Goal: Information Seeking & Learning: Learn about a topic

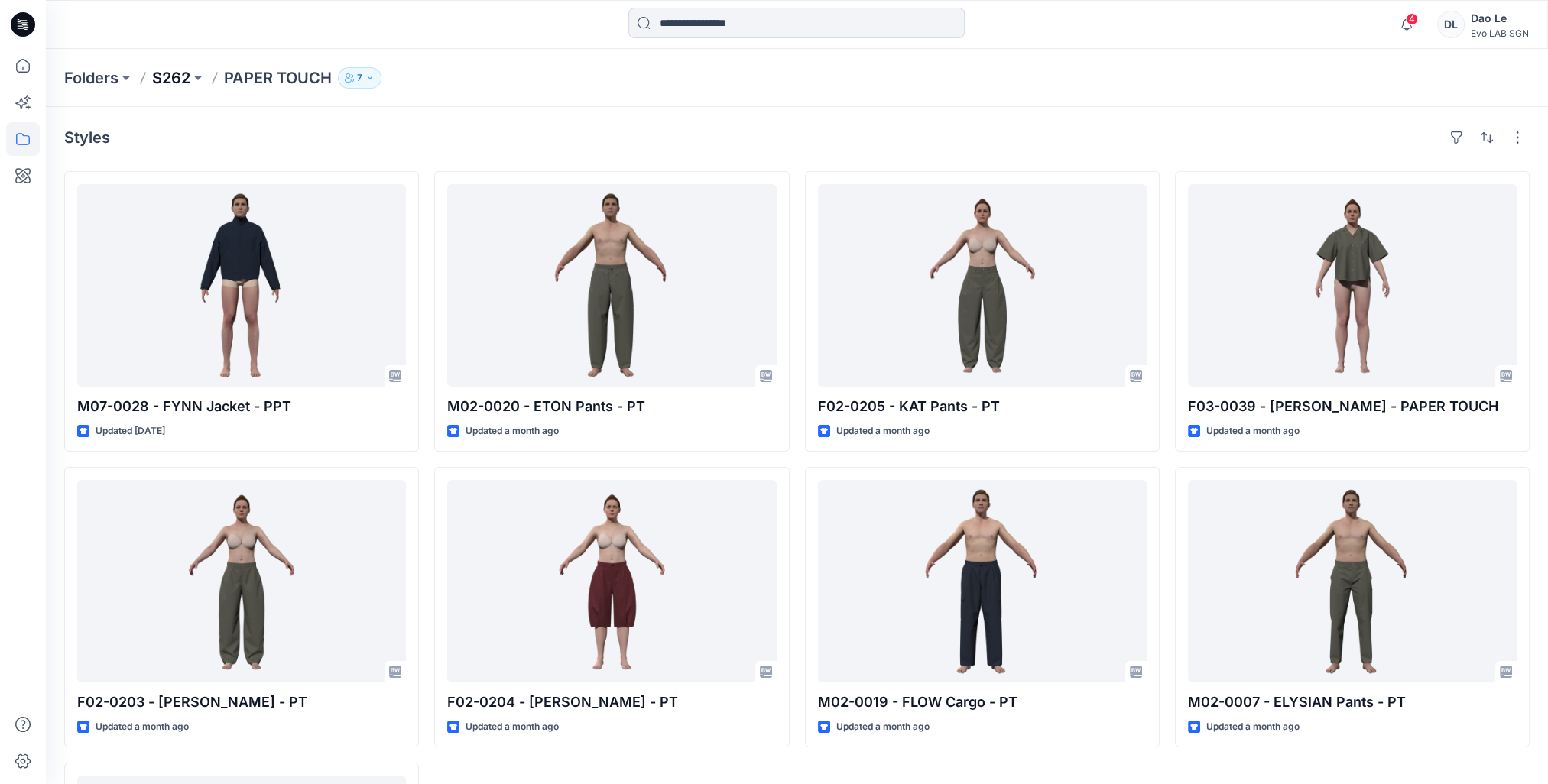
click at [155, 80] on p "S262" at bounding box center [171, 78] width 38 height 22
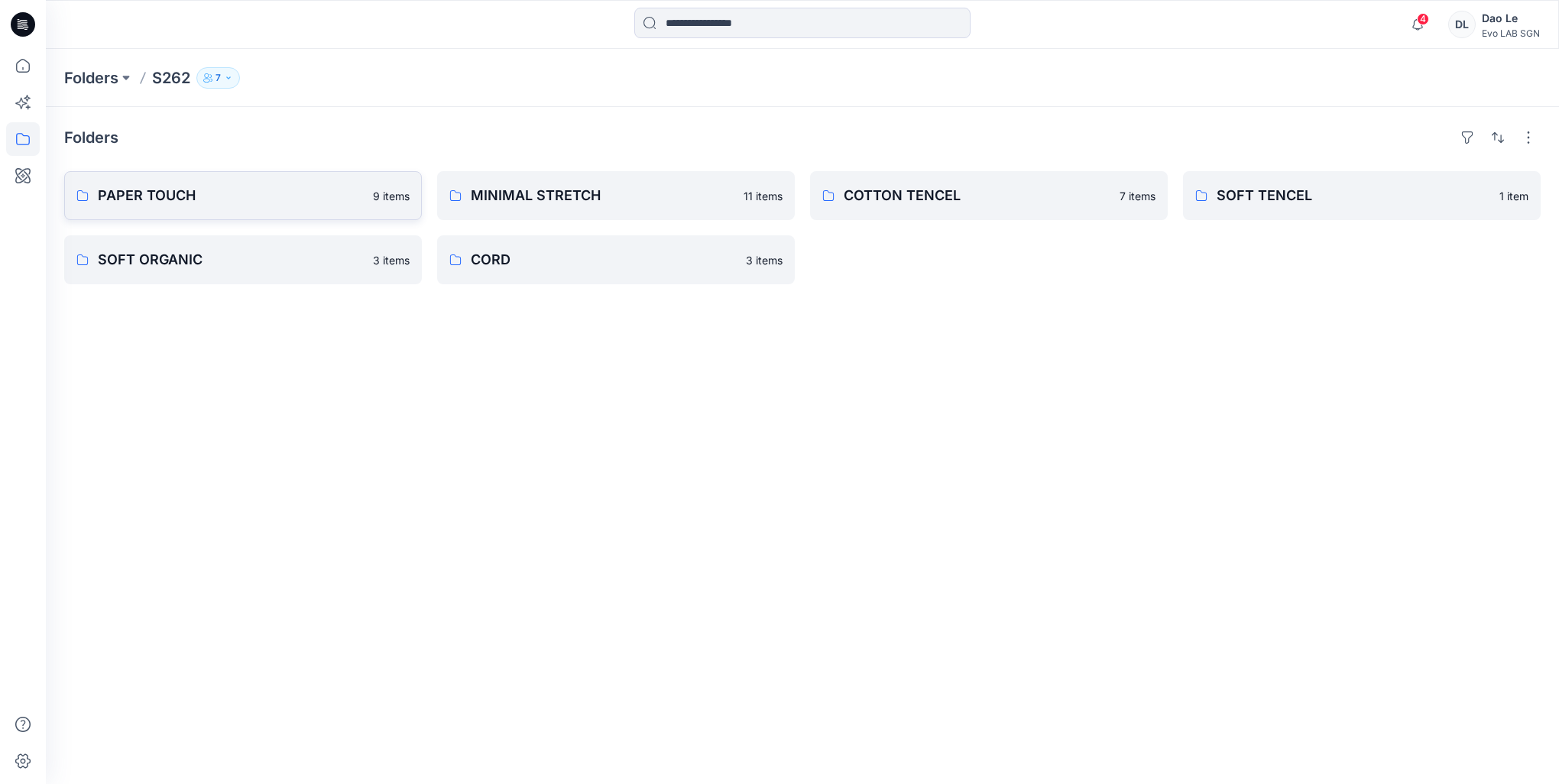
click at [174, 192] on p "PAPER TOUCH" at bounding box center [230, 196] width 266 height 22
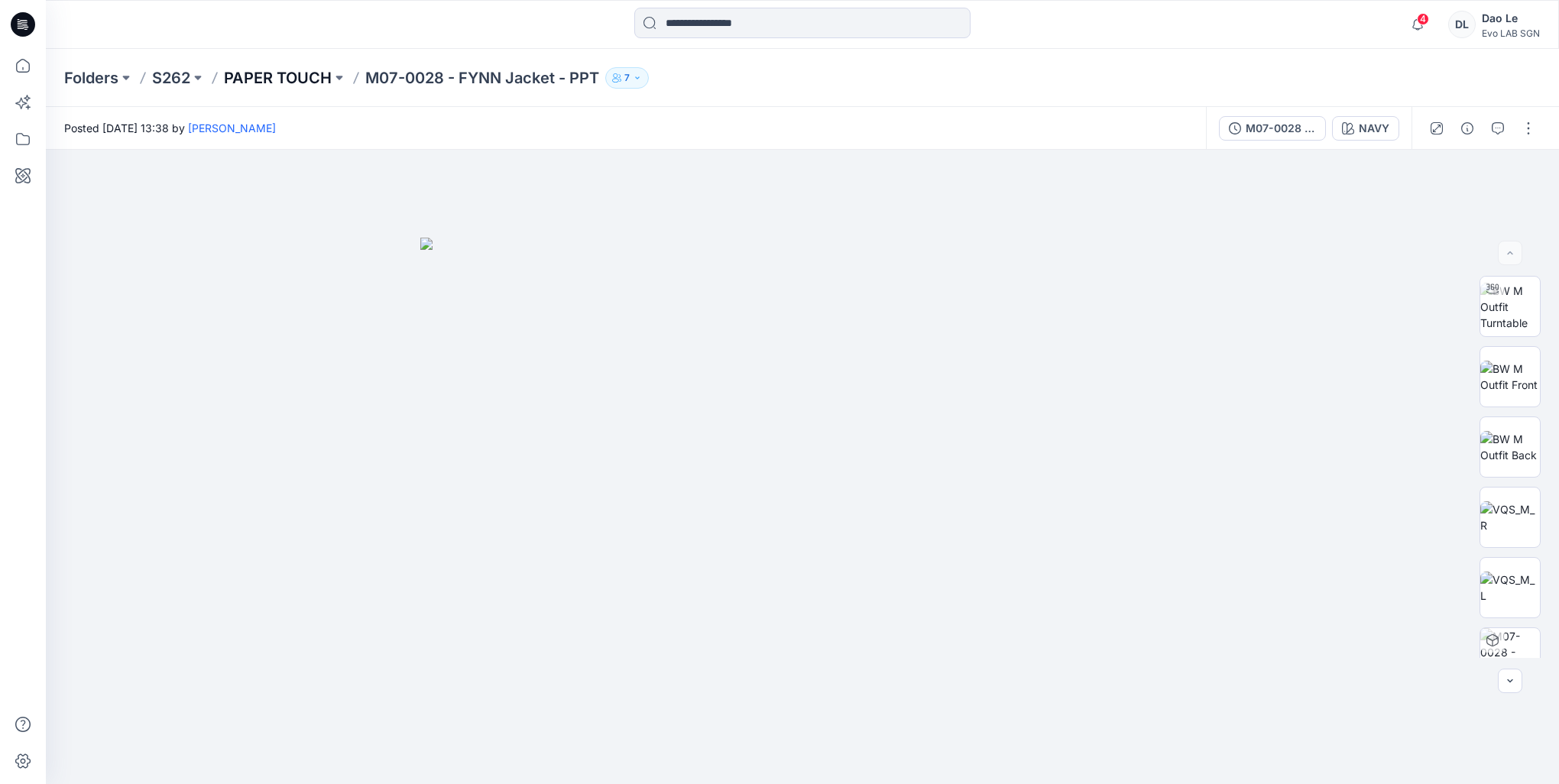
click at [307, 80] on p "PAPER TOUCH" at bounding box center [278, 78] width 107 height 22
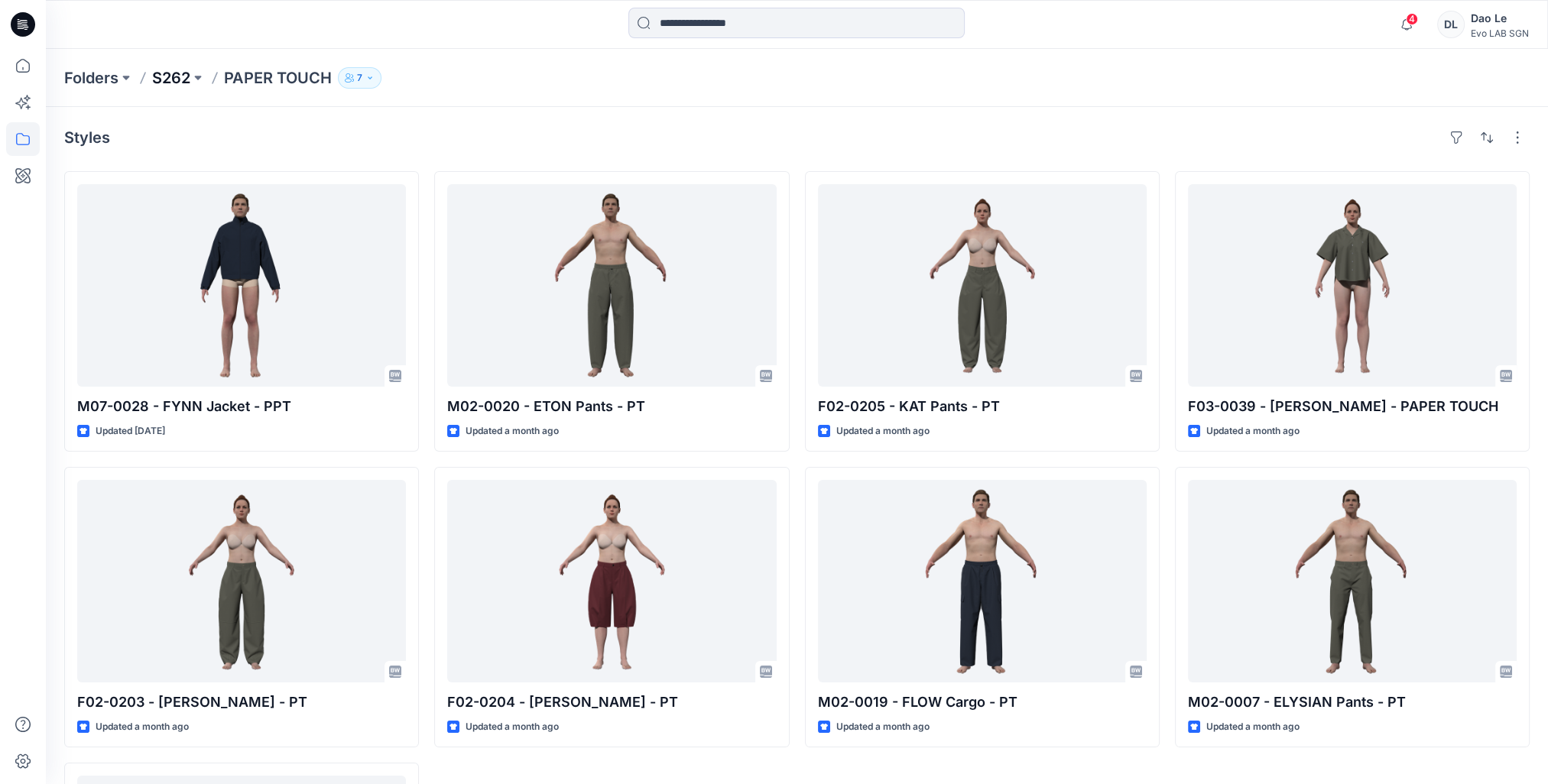
click at [182, 74] on p "S262" at bounding box center [171, 78] width 38 height 22
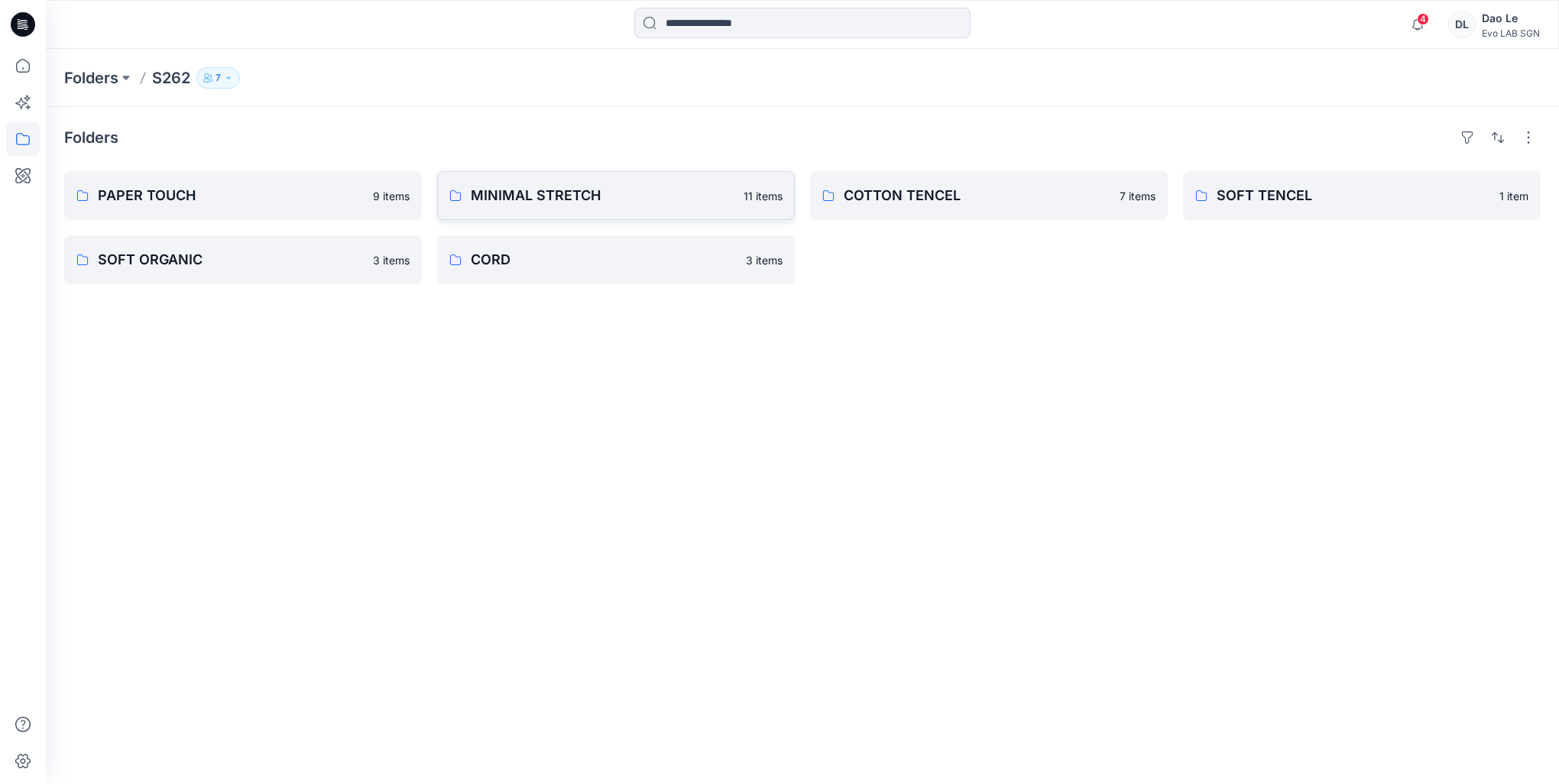
click at [470, 186] on p "MINIMAL STRETCH" at bounding box center [602, 196] width 264 height 22
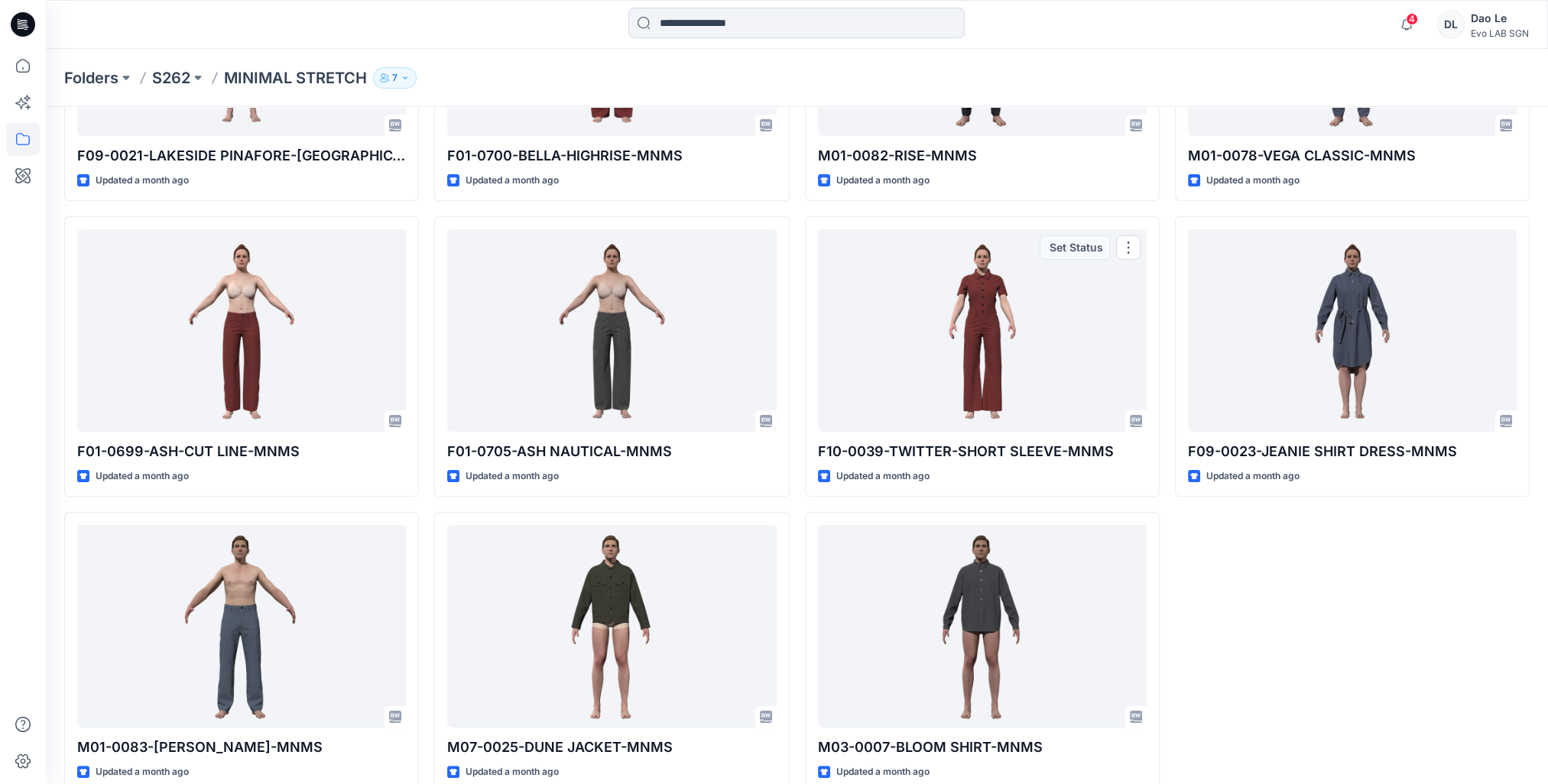
scroll to position [276, 0]
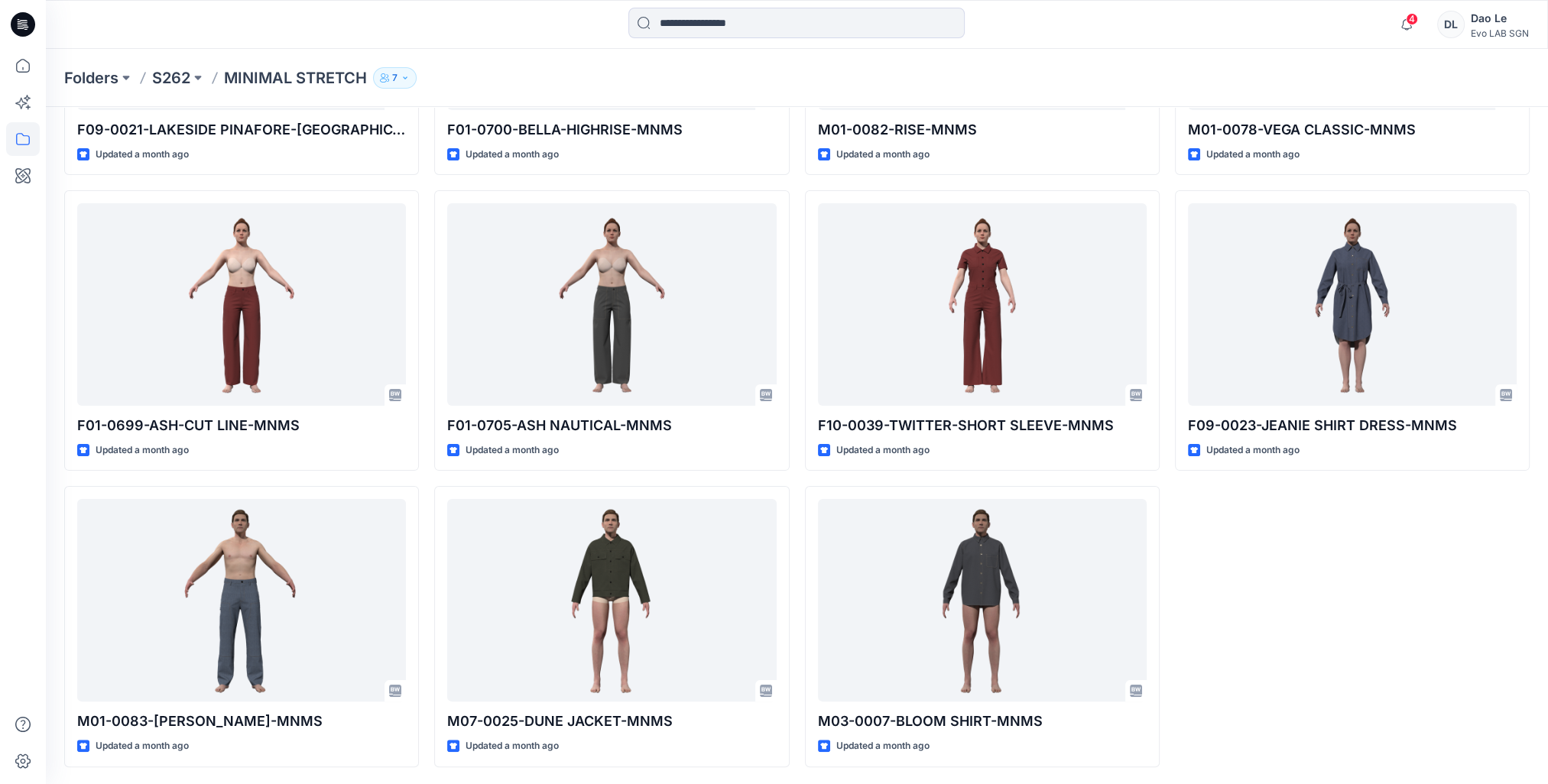
click at [302, 81] on p "MINIMAL STRETCH" at bounding box center [295, 78] width 143 height 22
click at [162, 78] on p "S262" at bounding box center [171, 78] width 38 height 22
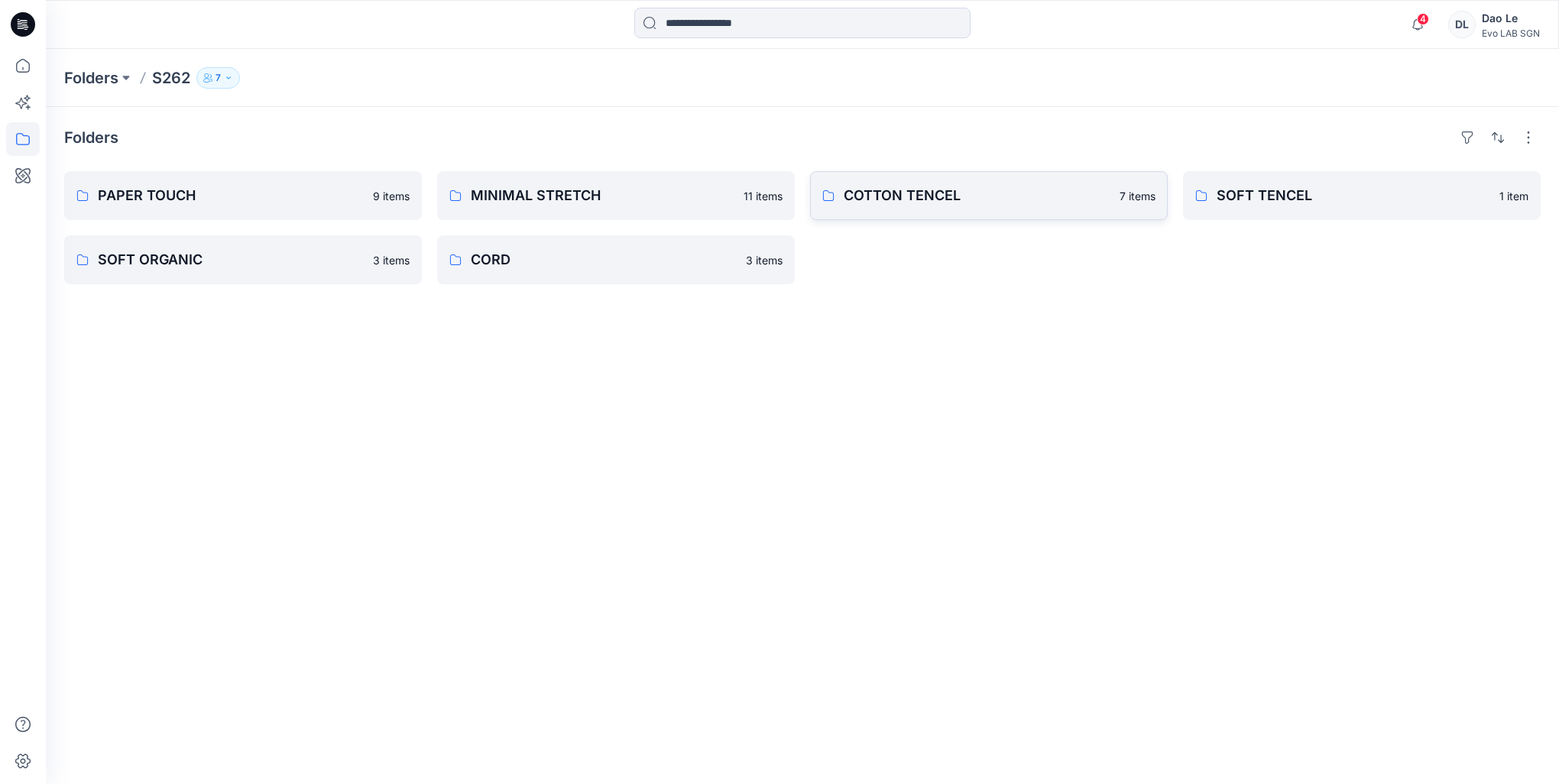
click at [870, 200] on p "COTTON TENCEL" at bounding box center [976, 196] width 267 height 22
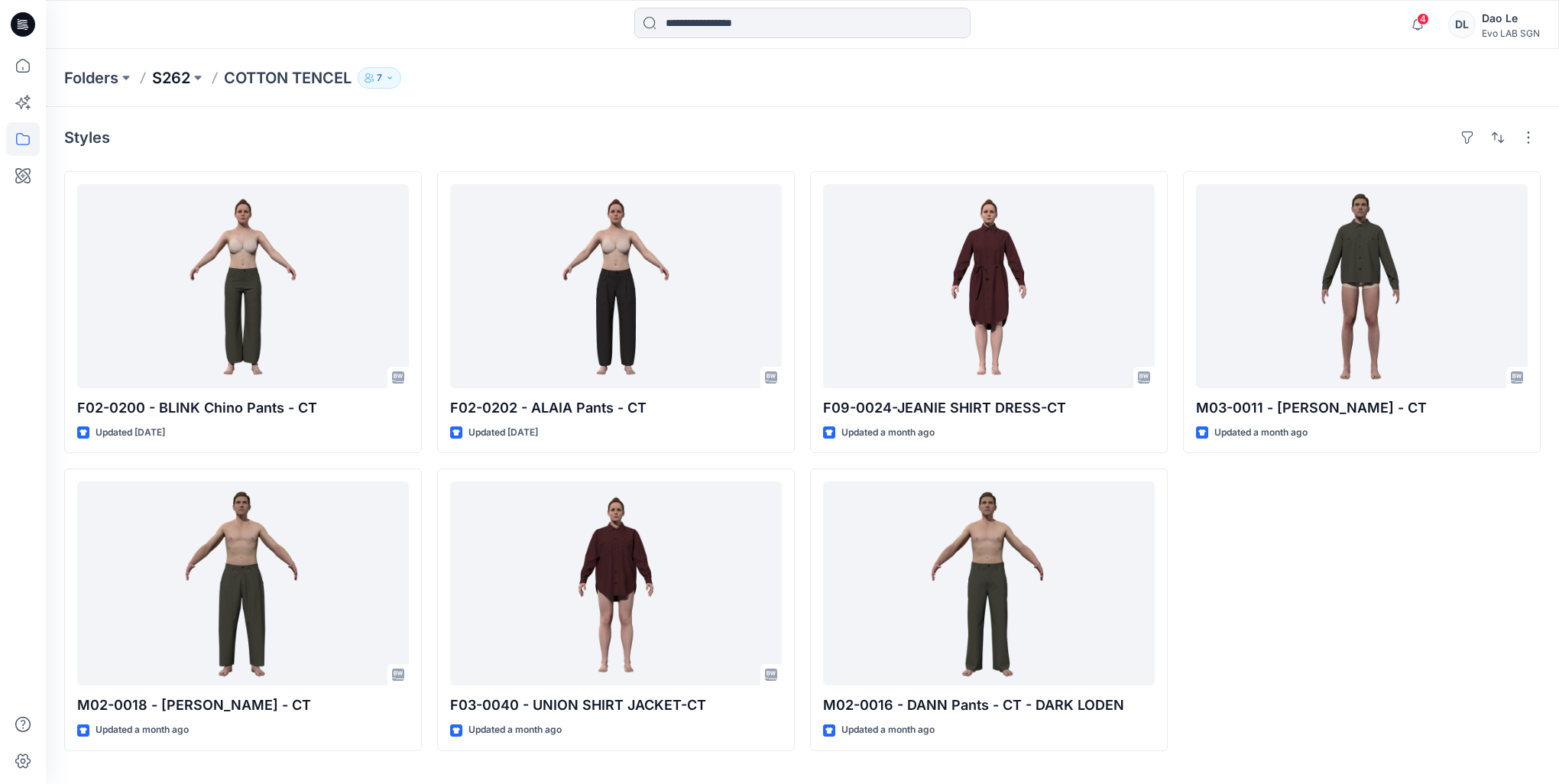
click at [166, 80] on p "S262" at bounding box center [171, 78] width 38 height 22
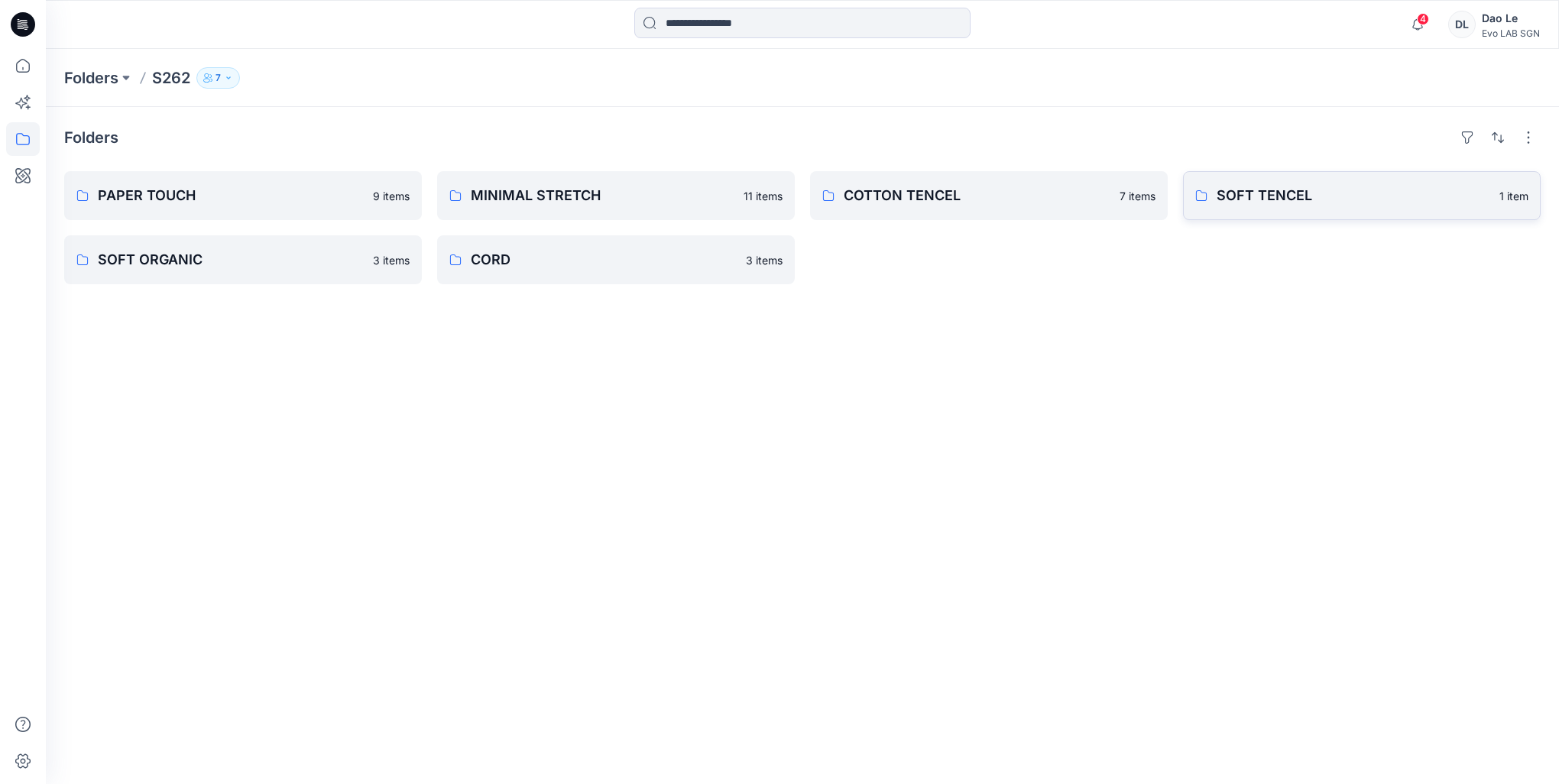
click at [1248, 188] on p "SOFT TENCEL" at bounding box center [1353, 196] width 274 height 22
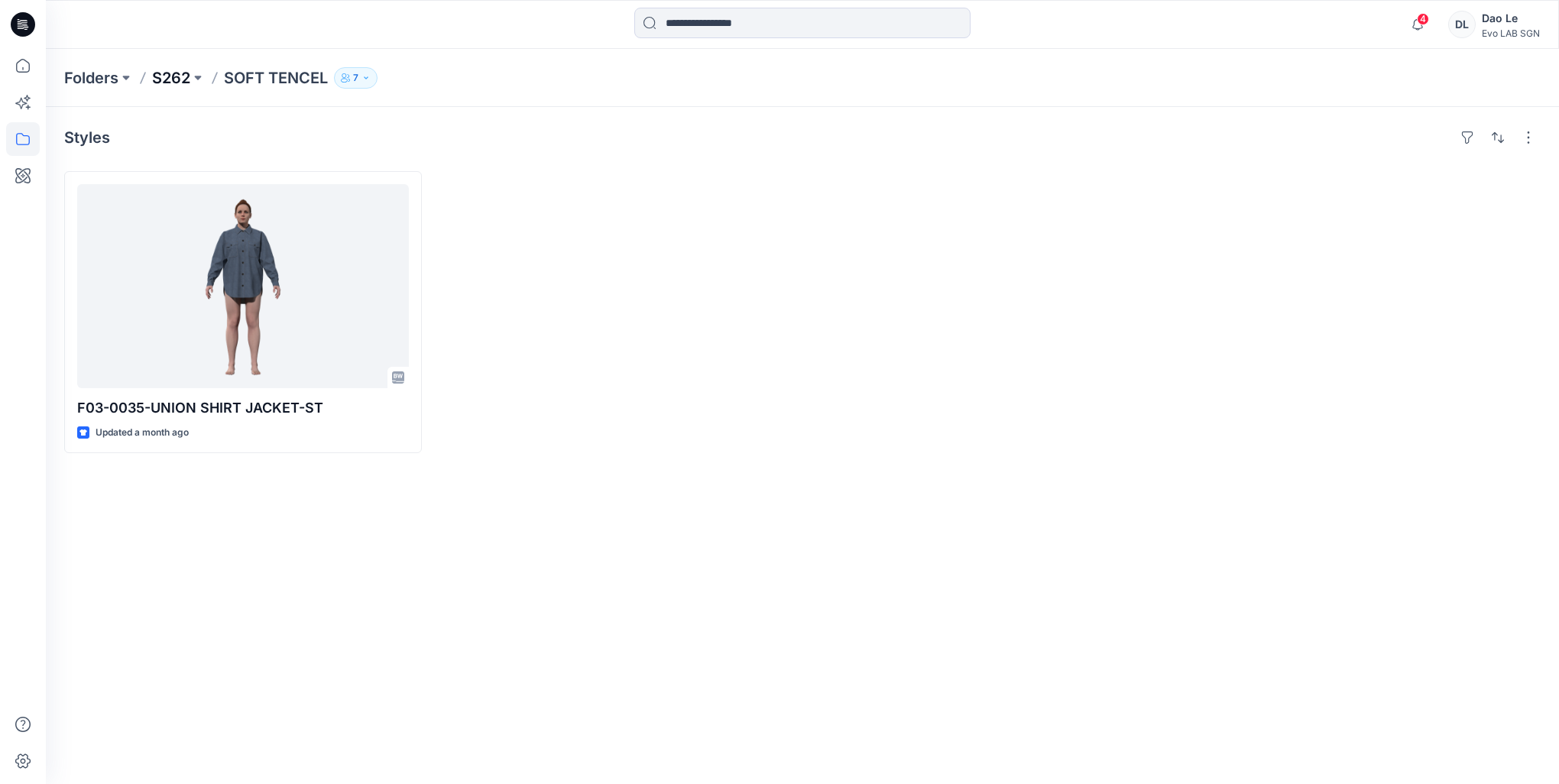
click at [180, 75] on p "S262" at bounding box center [171, 78] width 38 height 22
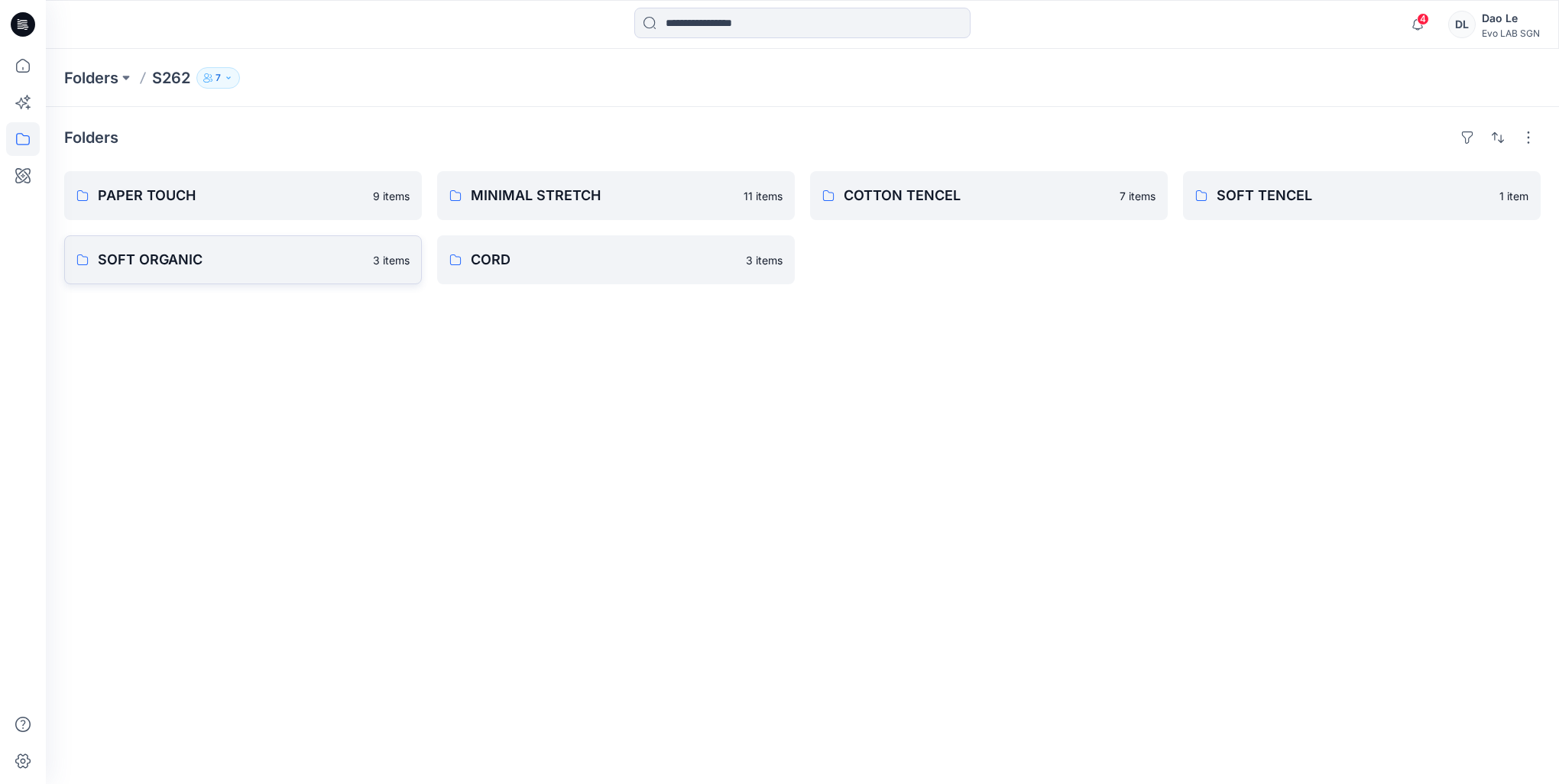
click at [125, 250] on p "SOFT ORGANIC" at bounding box center [230, 260] width 266 height 22
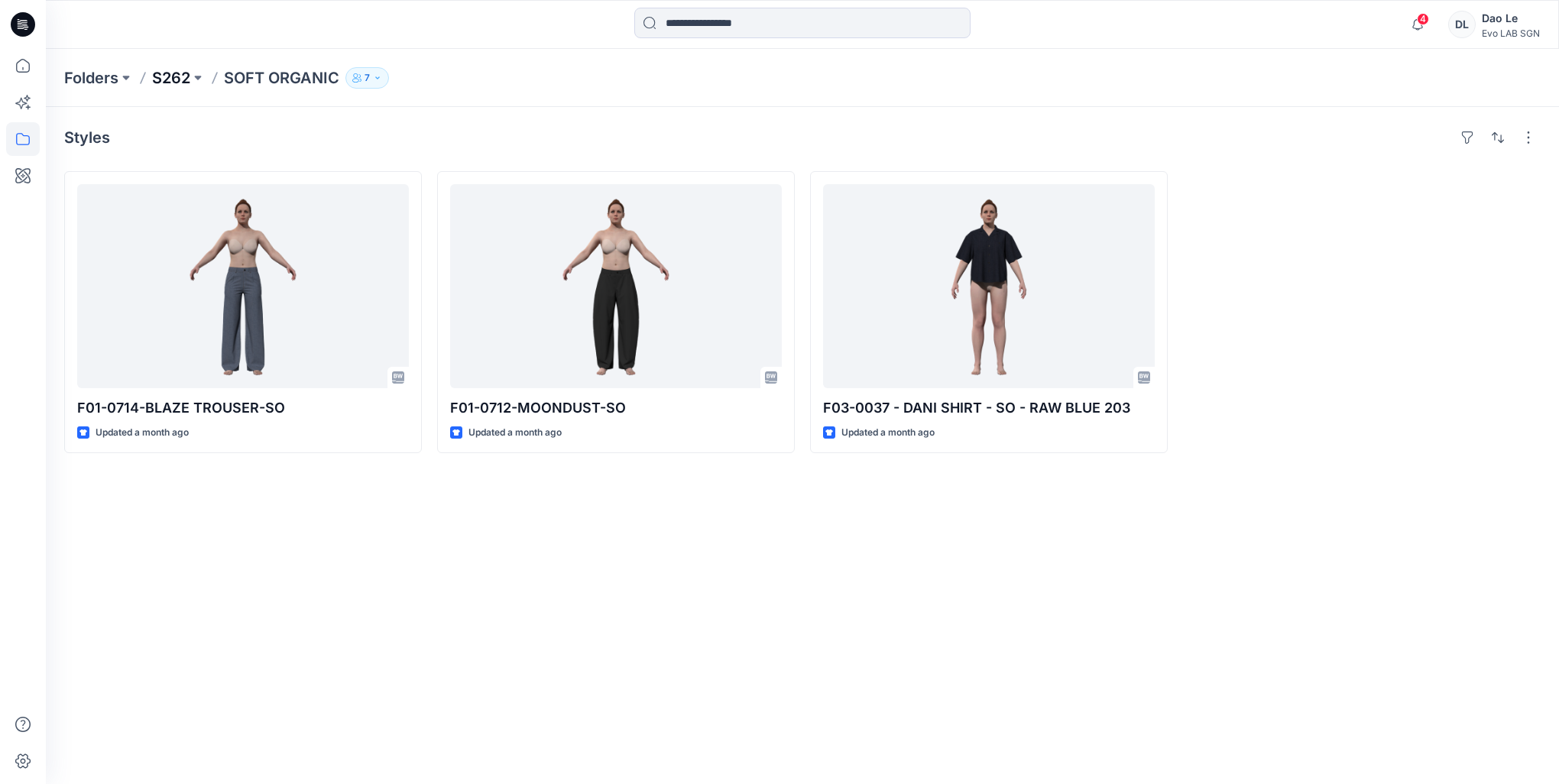
click at [175, 80] on p "S262" at bounding box center [171, 78] width 38 height 22
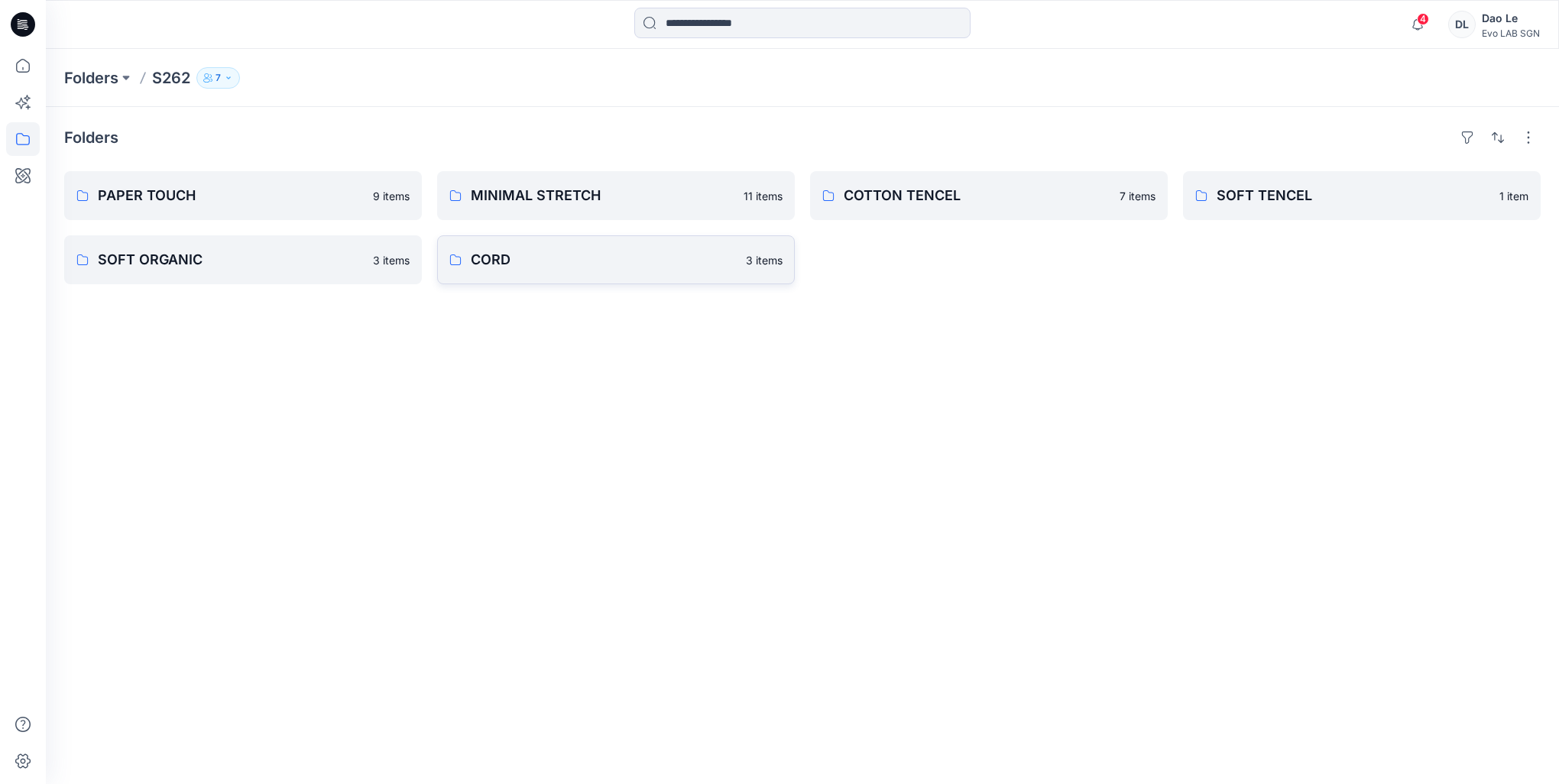
click at [534, 255] on p "CORD" at bounding box center [603, 260] width 266 height 22
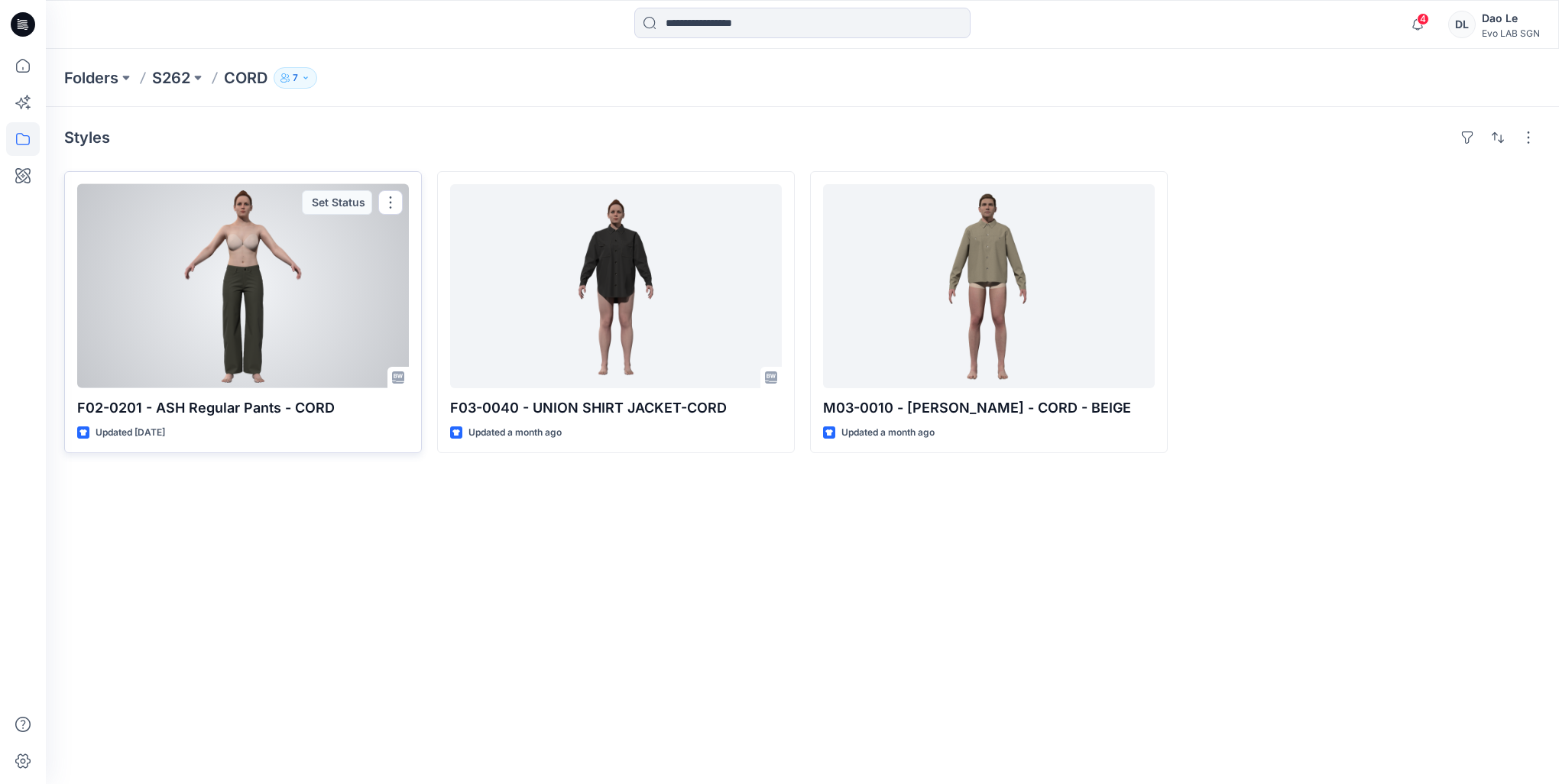
click at [231, 405] on p "F02-0201 - ASH Regular Pants - CORD" at bounding box center [242, 408] width 332 height 22
click at [242, 319] on div at bounding box center [242, 285] width 332 height 204
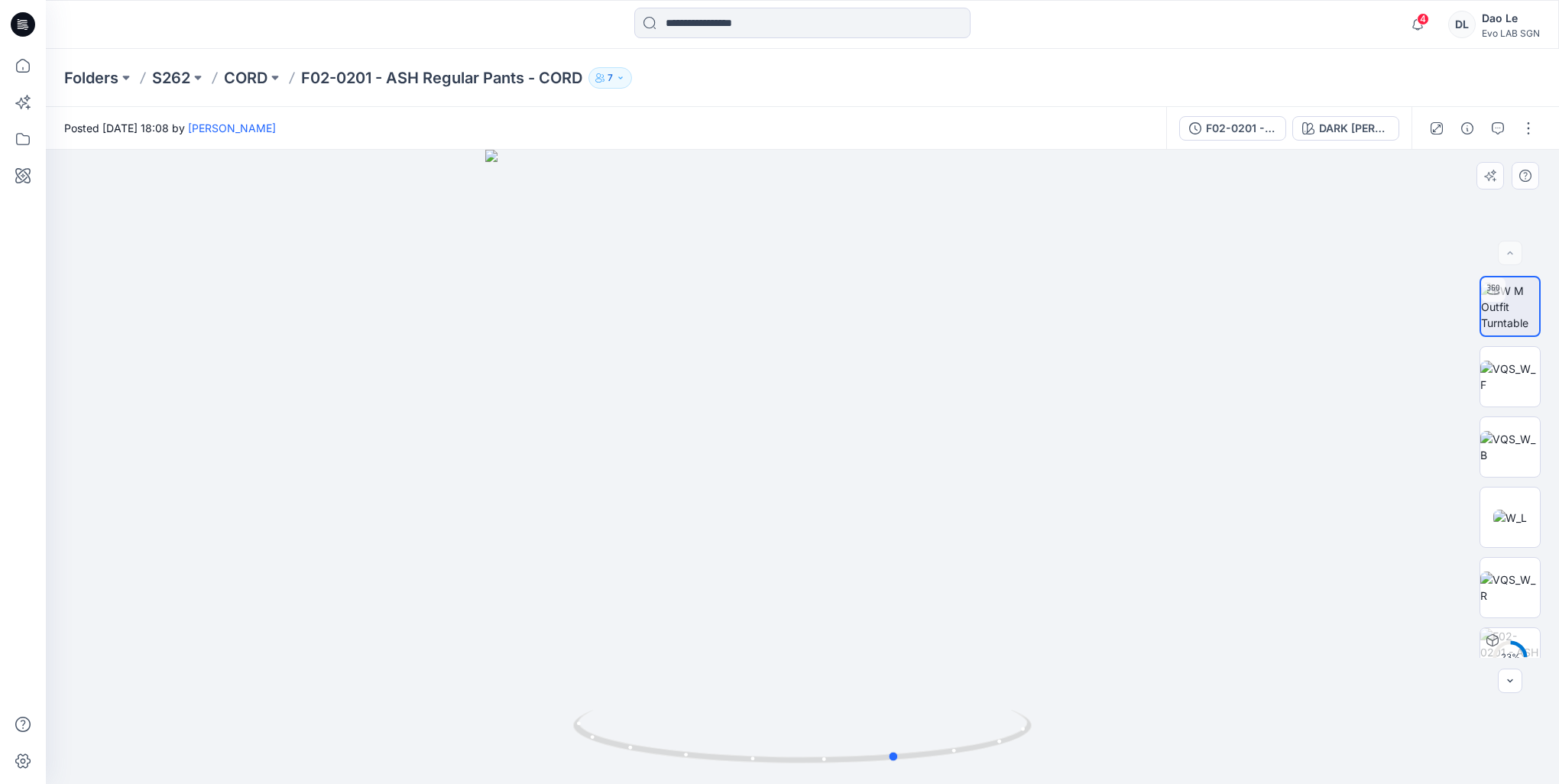
drag, startPoint x: 908, startPoint y: 760, endPoint x: 1059, endPoint y: 771, distance: 151.4
click at [1059, 771] on div at bounding box center [803, 466] width 1514 height 634
click at [241, 80] on p "CORD" at bounding box center [246, 78] width 43 height 22
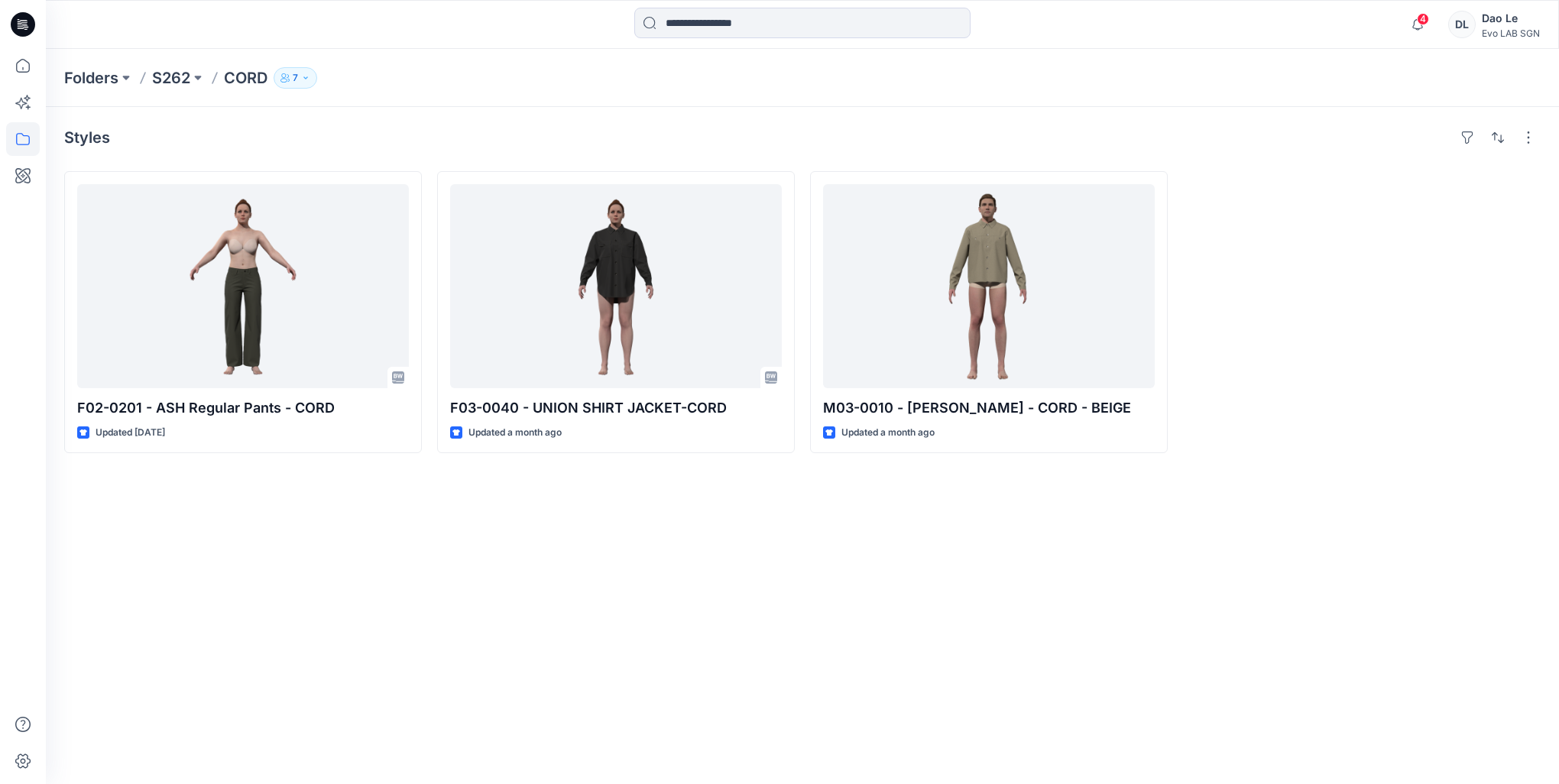
click at [488, 603] on div "Styles F02-0201 - ASH Regular Pants - CORD Updated [DATE] F03-0040 - UNION SHIR…" at bounding box center [803, 446] width 1514 height 677
click at [180, 79] on p "S262" at bounding box center [171, 78] width 38 height 22
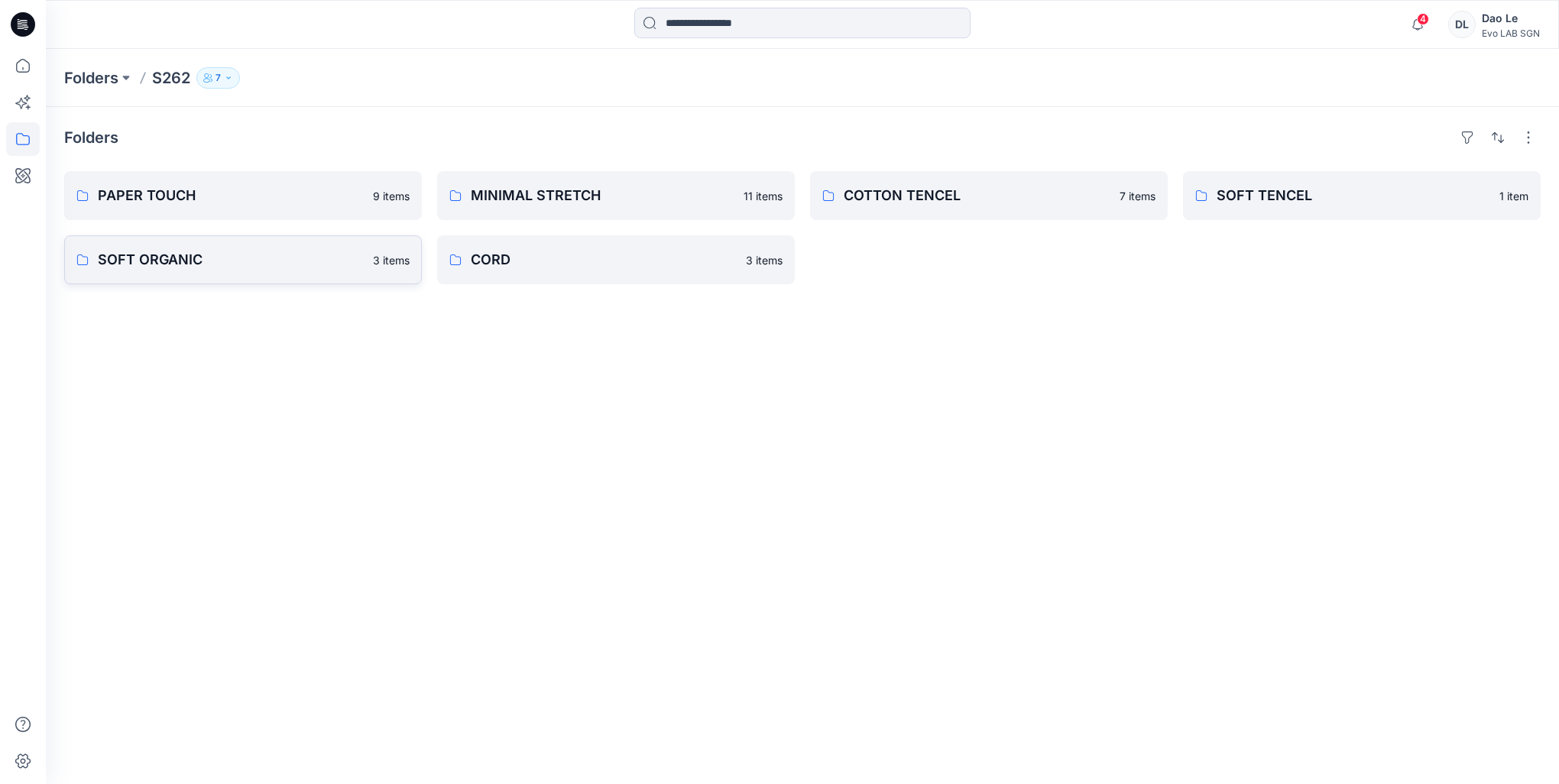
click at [234, 263] on p "SOFT ORGANIC" at bounding box center [230, 260] width 266 height 22
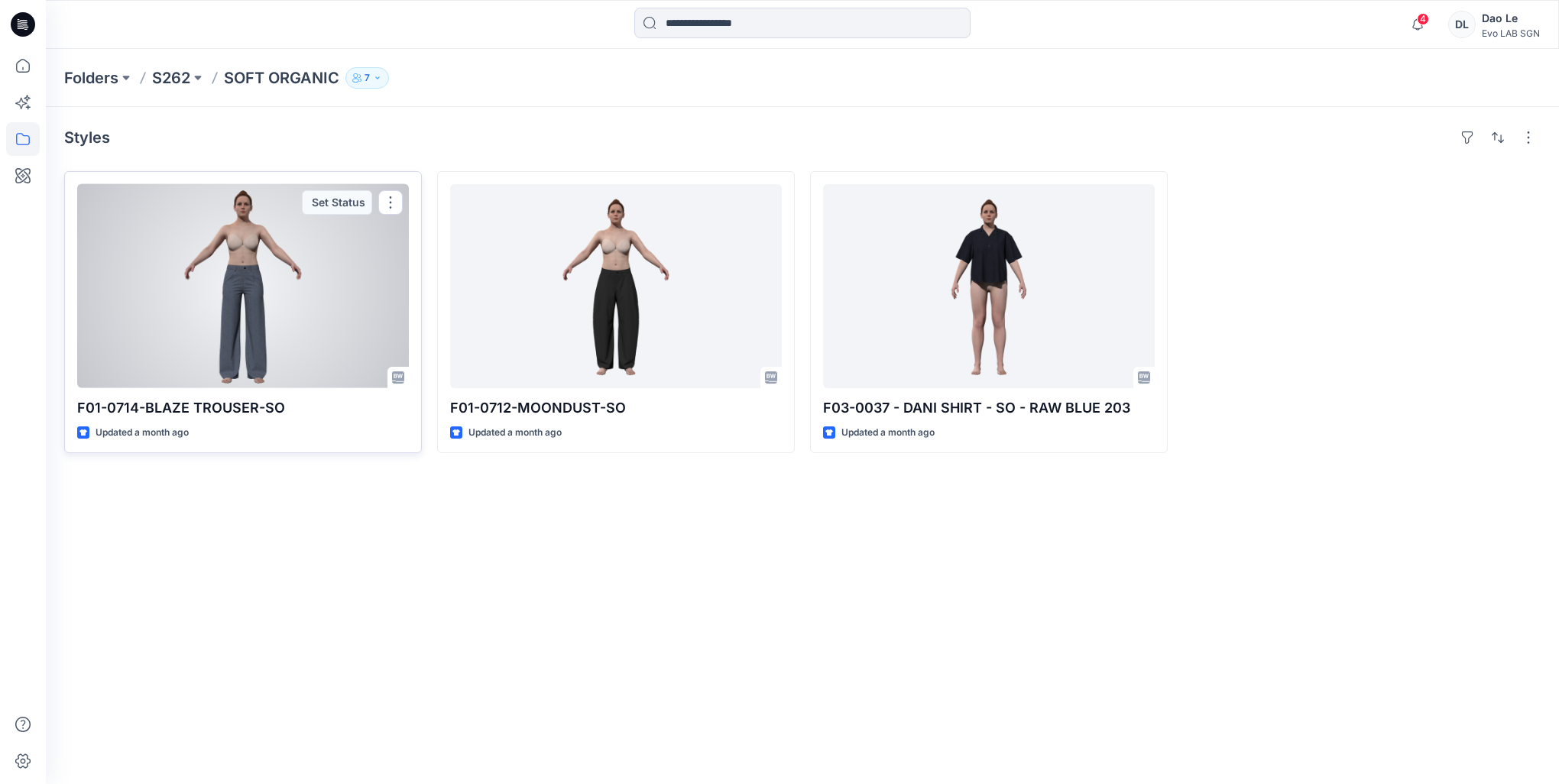
click at [233, 323] on div at bounding box center [242, 285] width 332 height 204
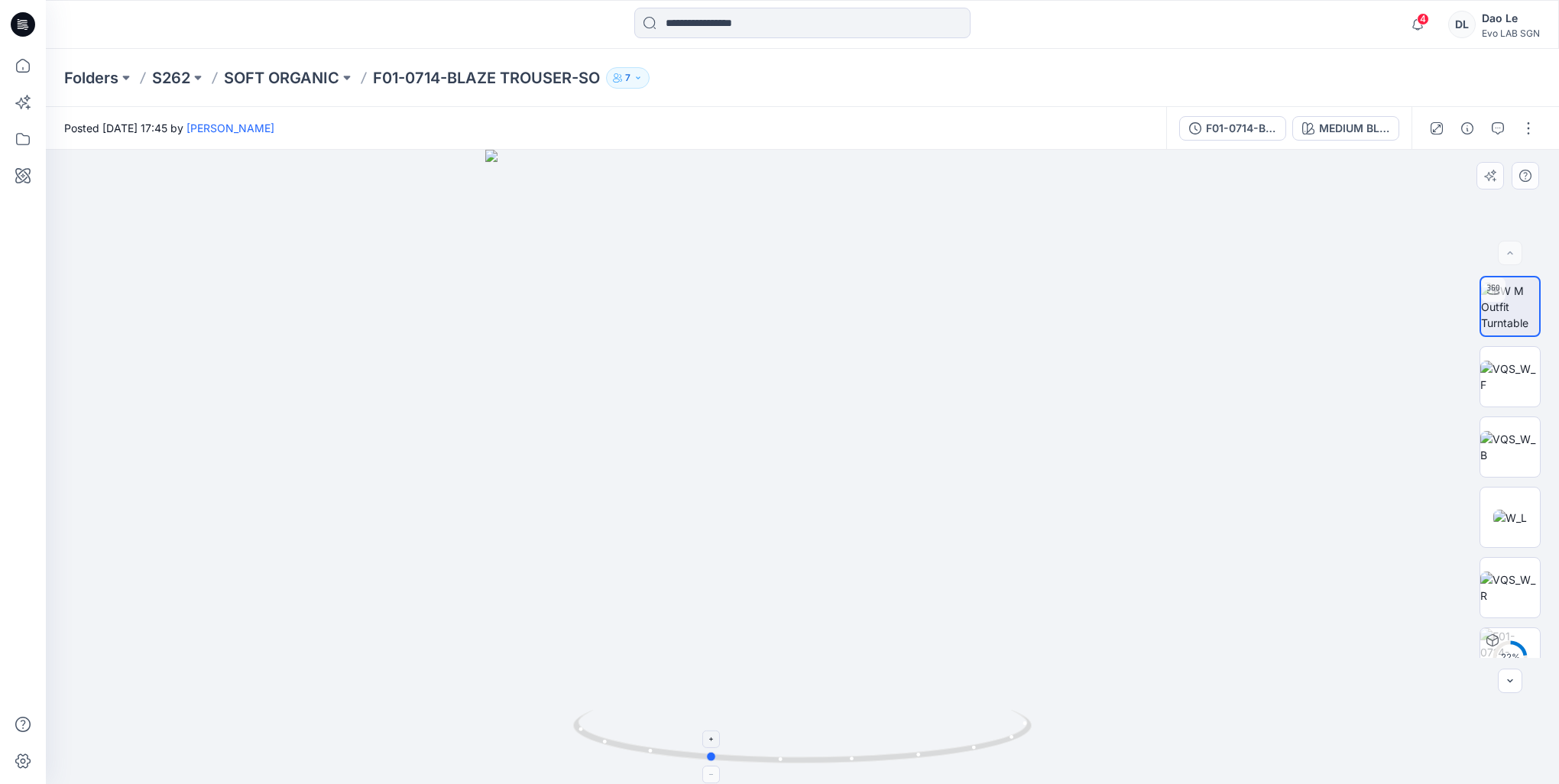
drag, startPoint x: 877, startPoint y: 767, endPoint x: 782, endPoint y: 765, distance: 95.0
click at [782, 765] on div at bounding box center [803, 466] width 1514 height 634
click at [249, 81] on p "SOFT ORGANIC" at bounding box center [281, 78] width 115 height 22
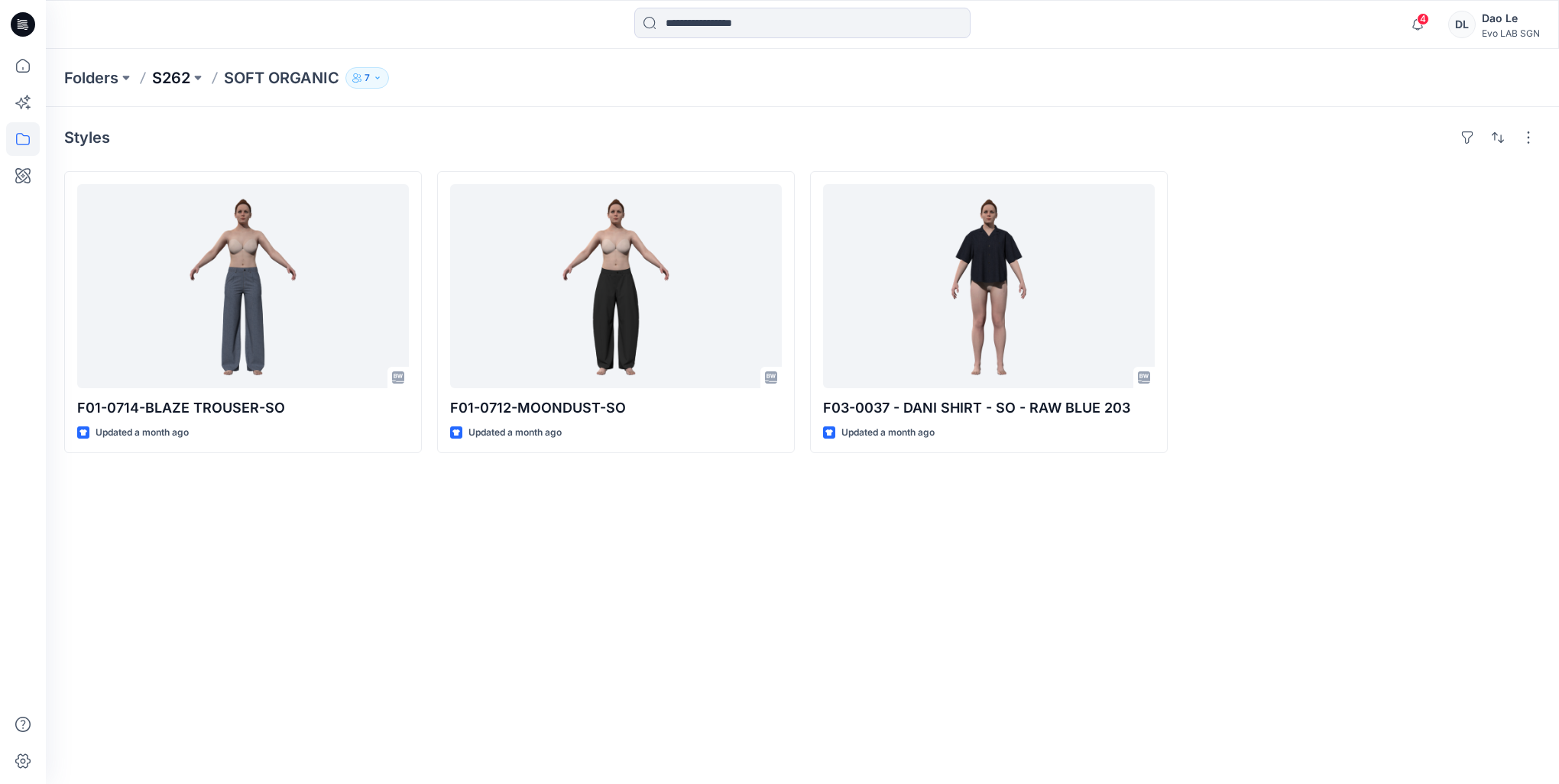
click at [180, 77] on p "S262" at bounding box center [171, 78] width 38 height 22
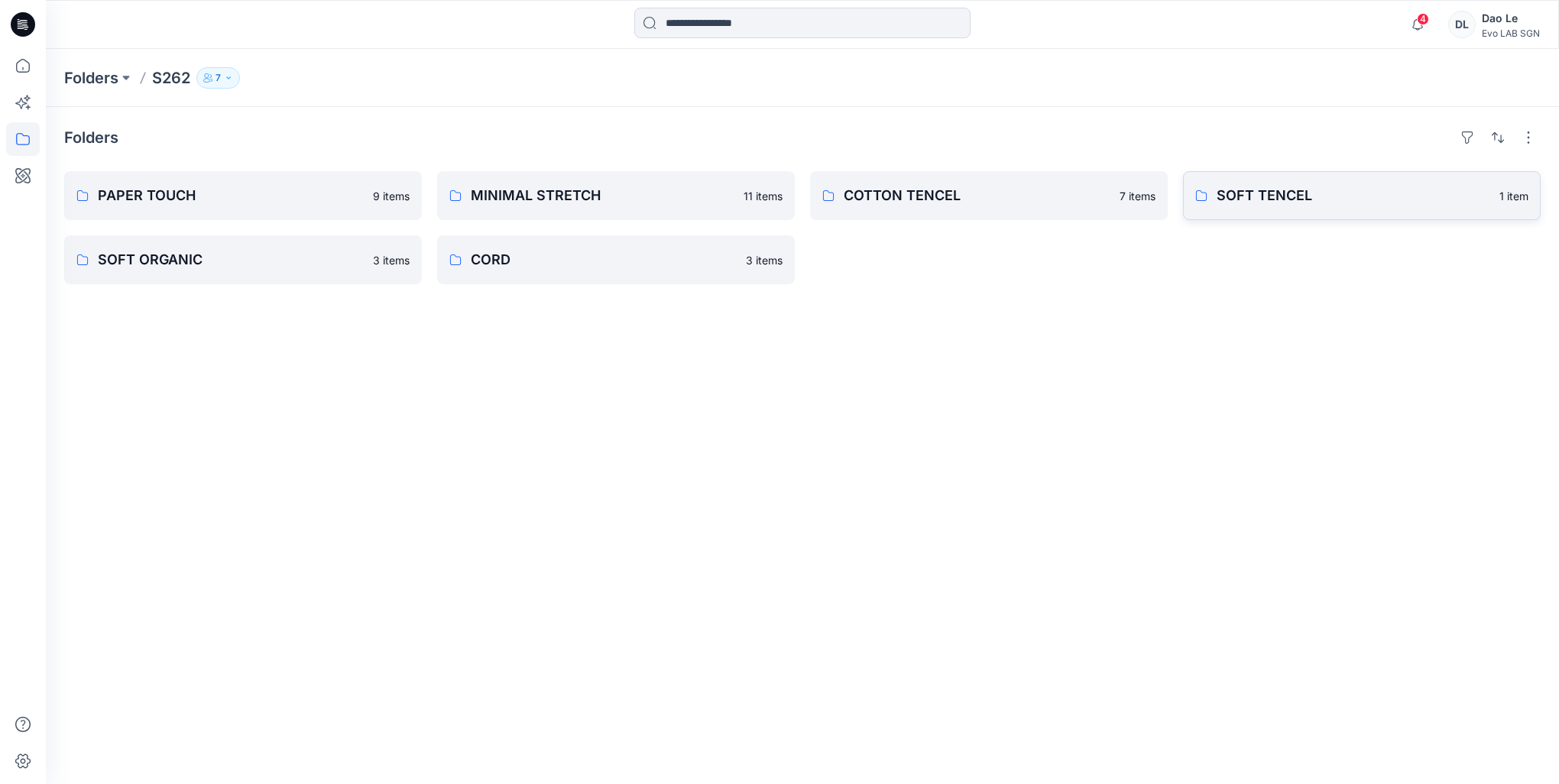
click at [1242, 200] on p "SOFT TENCEL" at bounding box center [1353, 196] width 274 height 22
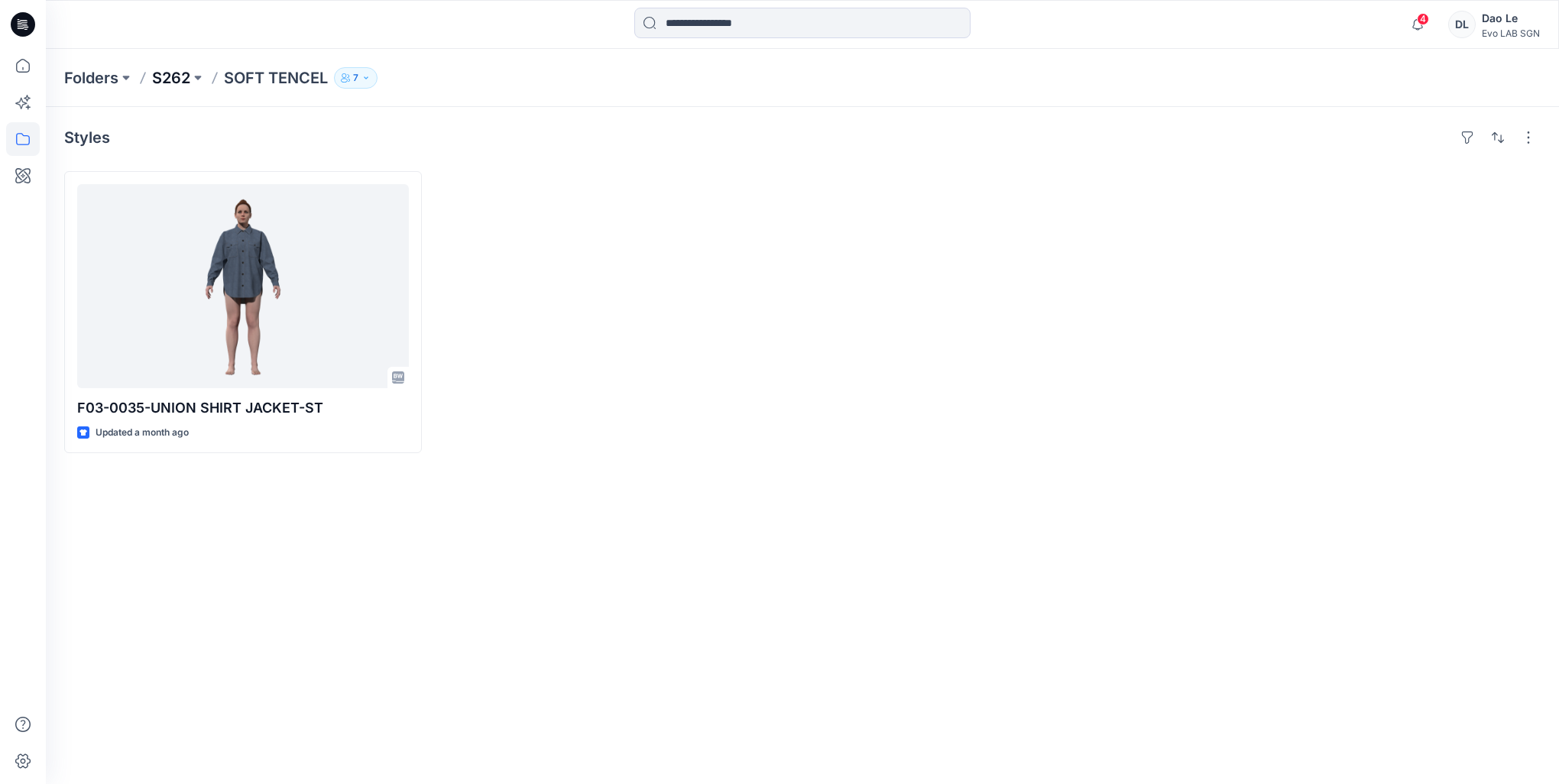
click at [183, 78] on p "S262" at bounding box center [171, 78] width 38 height 22
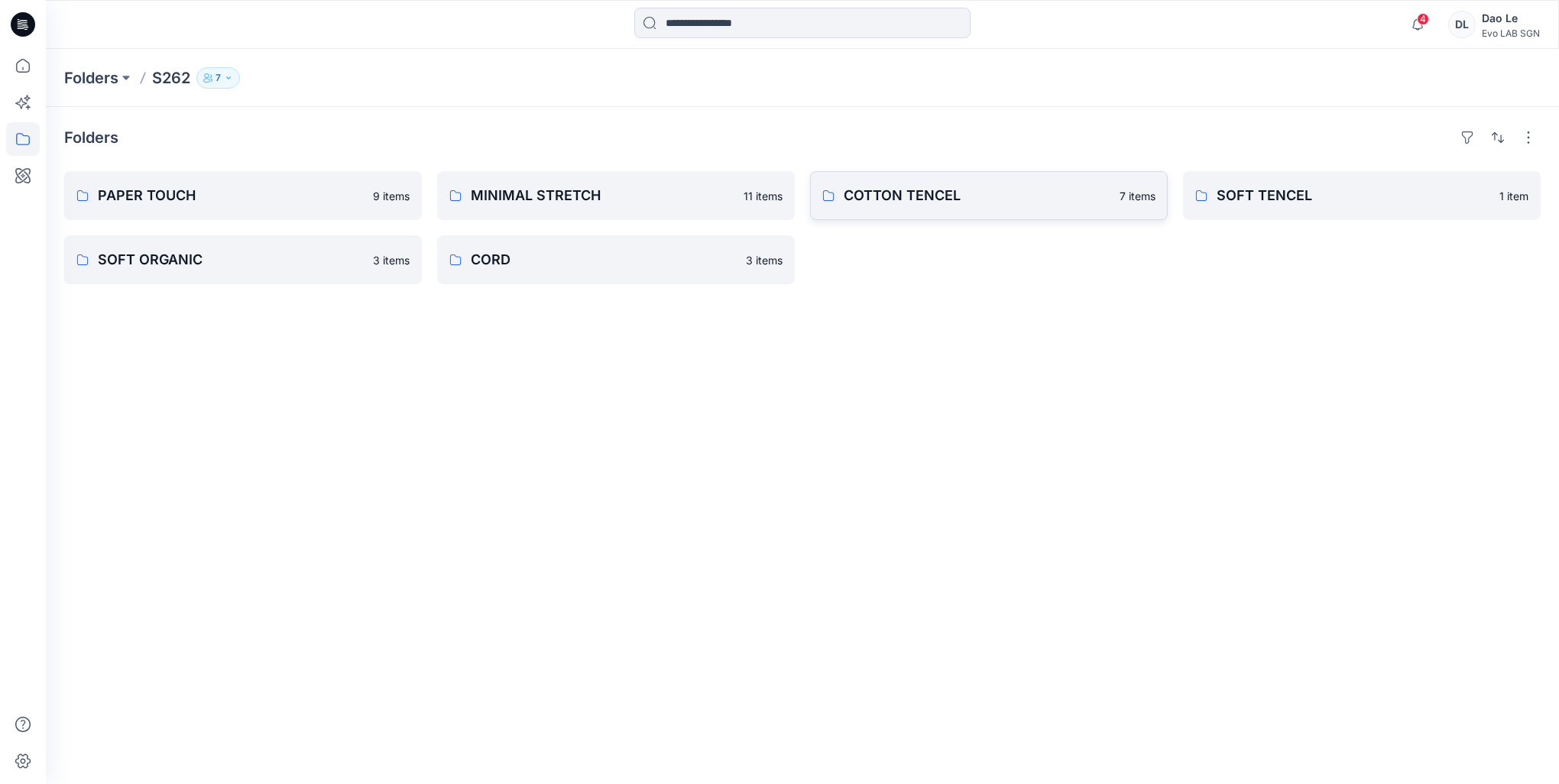
click at [924, 179] on link "COTTON TENCEL 7 items" at bounding box center [988, 196] width 357 height 49
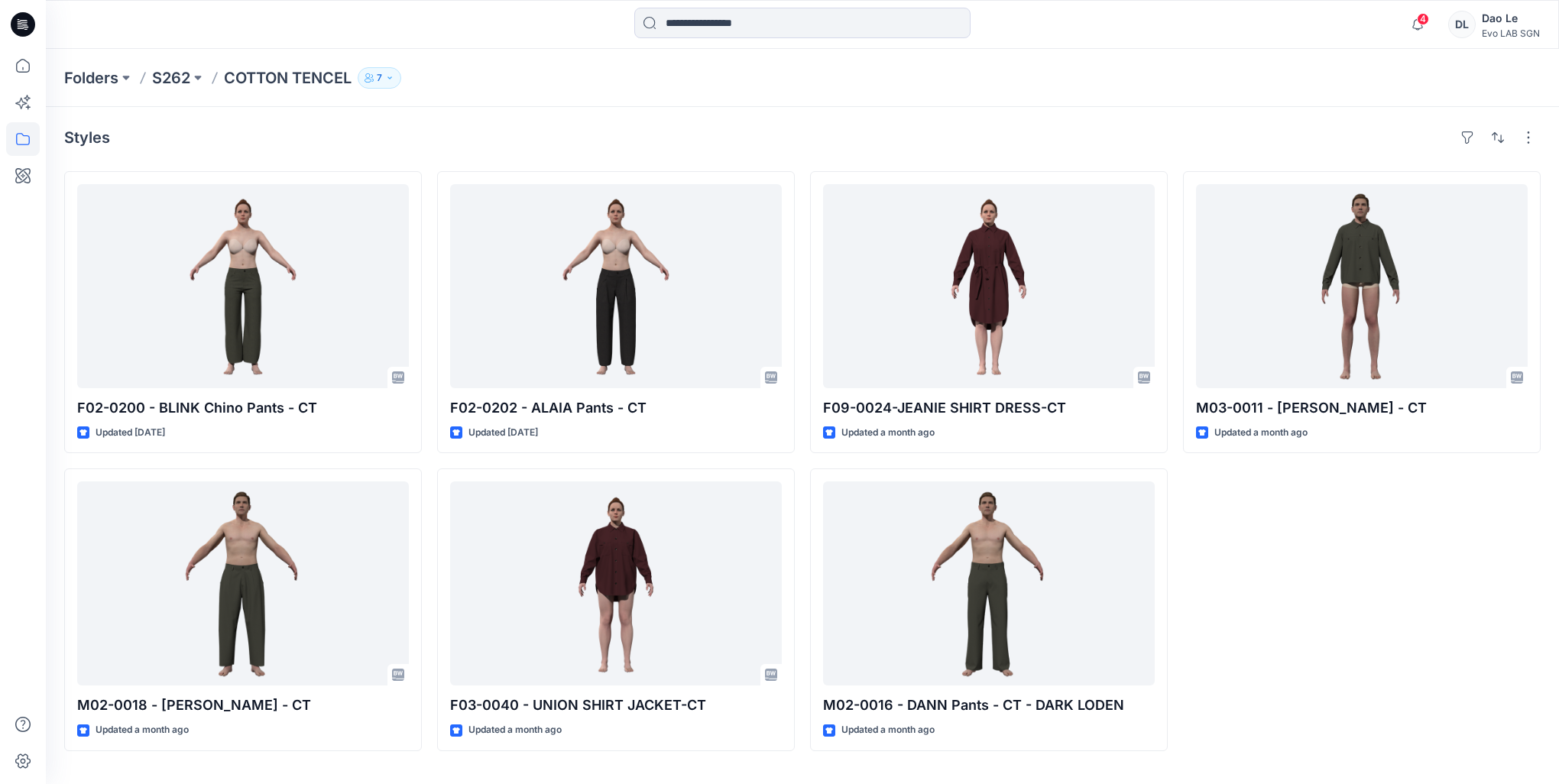
drag, startPoint x: 171, startPoint y: 71, endPoint x: 525, endPoint y: 163, distance: 365.8
click at [170, 72] on p "S262" at bounding box center [171, 78] width 38 height 22
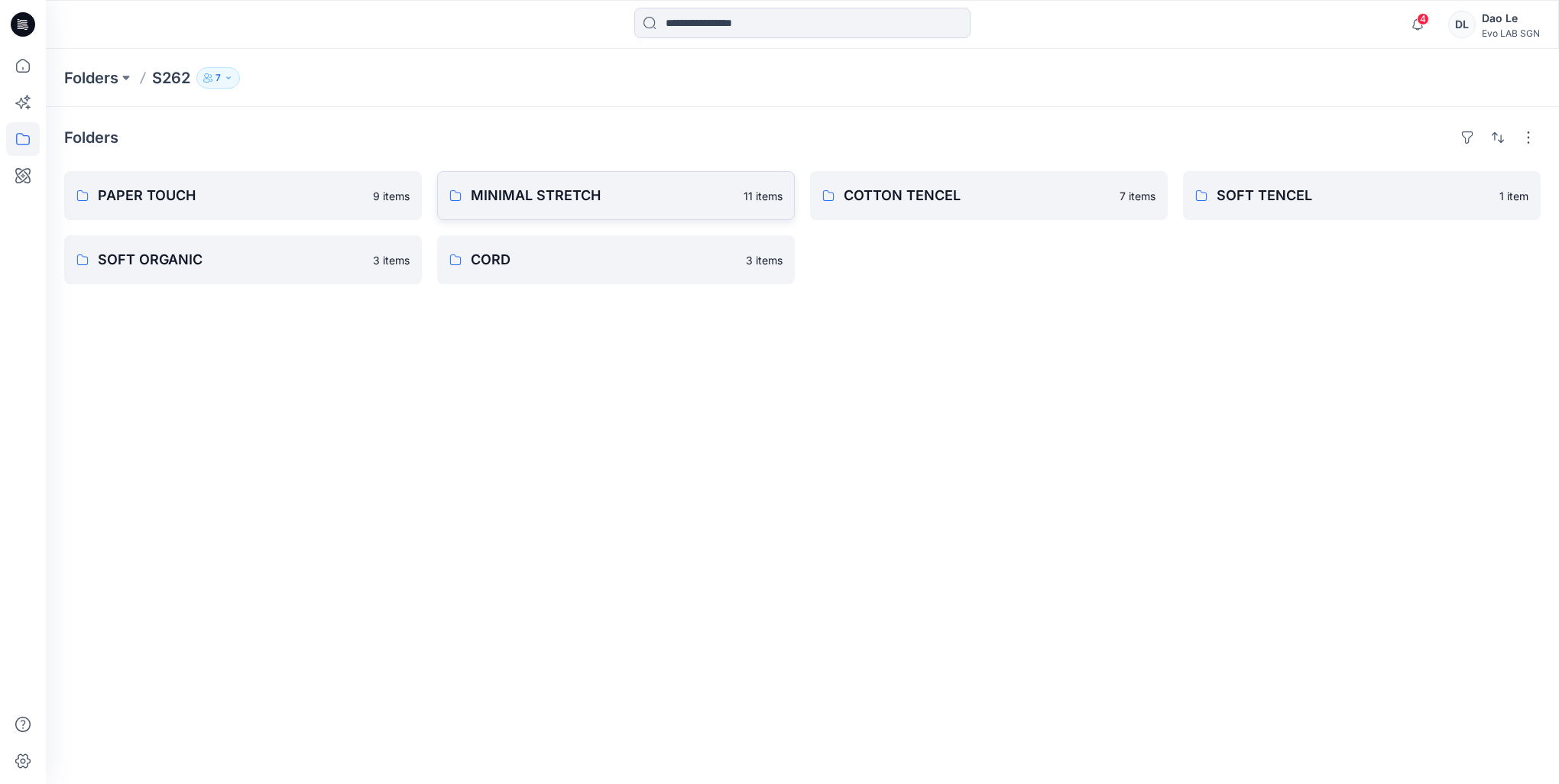
click at [547, 181] on link "MINIMAL STRETCH 11 items" at bounding box center [615, 196] width 357 height 49
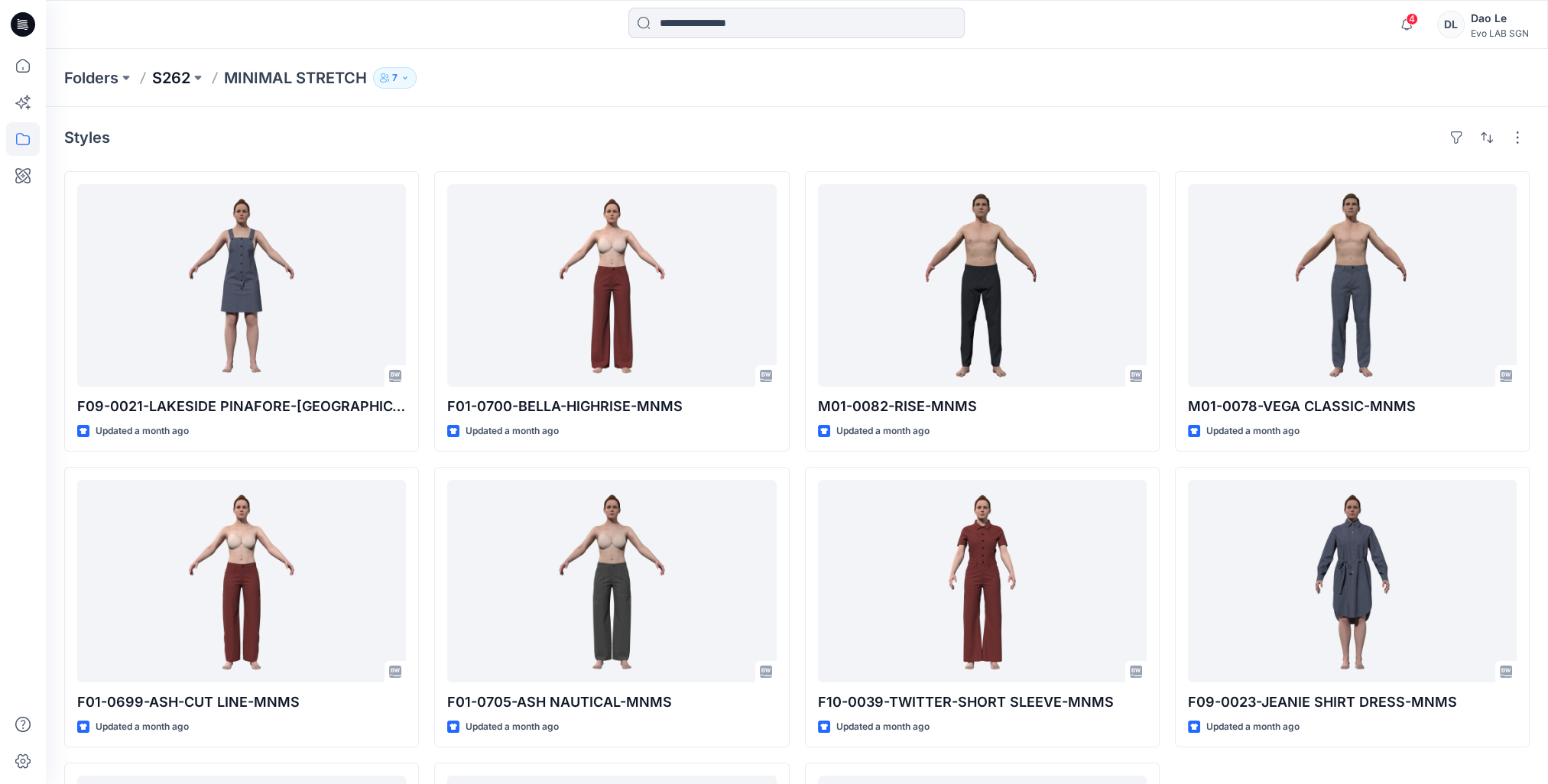
click at [168, 84] on p "S262" at bounding box center [171, 78] width 38 height 22
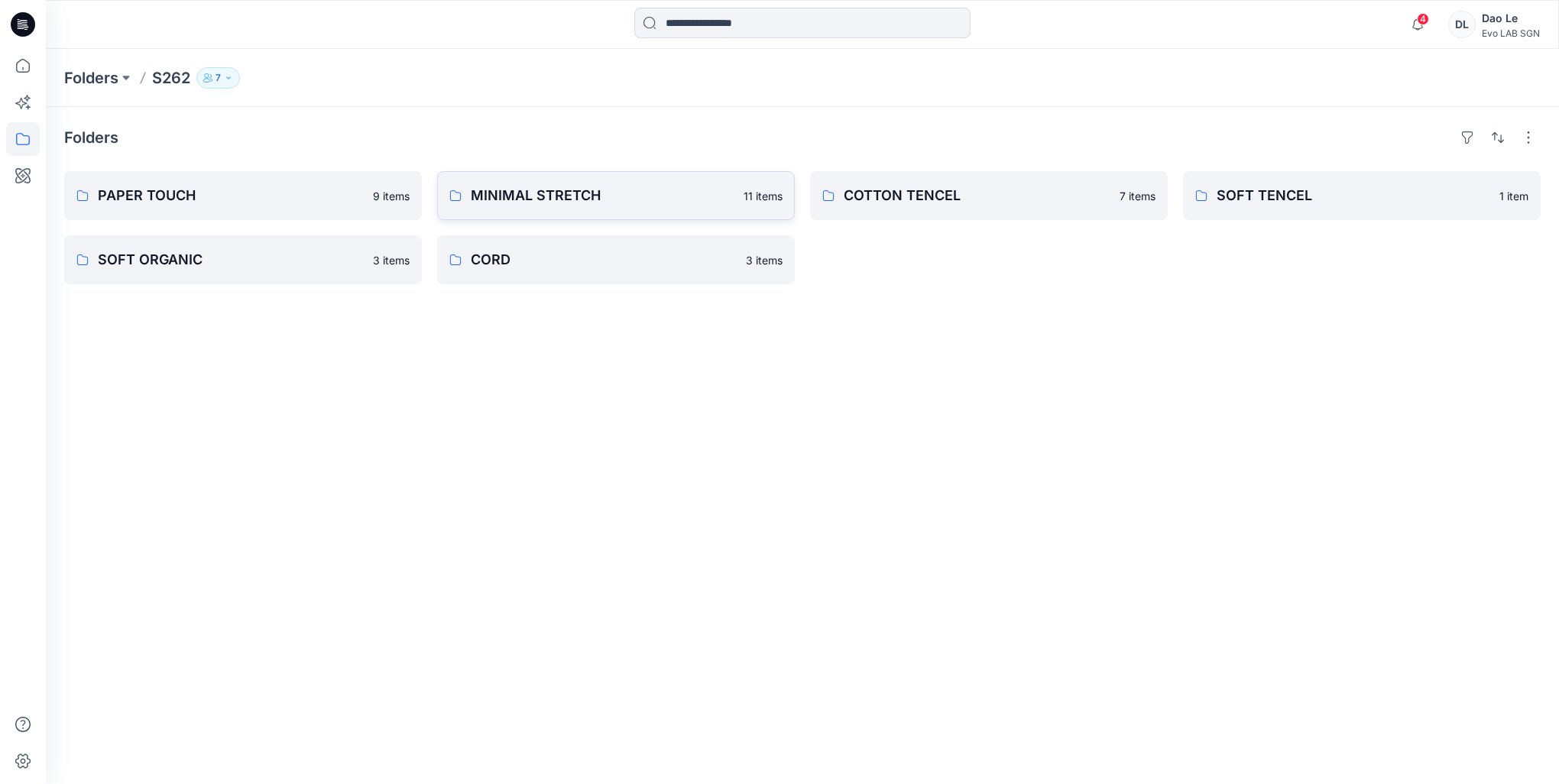
click at [603, 179] on link "MINIMAL STRETCH 11 items" at bounding box center [615, 196] width 357 height 49
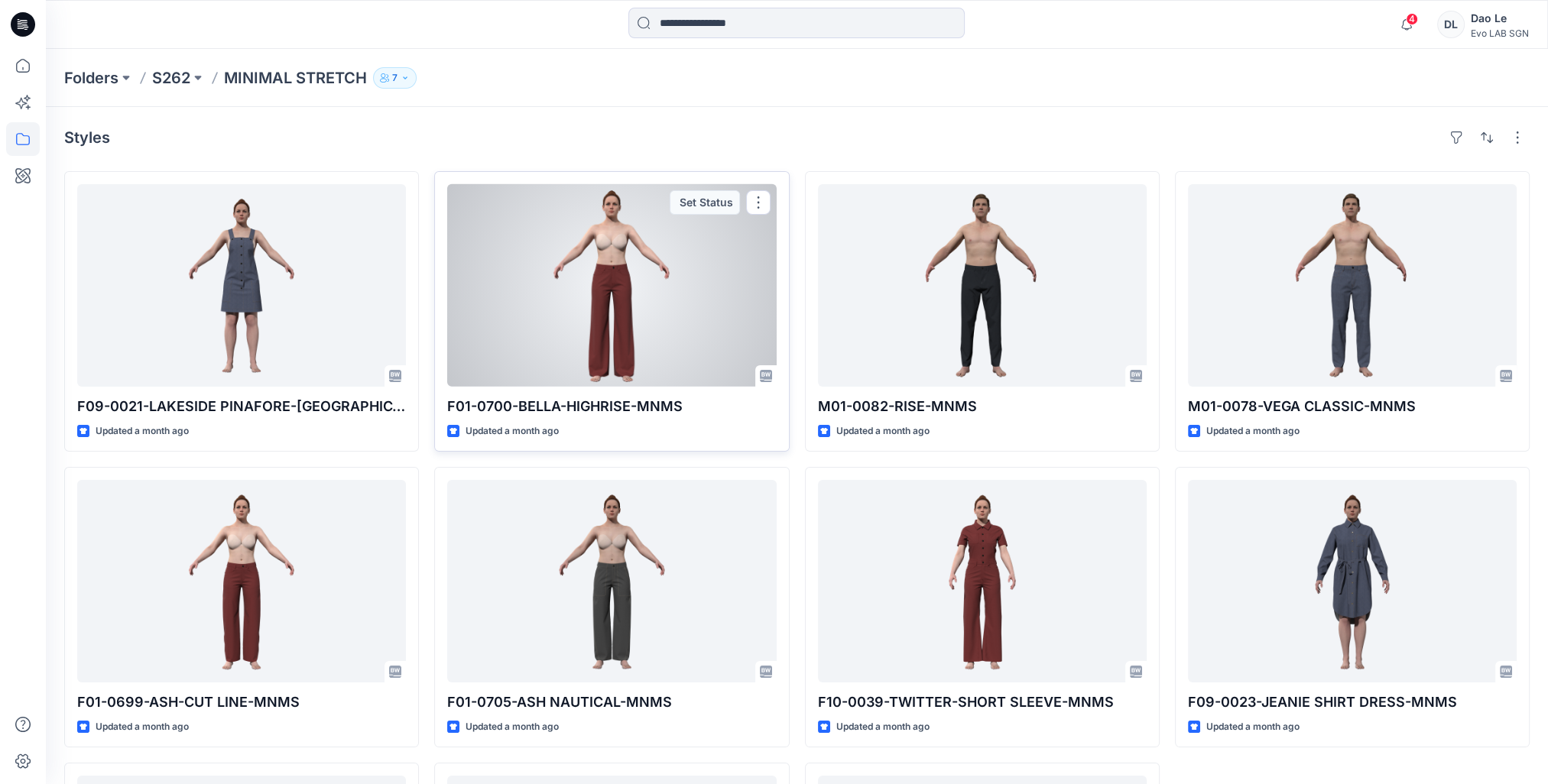
click at [642, 349] on div at bounding box center [611, 285] width 329 height 203
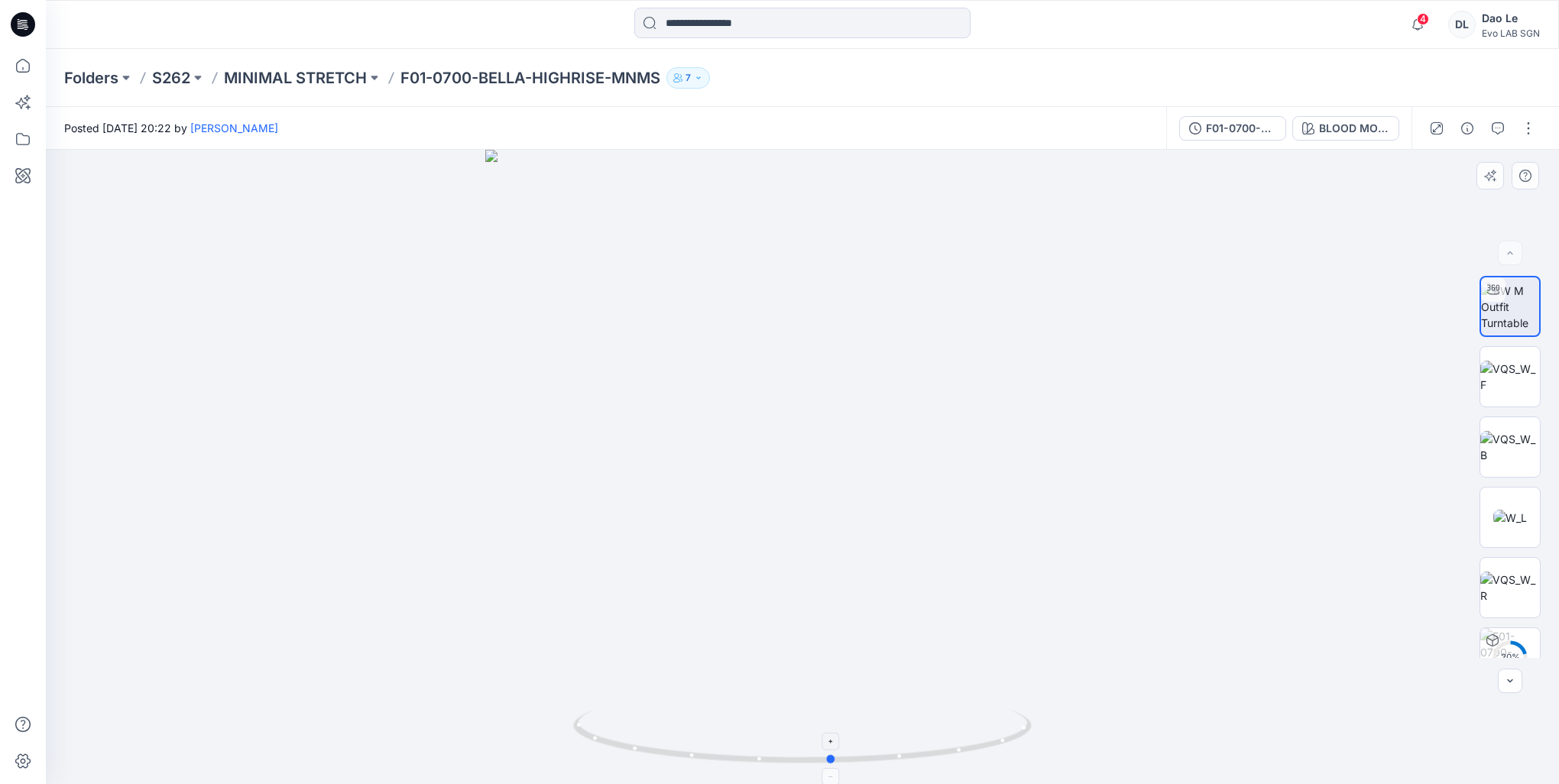
drag, startPoint x: 904, startPoint y: 765, endPoint x: 959, endPoint y: 766, distance: 55.0
click at [959, 766] on icon at bounding box center [804, 738] width 463 height 57
click at [266, 77] on p "MINIMAL STRETCH" at bounding box center [295, 78] width 143 height 22
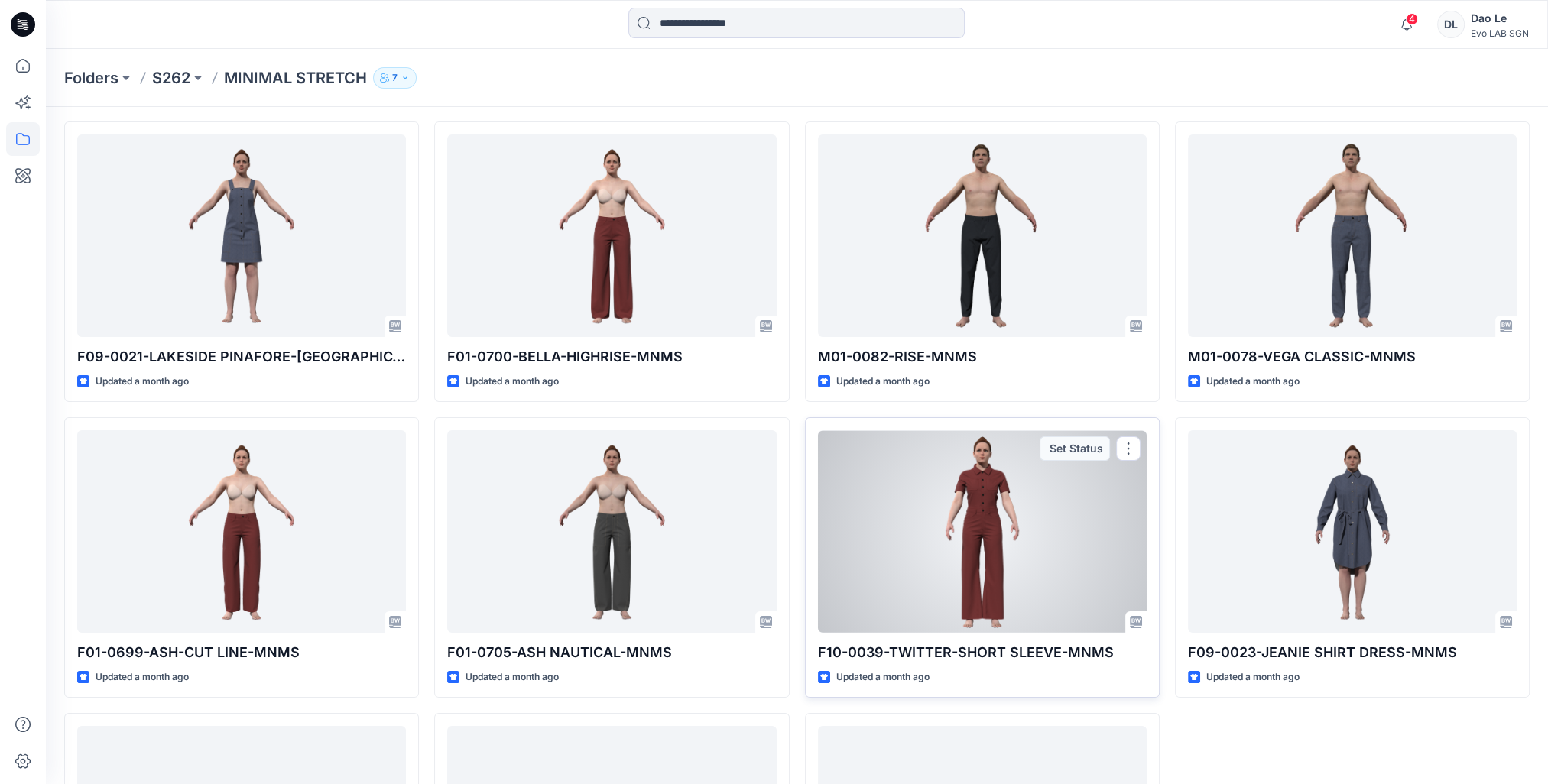
scroll to position [77, 0]
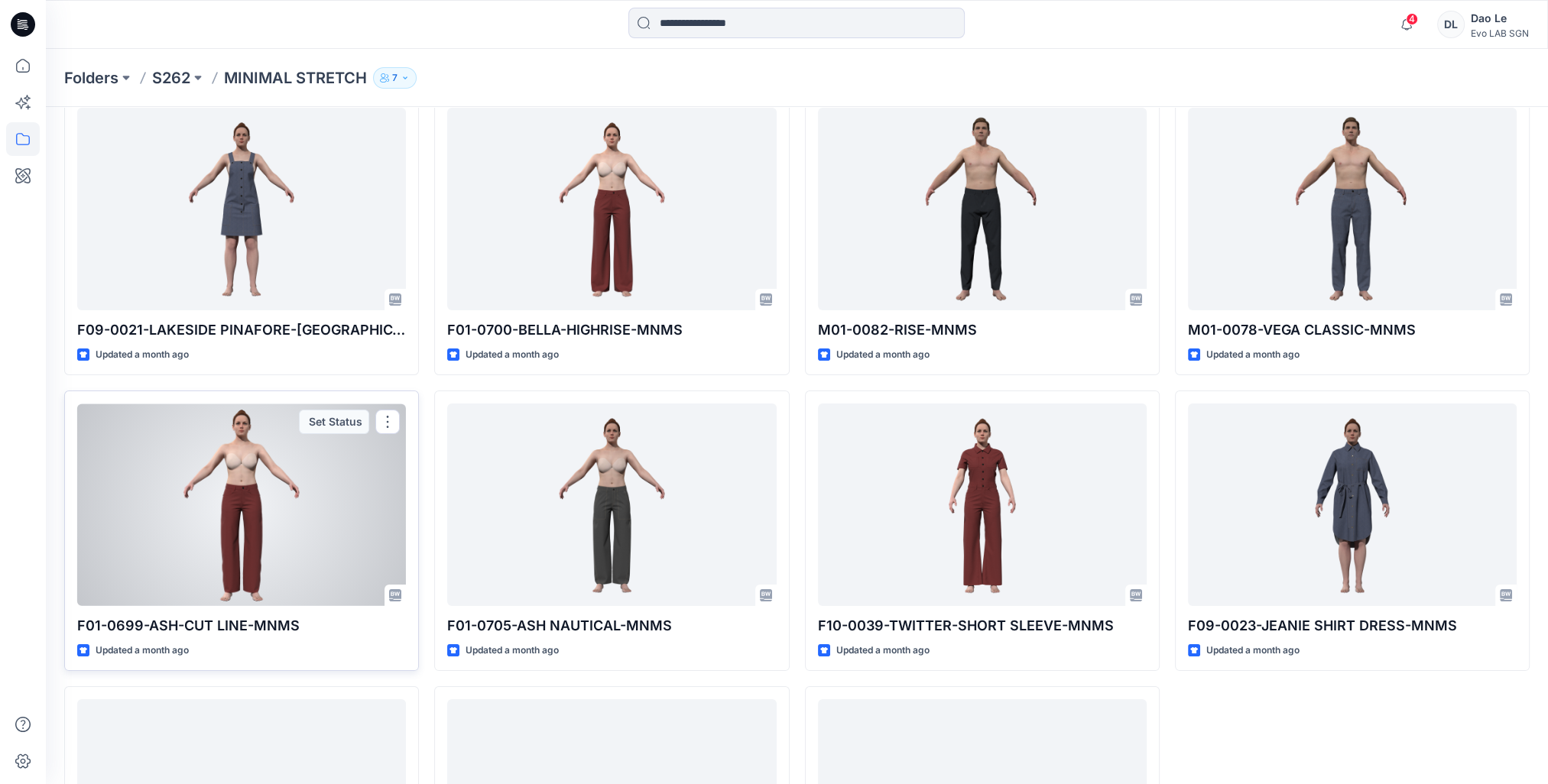
click at [253, 563] on div at bounding box center [241, 505] width 329 height 203
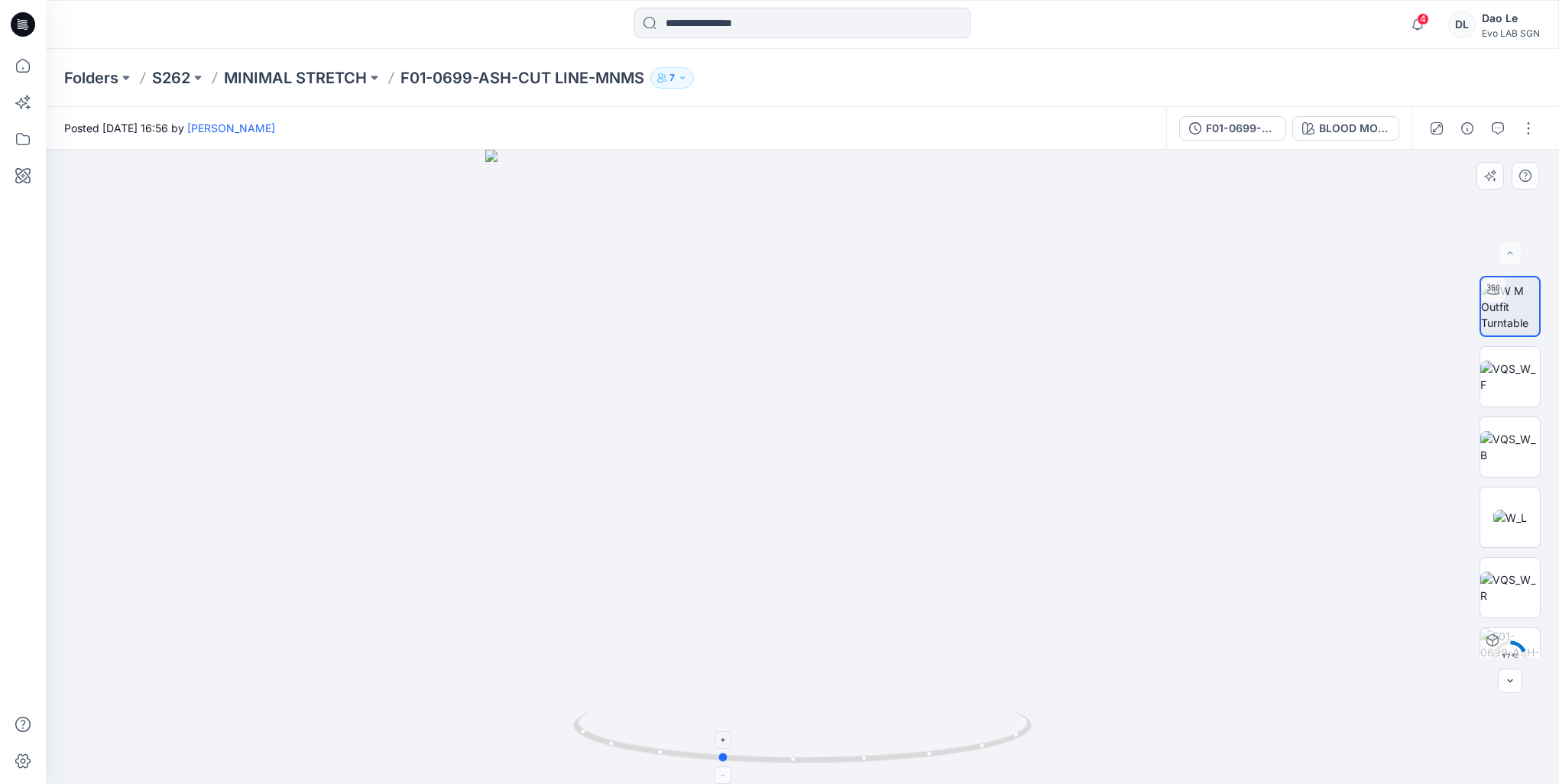
drag, startPoint x: 870, startPoint y: 765, endPoint x: 788, endPoint y: 765, distance: 82.0
click at [788, 765] on icon at bounding box center [804, 738] width 463 height 57
click at [335, 67] on p "MINIMAL STRETCH" at bounding box center [295, 78] width 143 height 22
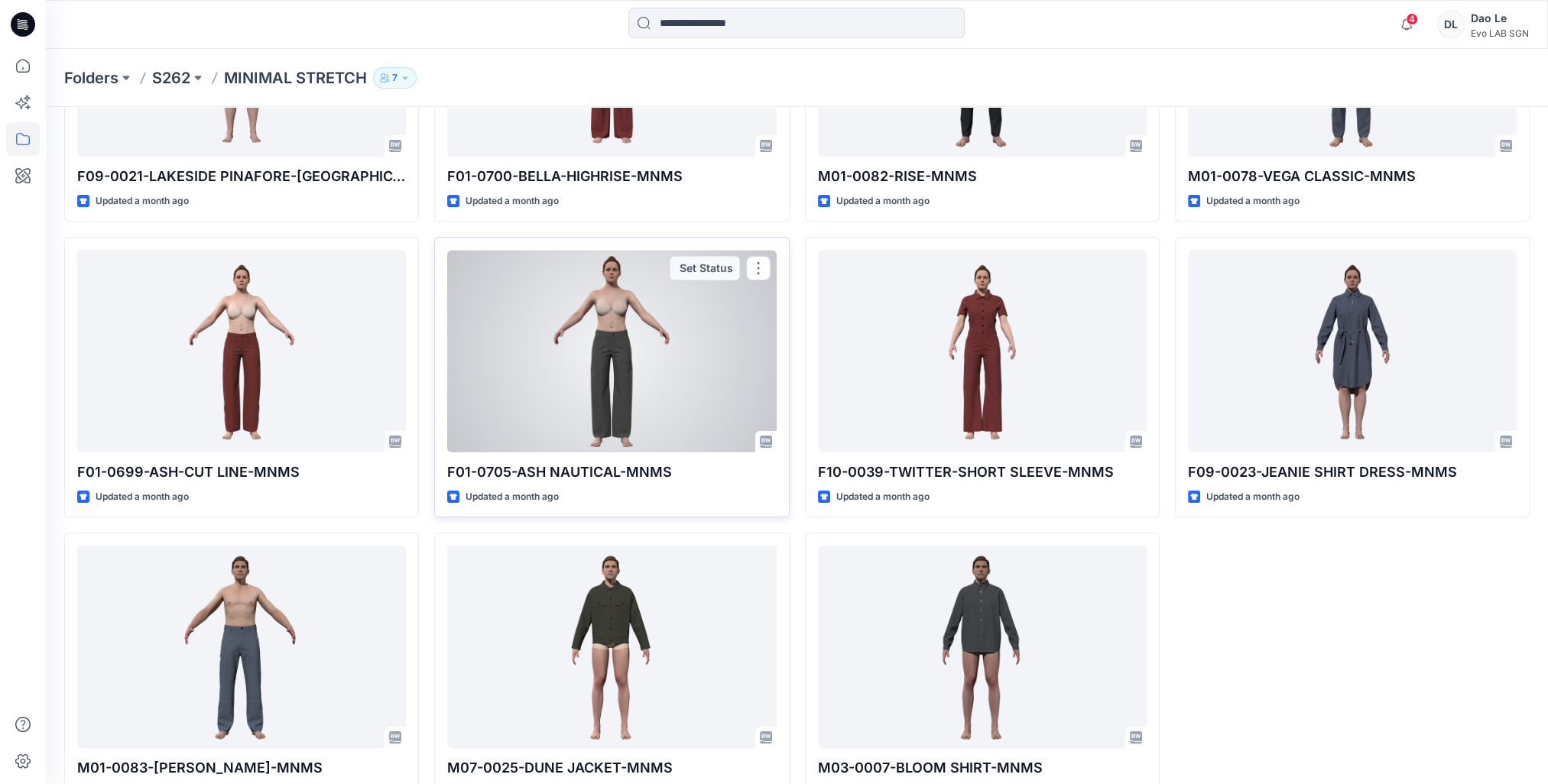
scroll to position [276, 0]
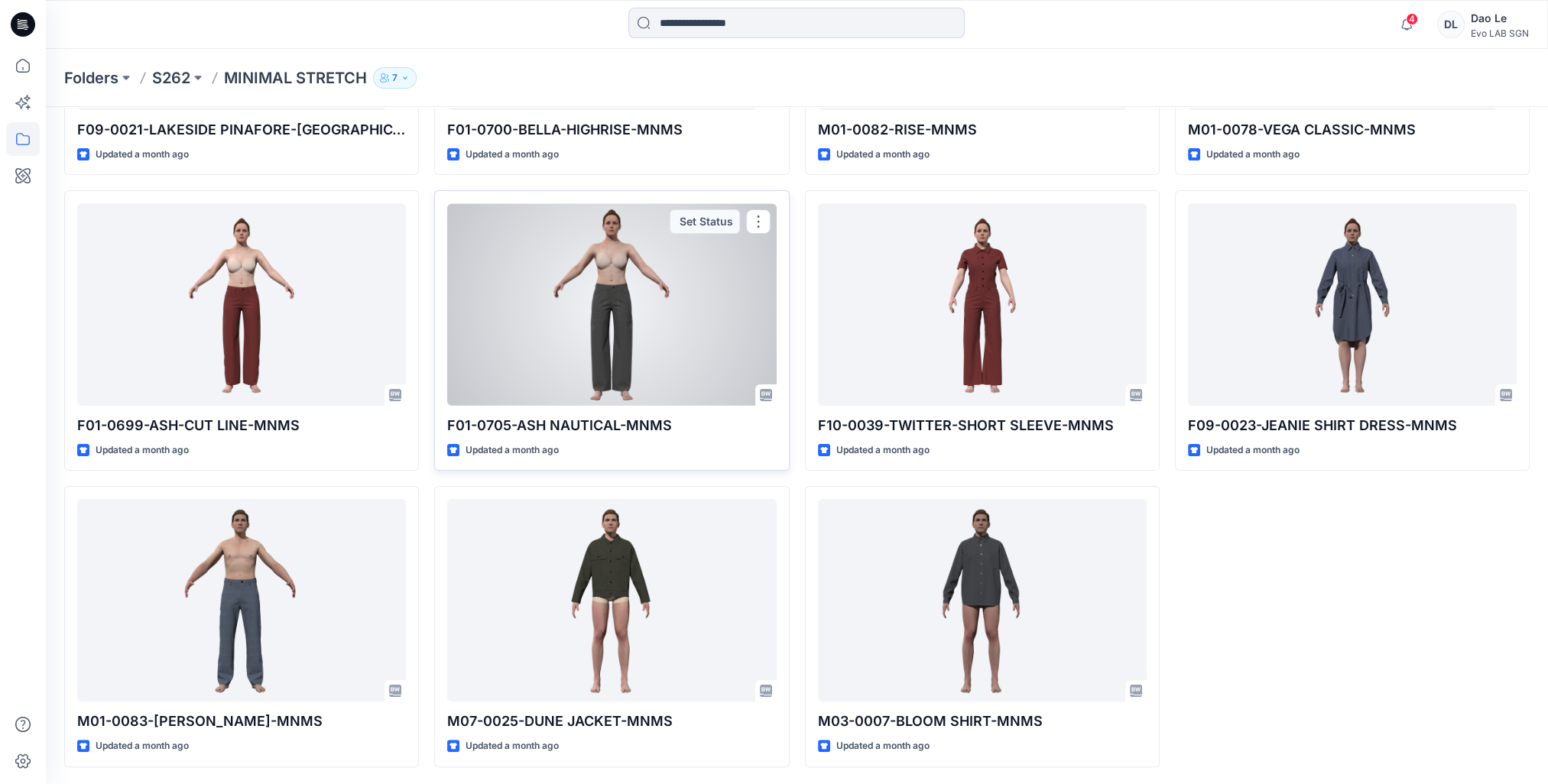
click at [614, 356] on div at bounding box center [611, 305] width 329 height 203
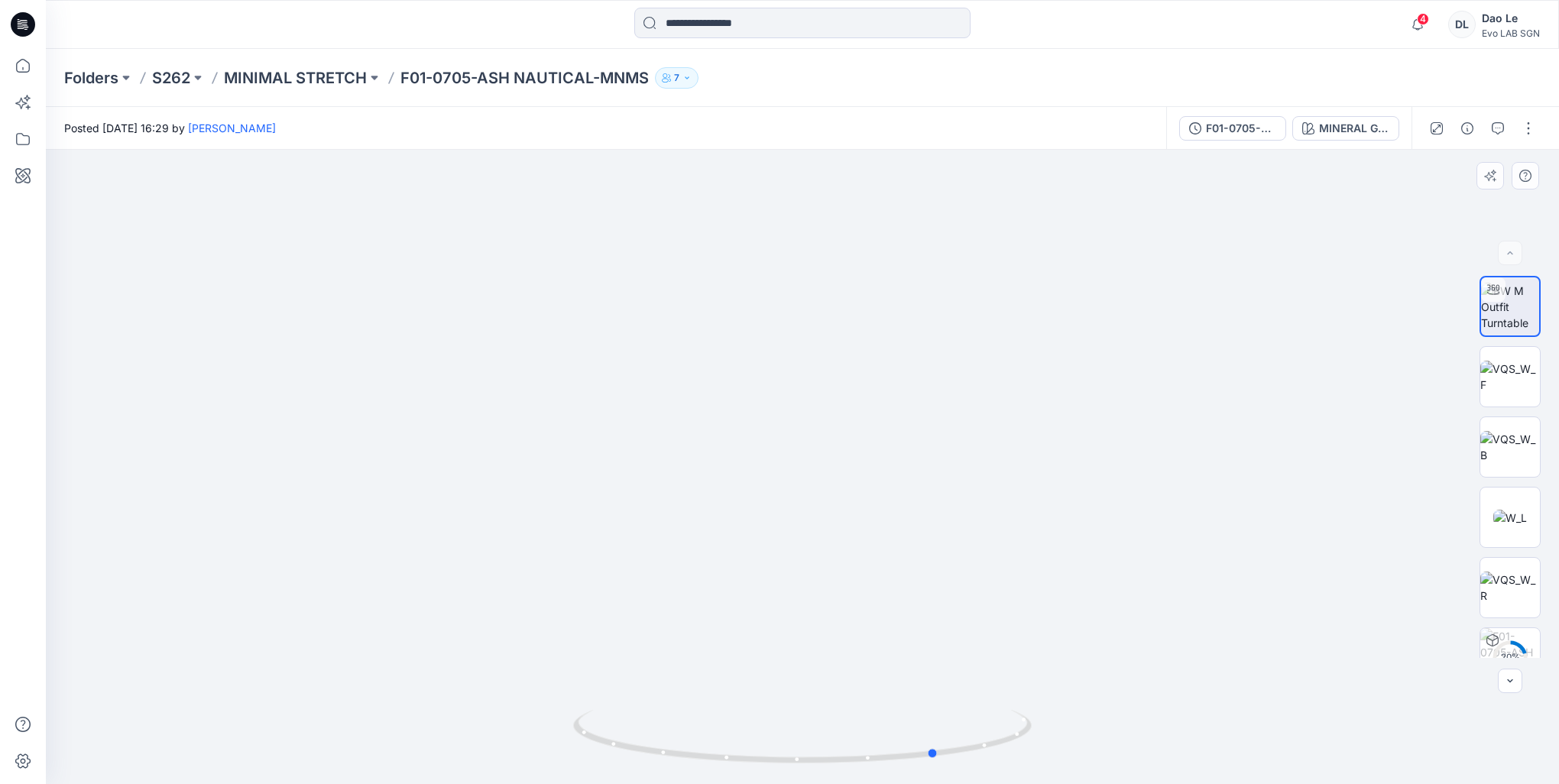
drag, startPoint x: 966, startPoint y: 754, endPoint x: 1111, endPoint y: 725, distance: 147.9
click at [1111, 725] on div at bounding box center [803, 466] width 1514 height 634
drag, startPoint x: 960, startPoint y: 754, endPoint x: 889, endPoint y: 754, distance: 71.0
click at [889, 754] on icon at bounding box center [804, 738] width 463 height 57
click at [315, 71] on p "MINIMAL STRETCH" at bounding box center [295, 78] width 143 height 22
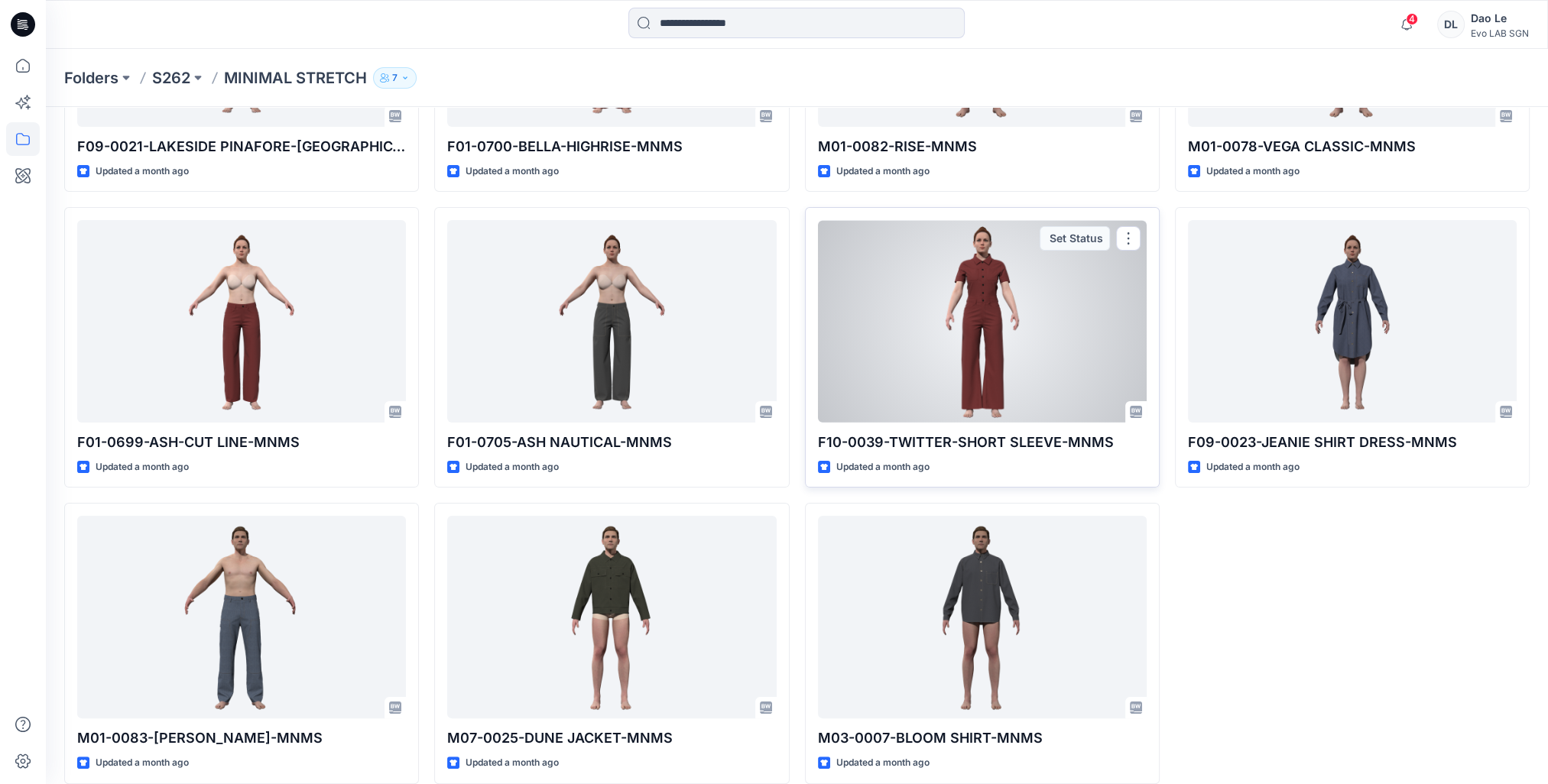
scroll to position [276, 0]
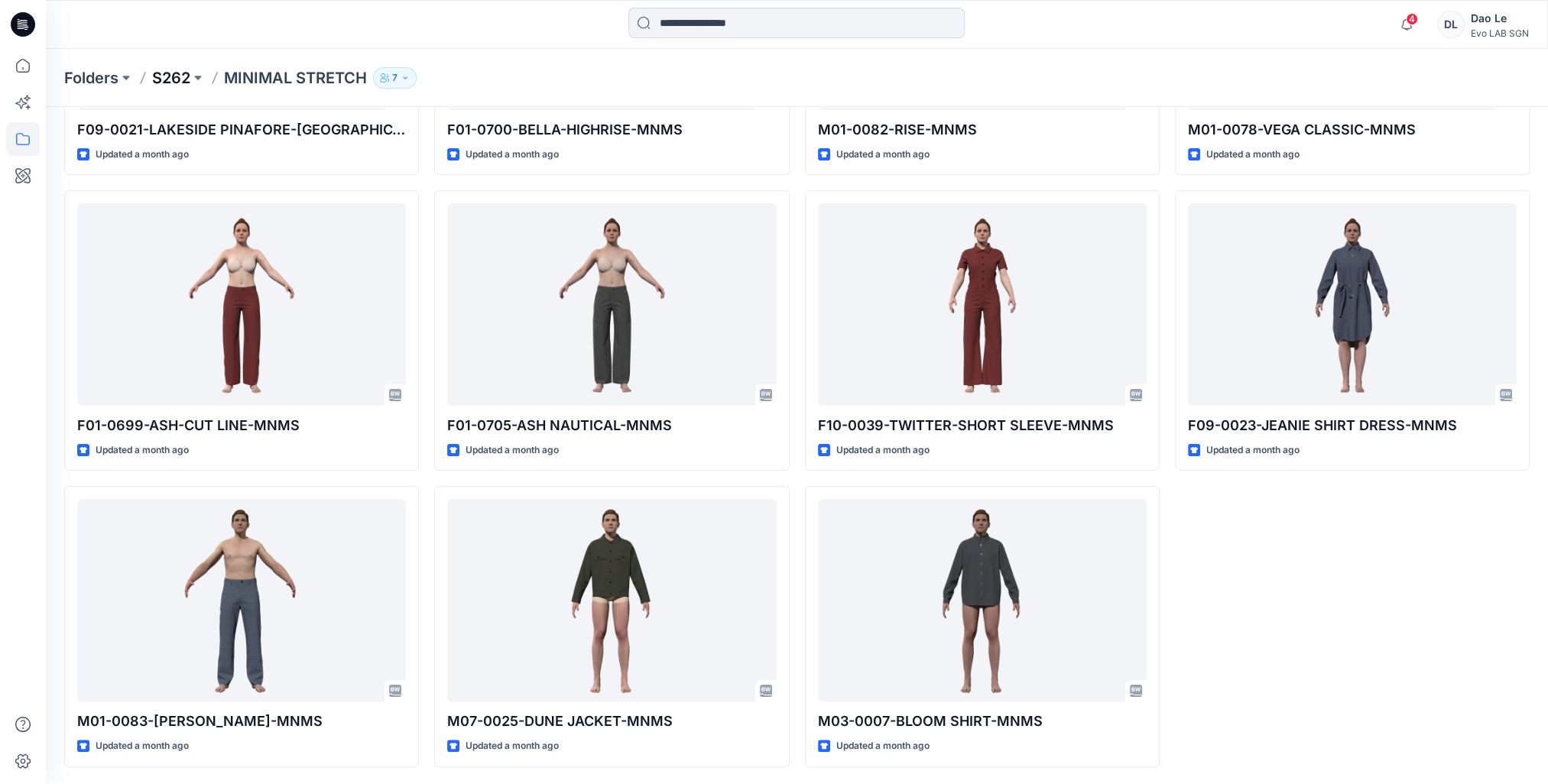
click at [165, 80] on p "S262" at bounding box center [171, 78] width 38 height 22
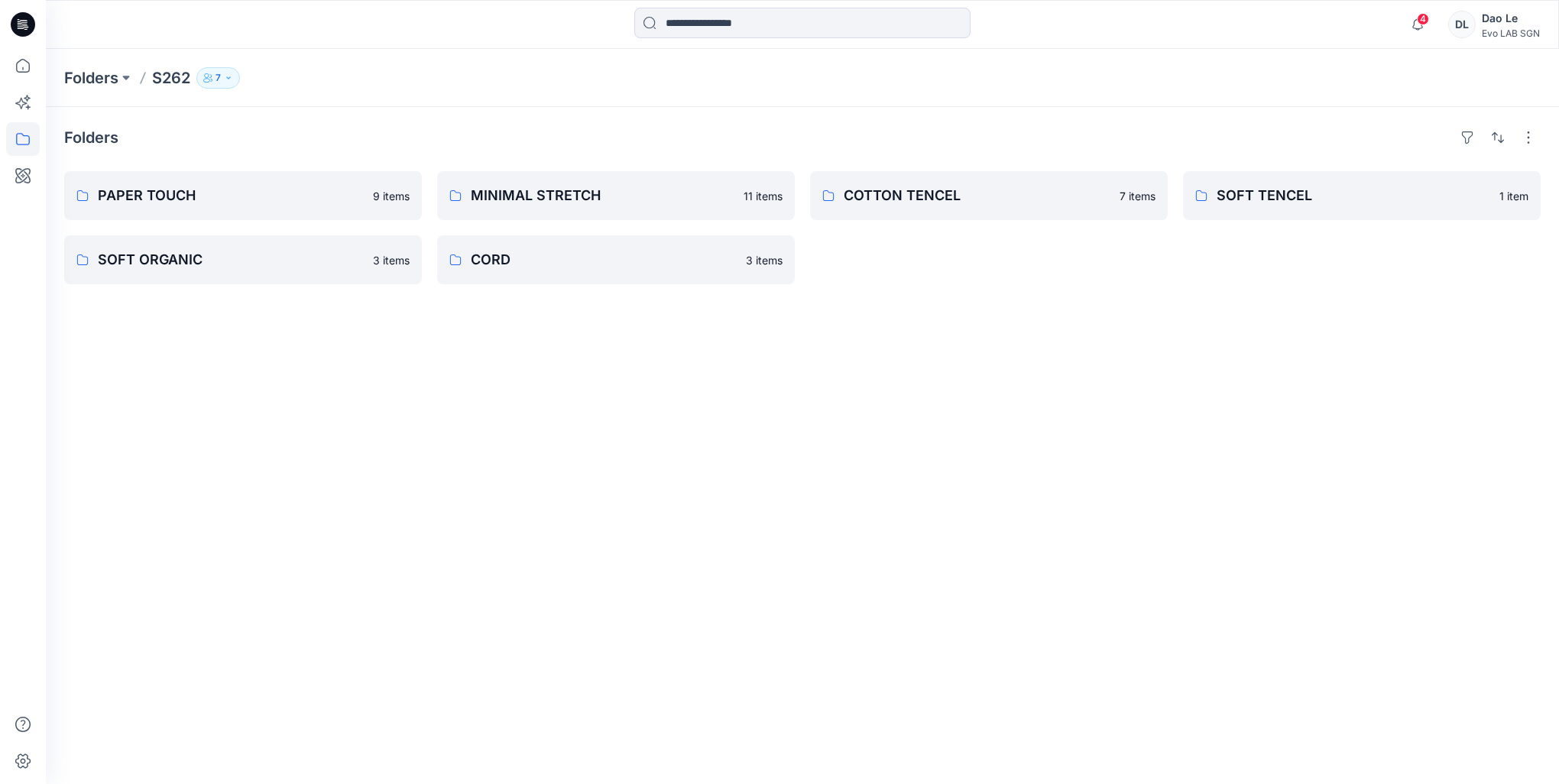
click at [747, 436] on div "Folders PAPER TOUCH 9 items SOFT ORGANIC 3 items MINIMAL STRETCH 11 items CORD …" at bounding box center [803, 446] width 1514 height 677
click at [687, 513] on div "Folders PAPER TOUCH 9 items SOFT ORGANIC 3 items MINIMAL STRETCH 11 items CORD …" at bounding box center [803, 446] width 1514 height 677
click at [541, 207] on link "MINIMAL STRETCH 11 items" at bounding box center [615, 196] width 357 height 49
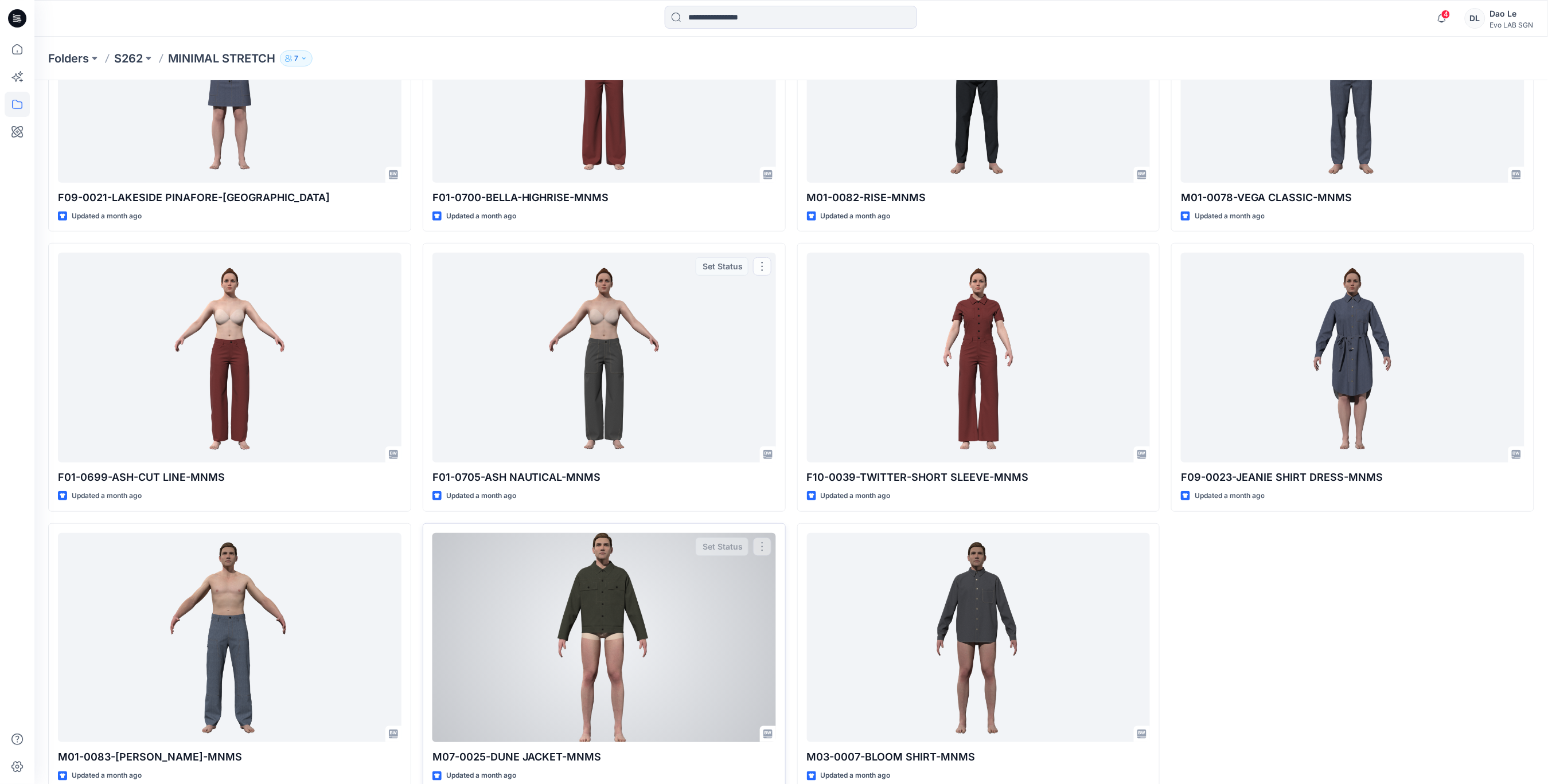
scroll to position [186, 0]
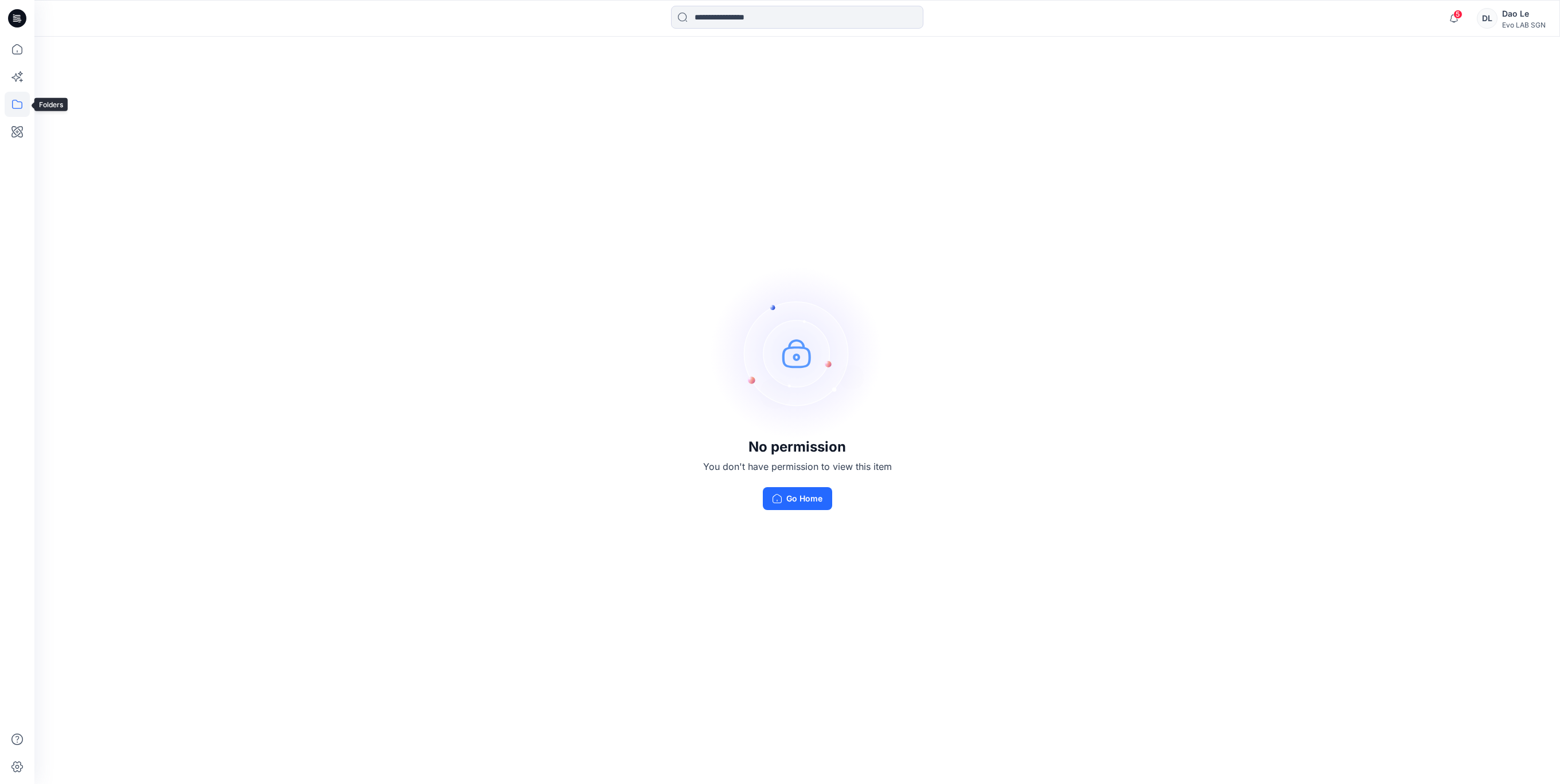
click at [7, 106] on icon at bounding box center [17, 104] width 25 height 25
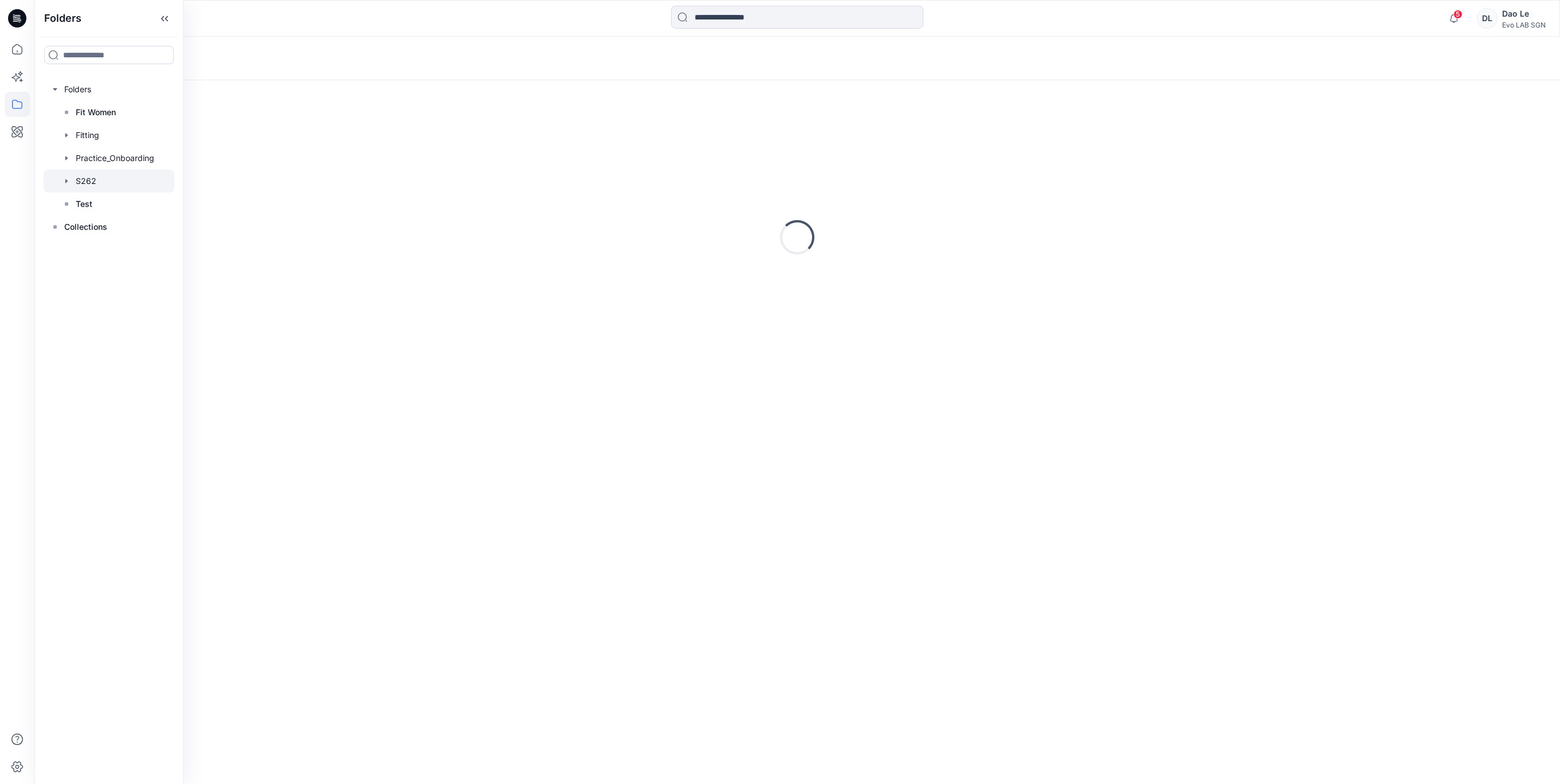
click at [83, 179] on div at bounding box center [109, 181] width 131 height 23
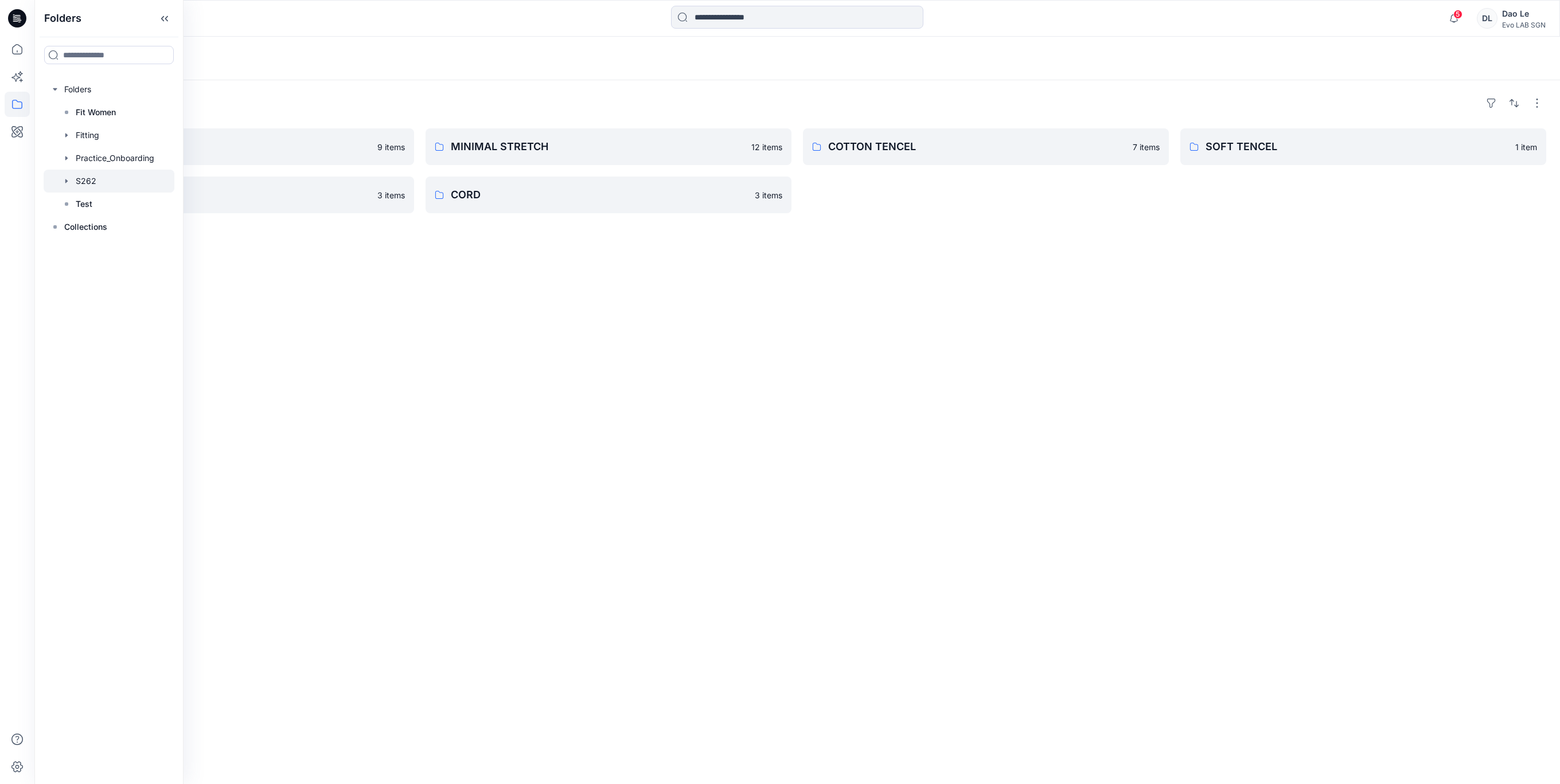
click at [412, 388] on div "Folders PAPER TOUCH 9 items SOFT ORGANIC 3 items MINIMAL STRETCH 12 items CORD …" at bounding box center [798, 433] width 1526 height 704
click at [484, 143] on p "MINIMAL STRETCH" at bounding box center [598, 147] width 294 height 16
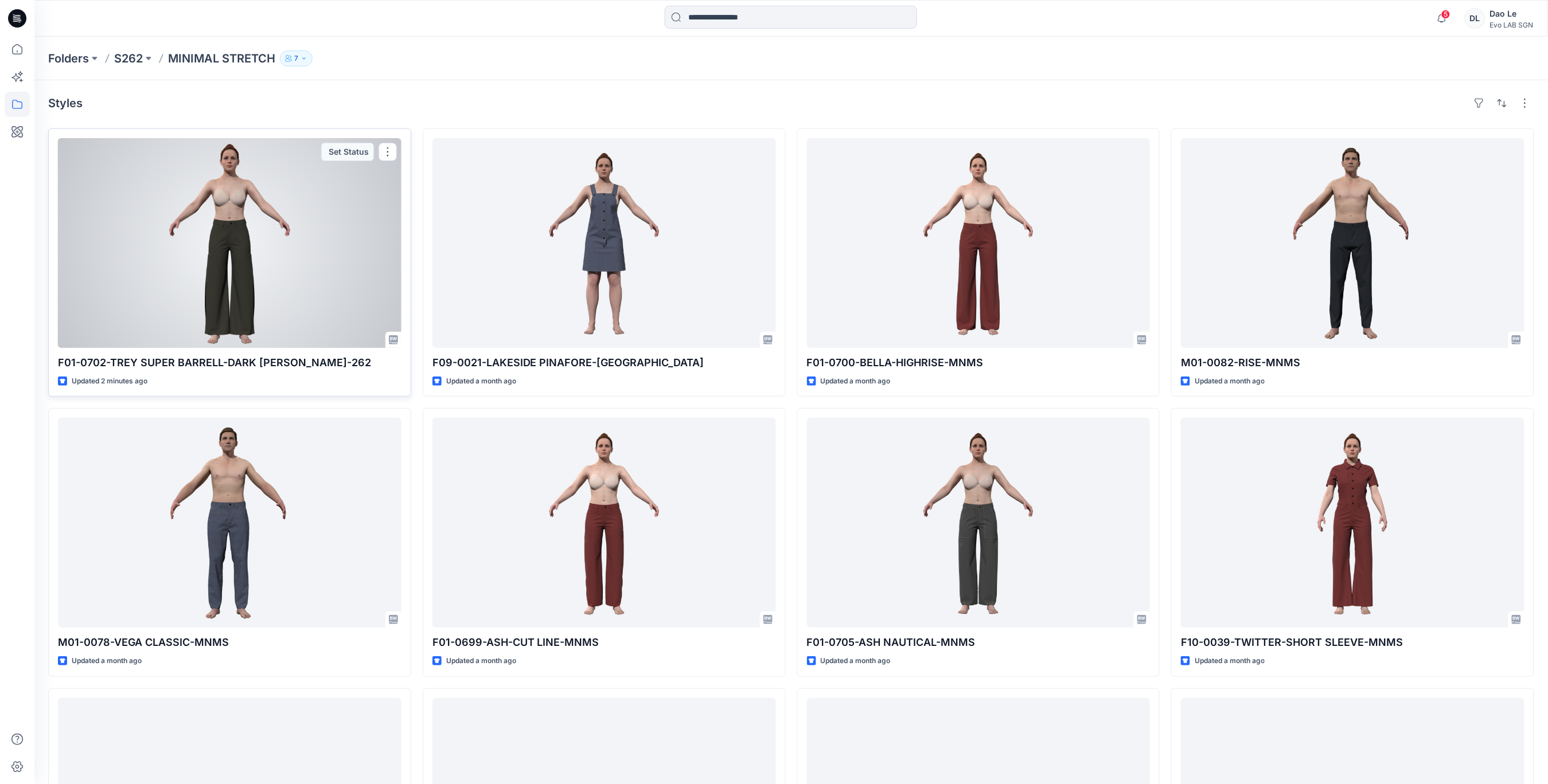
click at [278, 240] on div at bounding box center [229, 243] width 343 height 210
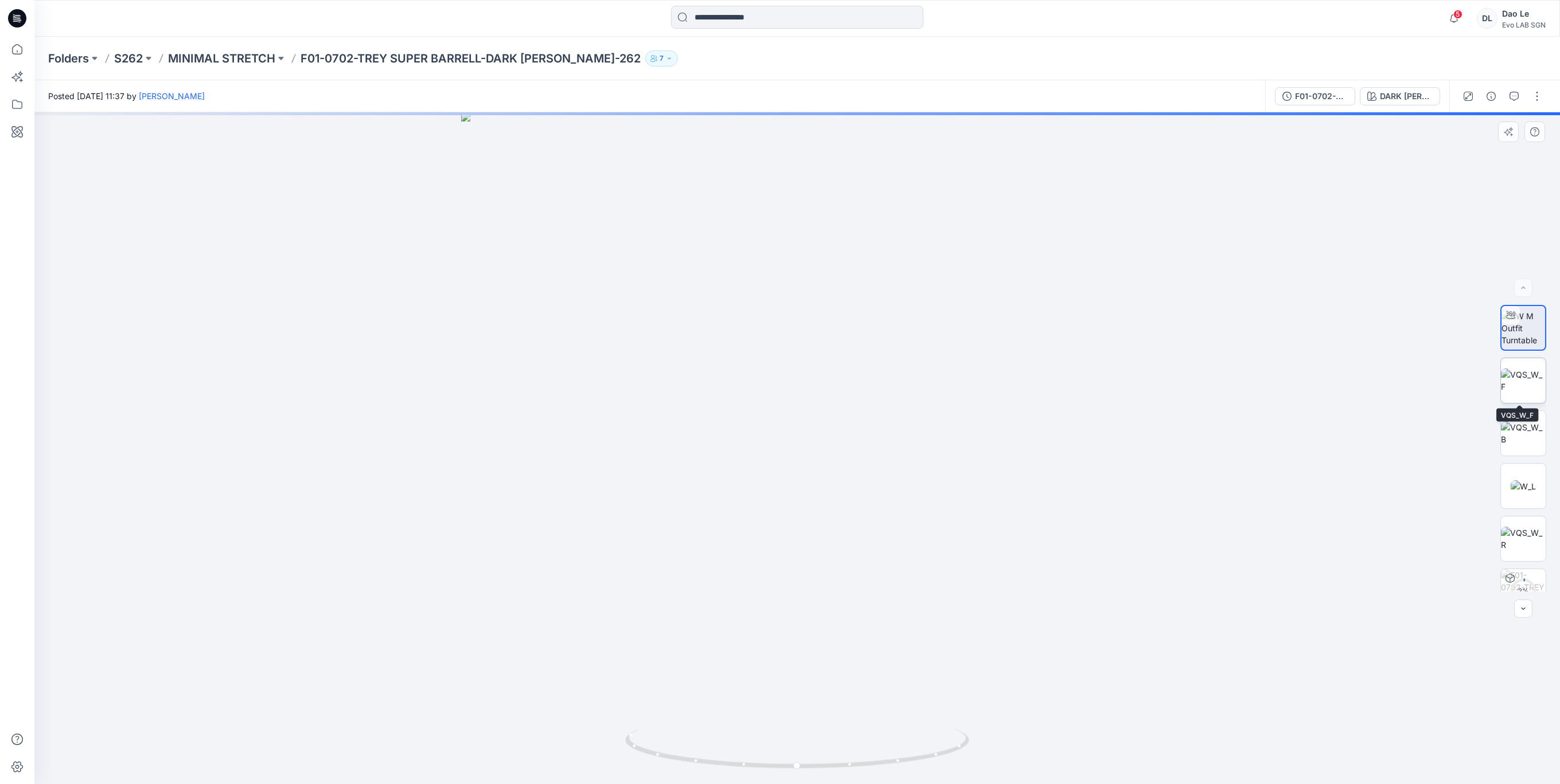
click at [1516, 386] on img at bounding box center [1523, 380] width 45 height 24
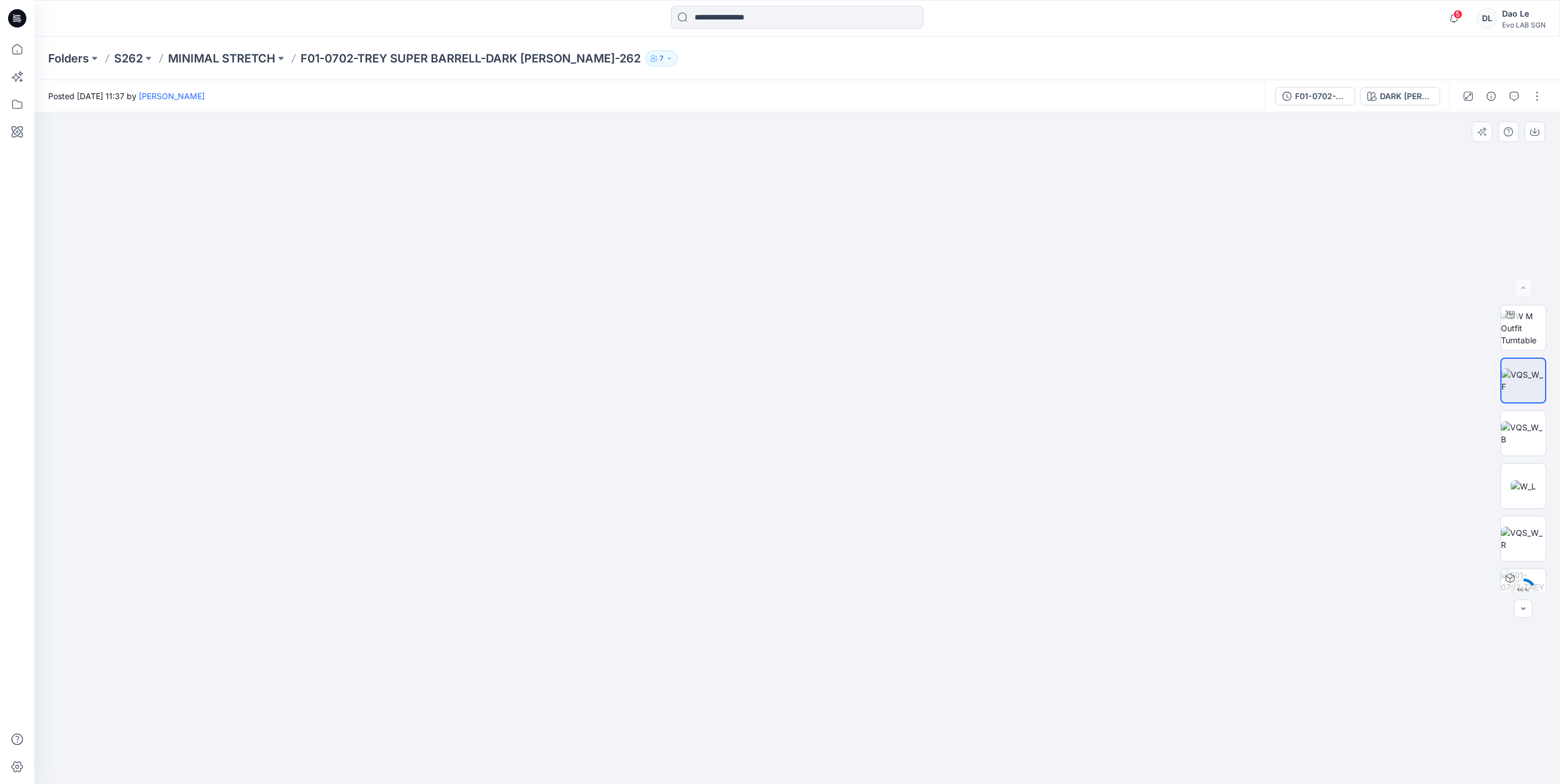
drag, startPoint x: 992, startPoint y: 525, endPoint x: 1001, endPoint y: 554, distance: 30.4
click at [995, 525] on img at bounding box center [797, 427] width 759 height 715
drag, startPoint x: 906, startPoint y: 723, endPoint x: 873, endPoint y: 723, distance: 33.0
click at [874, 723] on img at bounding box center [797, 448] width 673 height 673
click at [1524, 368] on img at bounding box center [1523, 380] width 44 height 24
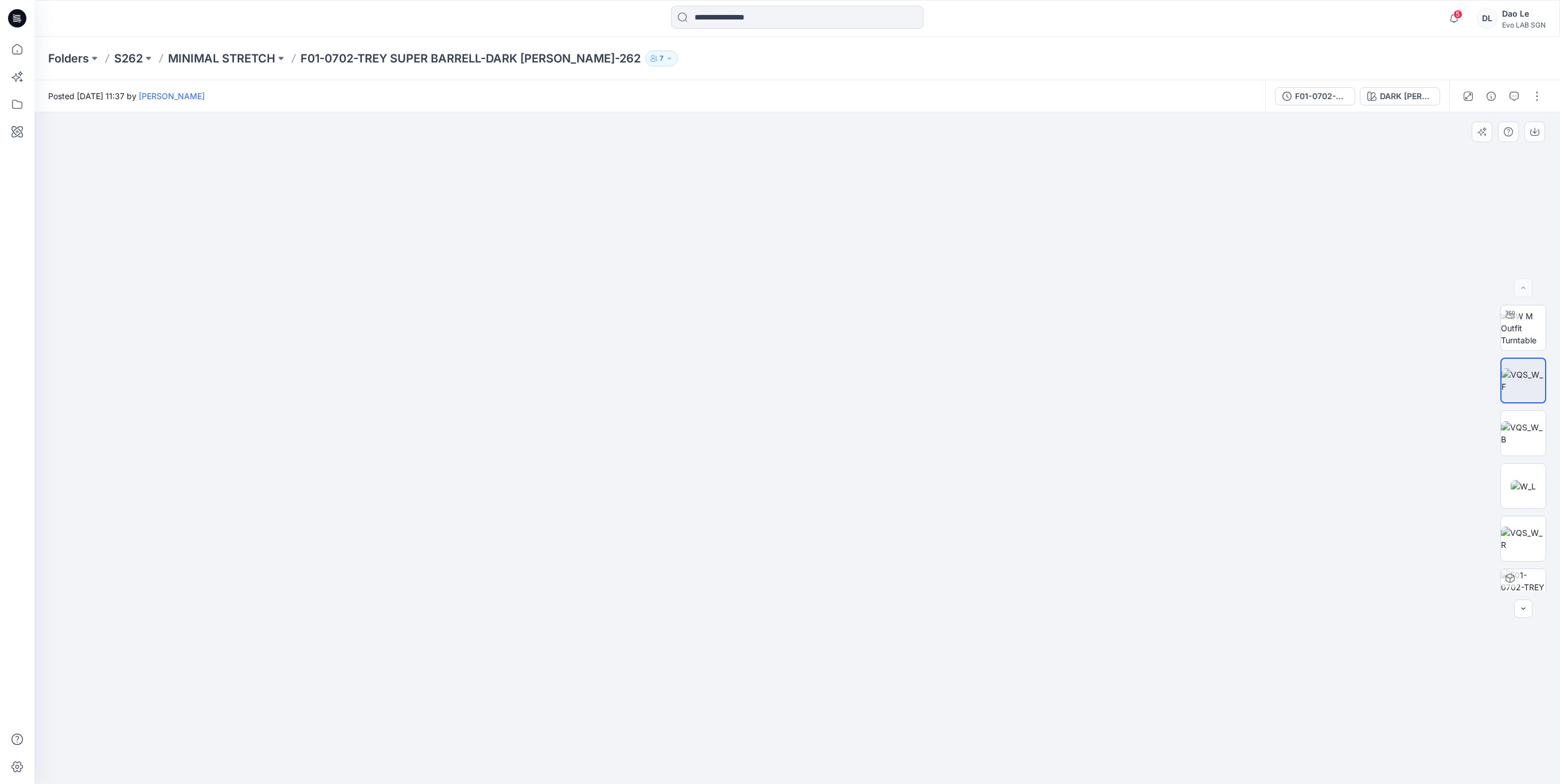
drag, startPoint x: 886, startPoint y: 509, endPoint x: 867, endPoint y: 614, distance: 106.7
click at [869, 699] on img at bounding box center [797, 288] width 1186 height 993
drag, startPoint x: 1063, startPoint y: 478, endPoint x: 932, endPoint y: 478, distance: 131.0
click at [932, 478] on img at bounding box center [710, 126] width 1700 height 1317
drag, startPoint x: 872, startPoint y: 532, endPoint x: 894, endPoint y: 512, distance: 29.7
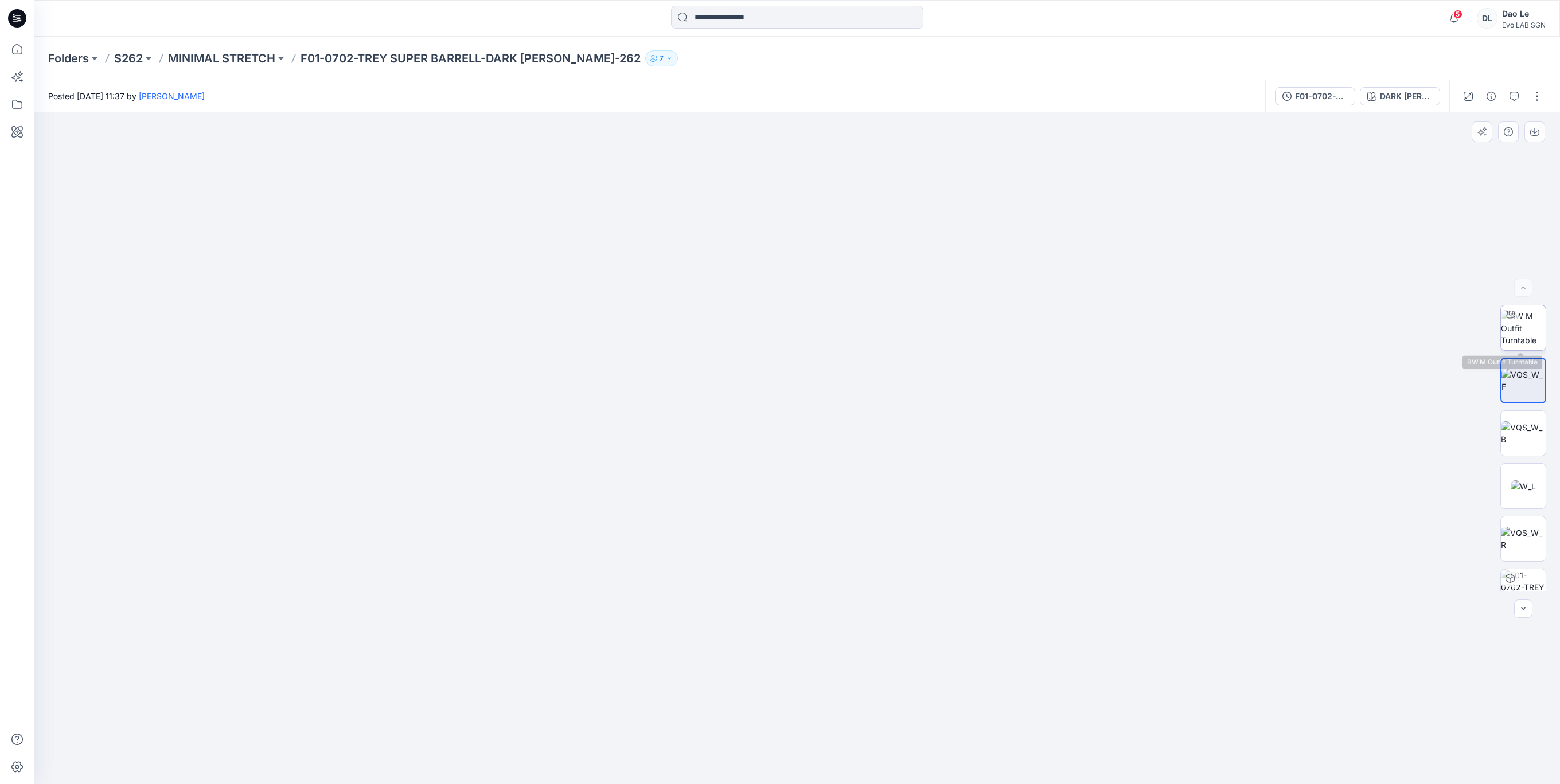
click at [1526, 335] on img at bounding box center [1523, 328] width 45 height 36
drag, startPoint x: 849, startPoint y: 586, endPoint x: 855, endPoint y: 447, distance: 139.1
click at [855, 447] on img at bounding box center [804, 104] width 1734 height 1361
drag, startPoint x: 903, startPoint y: 770, endPoint x: 914, endPoint y: 771, distance: 11.0
click at [914, 771] on icon at bounding box center [798, 750] width 347 height 43
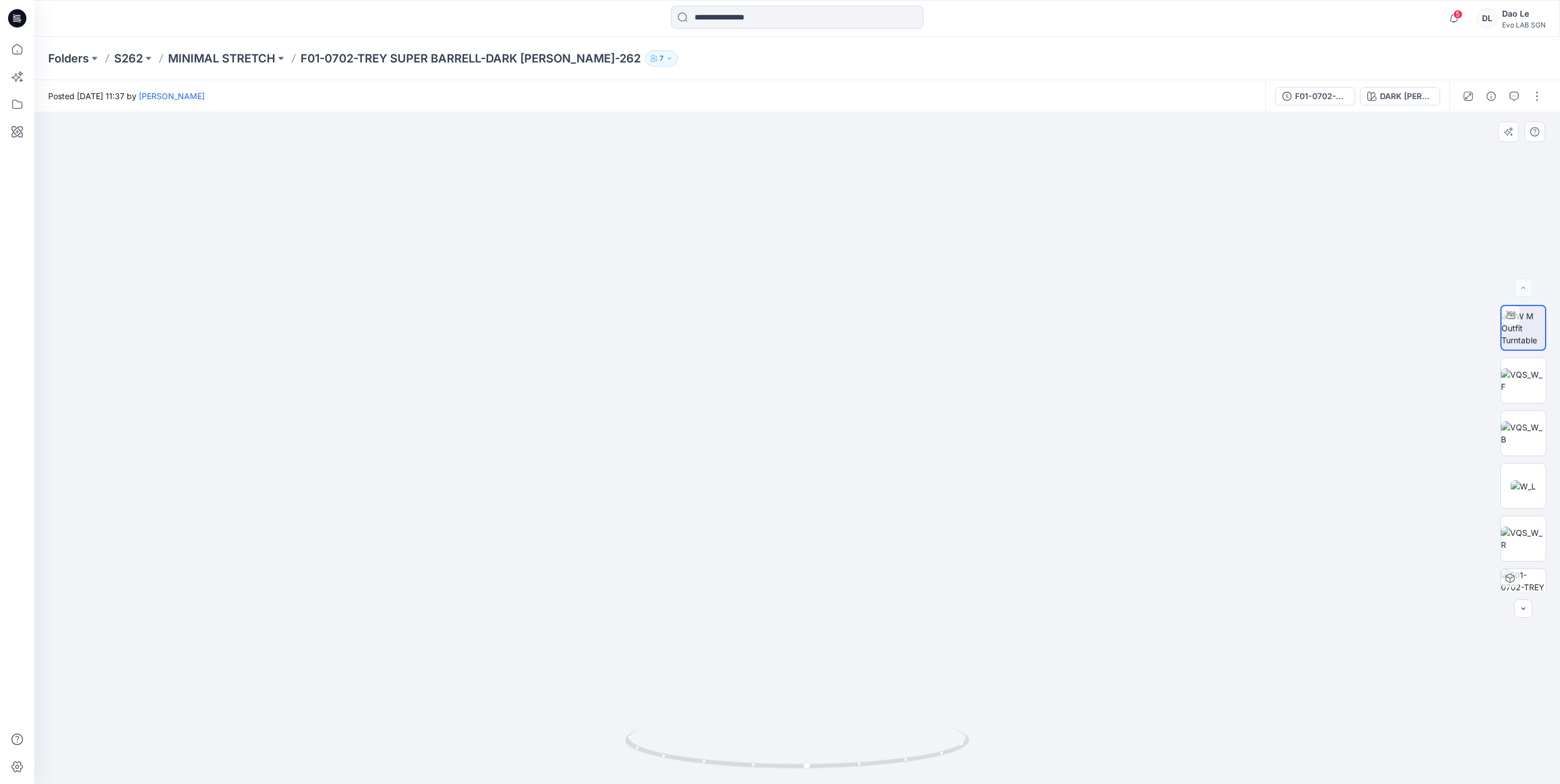
drag, startPoint x: 979, startPoint y: 526, endPoint x: 953, endPoint y: 385, distance: 143.4
click at [953, 385] on img at bounding box center [776, 32] width 1734 height 1505
drag, startPoint x: 905, startPoint y: 554, endPoint x: 911, endPoint y: 684, distance: 130.1
click at [911, 684] on img at bounding box center [796, 72] width 1734 height 1424
drag, startPoint x: 895, startPoint y: 515, endPoint x: 890, endPoint y: 620, distance: 105.1
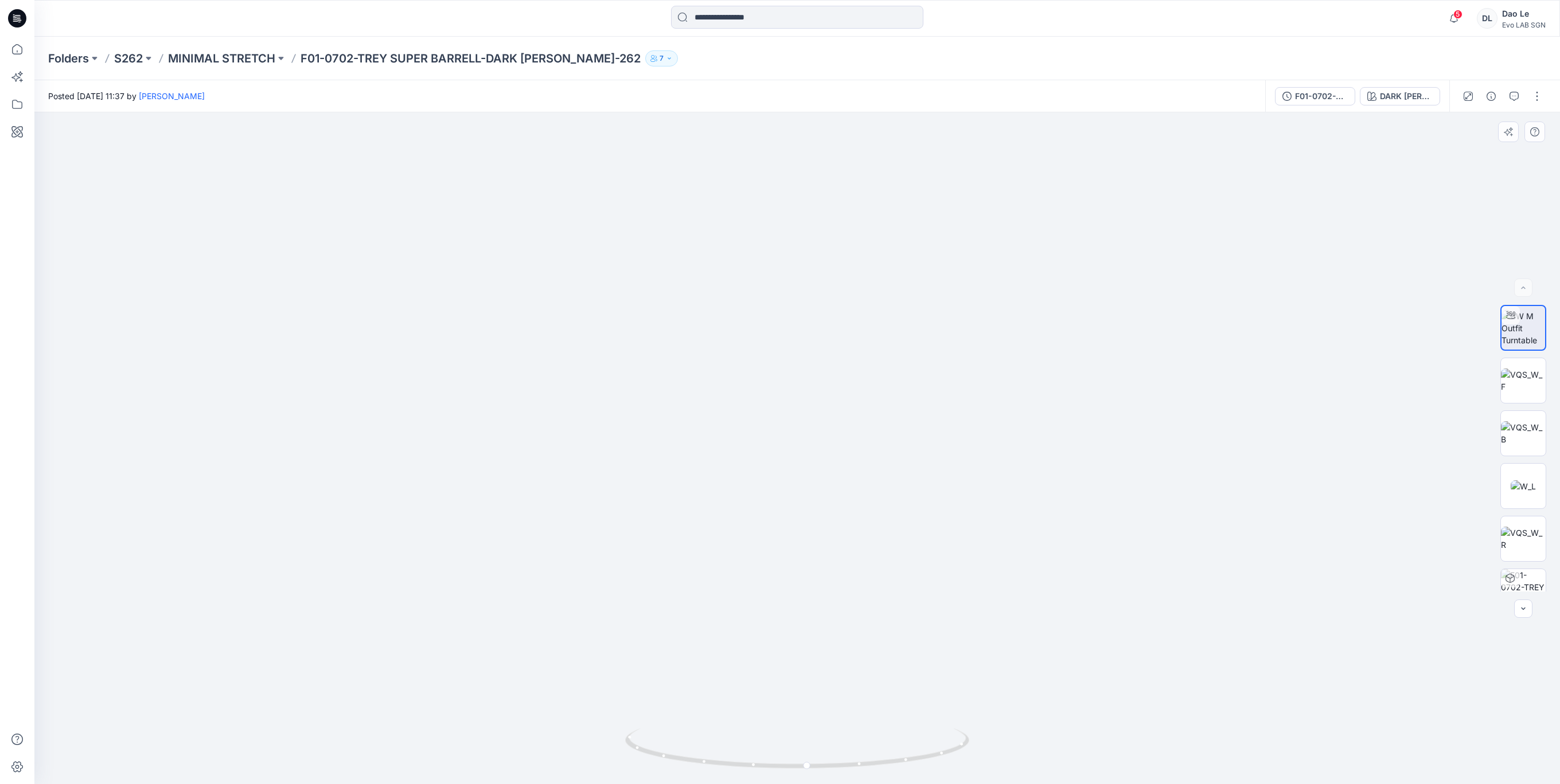
click at [890, 620] on img at bounding box center [790, 134] width 1734 height 1302
drag, startPoint x: 926, startPoint y: 763, endPoint x: 957, endPoint y: 779, distance: 34.9
click at [957, 779] on div at bounding box center [797, 756] width 344 height 58
drag, startPoint x: 795, startPoint y: 771, endPoint x: 795, endPoint y: 760, distance: 11.0
click at [795, 760] on icon at bounding box center [798, 750] width 347 height 43
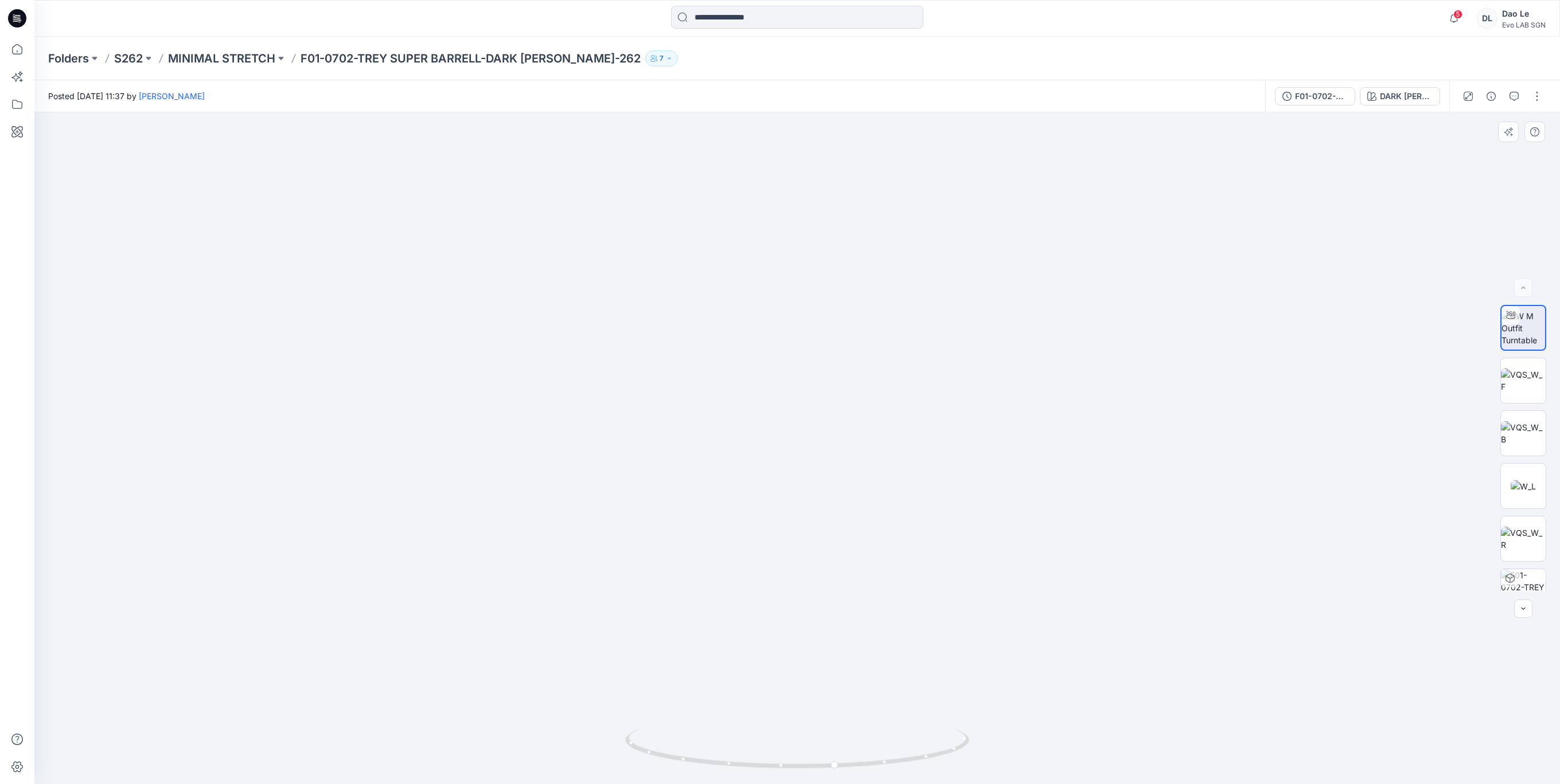
drag, startPoint x: 1092, startPoint y: 631, endPoint x: 869, endPoint y: 453, distance: 285.3
click at [1093, 631] on img at bounding box center [785, 133] width 1756 height 1302
click at [1511, 93] on icon "button" at bounding box center [1514, 96] width 9 height 9
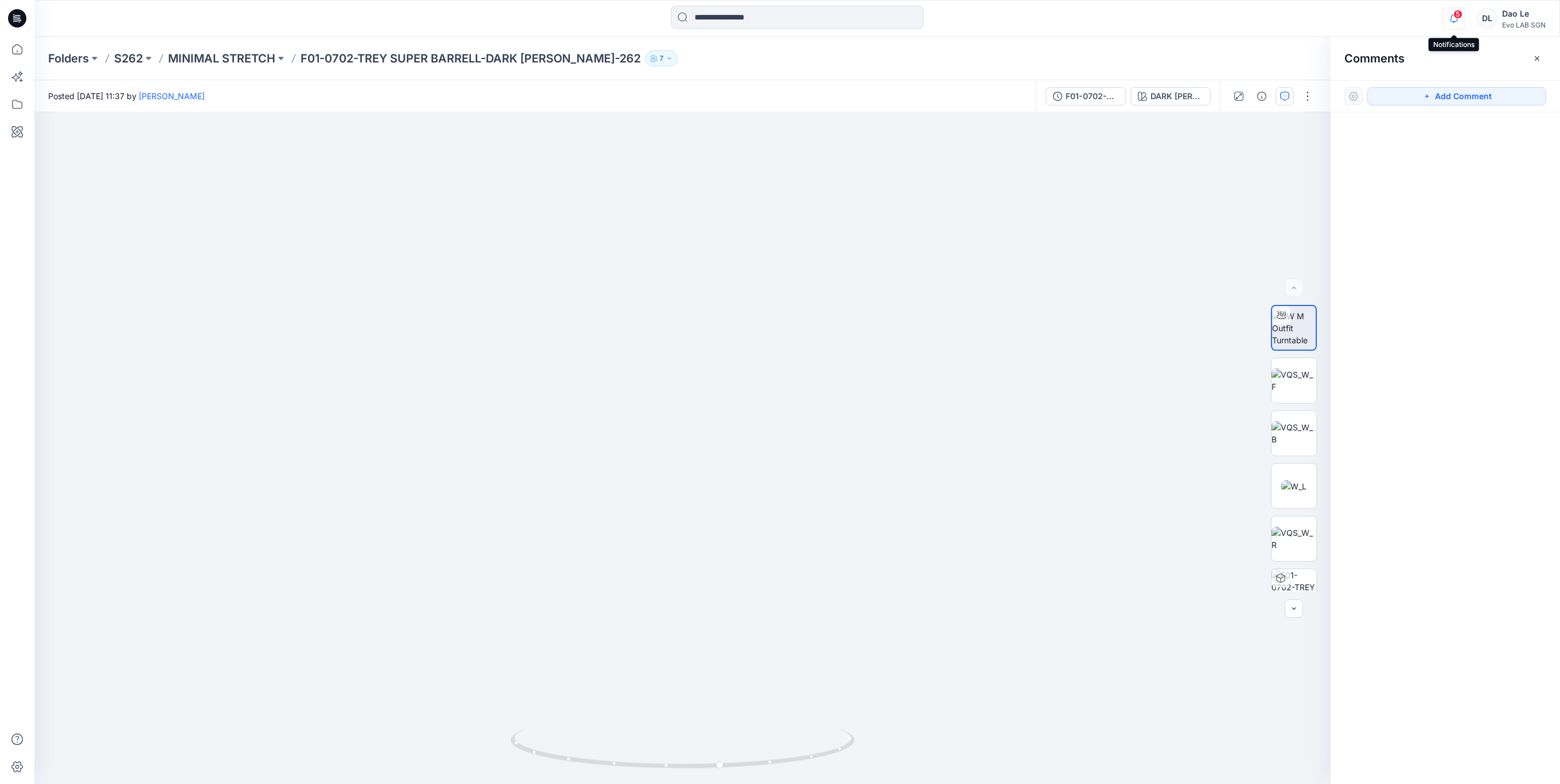
click at [1454, 23] on icon "button" at bounding box center [1454, 18] width 22 height 23
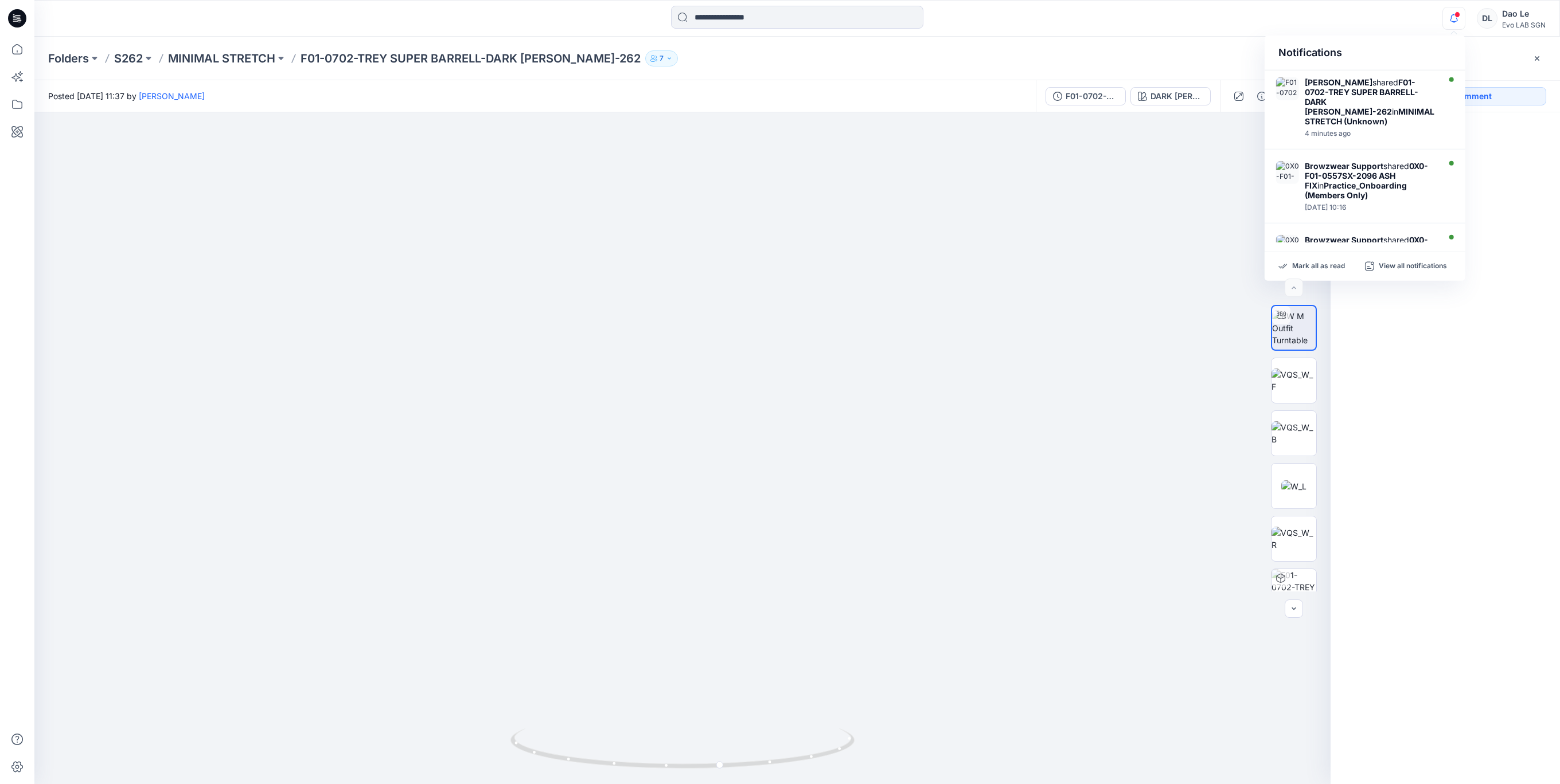
click at [957, 367] on img at bounding box center [682, 422] width 761 height 723
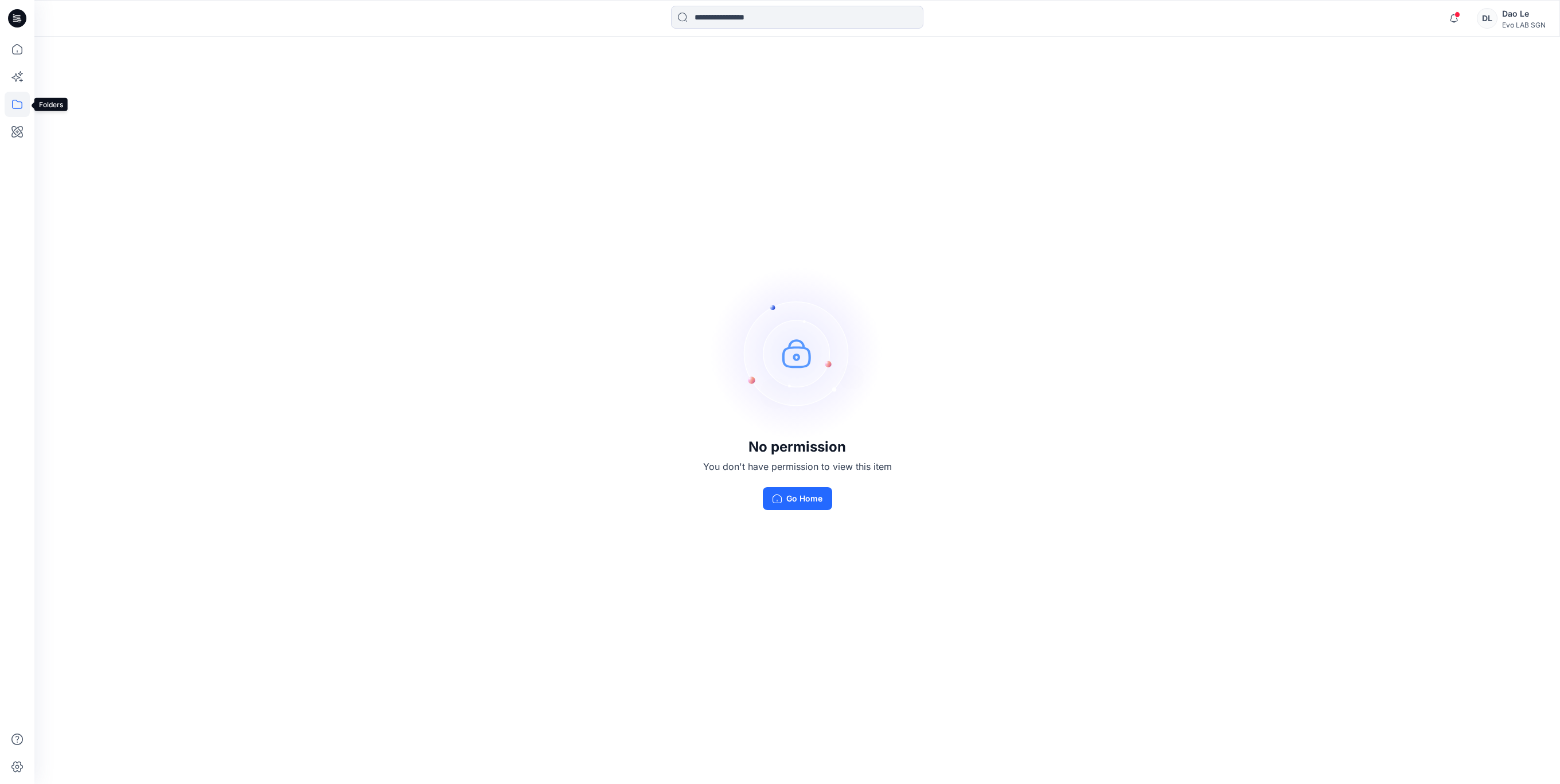
click at [6, 109] on icon at bounding box center [17, 104] width 25 height 25
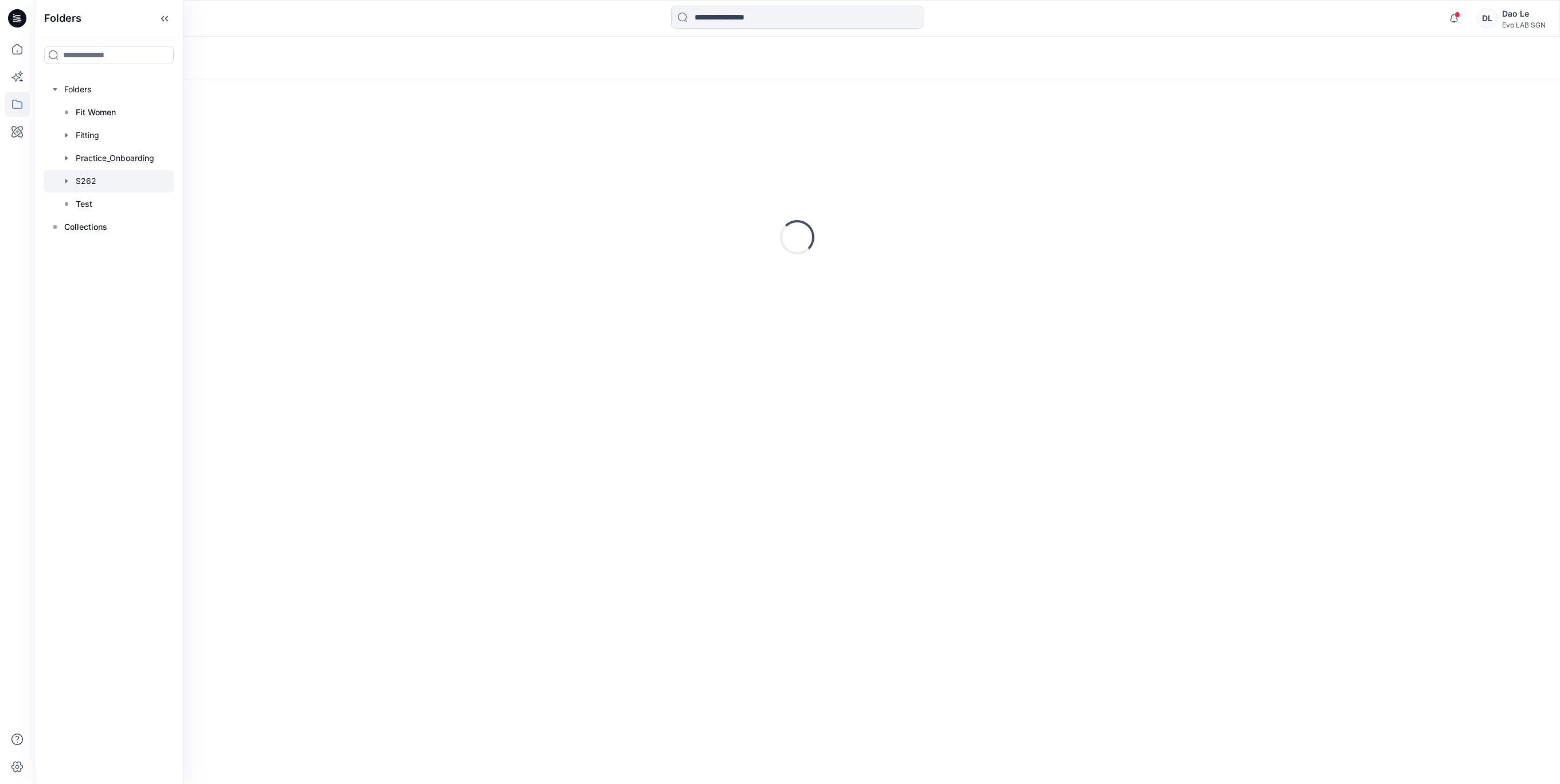
click at [94, 186] on div at bounding box center [109, 181] width 131 height 23
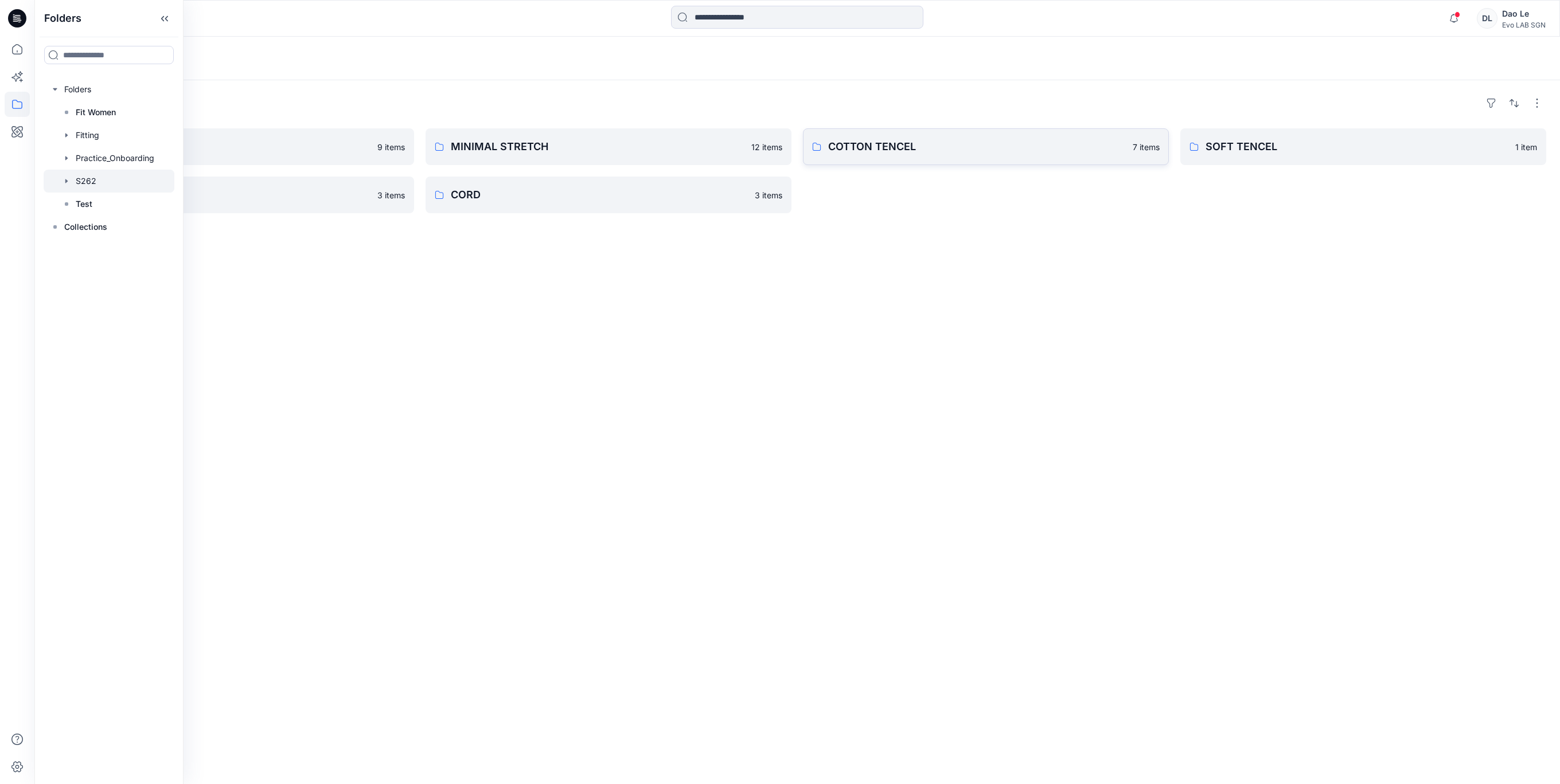
click at [857, 140] on p "COTTON TENCEL" at bounding box center [976, 147] width 298 height 16
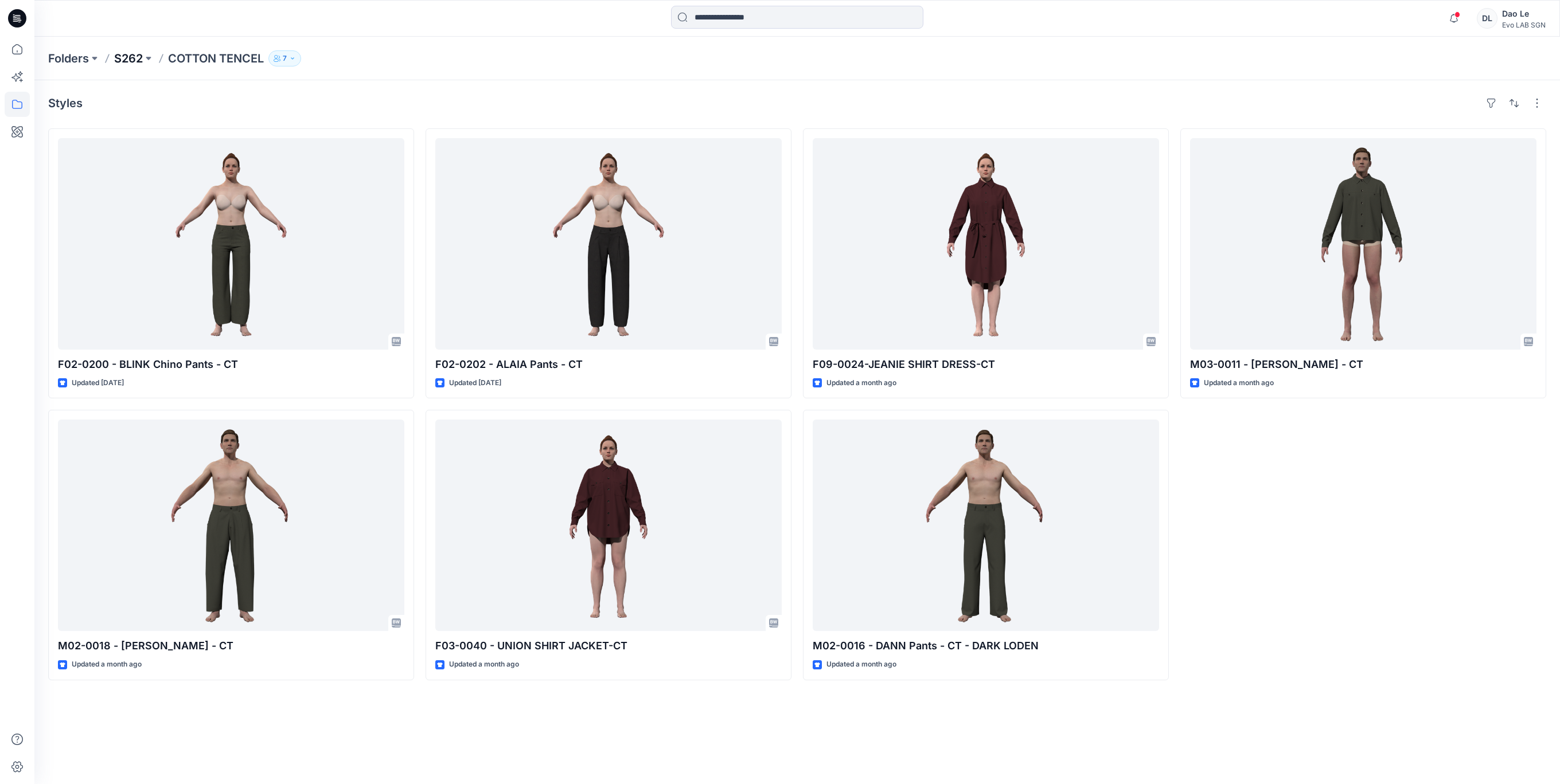
click at [136, 63] on p "S262" at bounding box center [129, 58] width 29 height 16
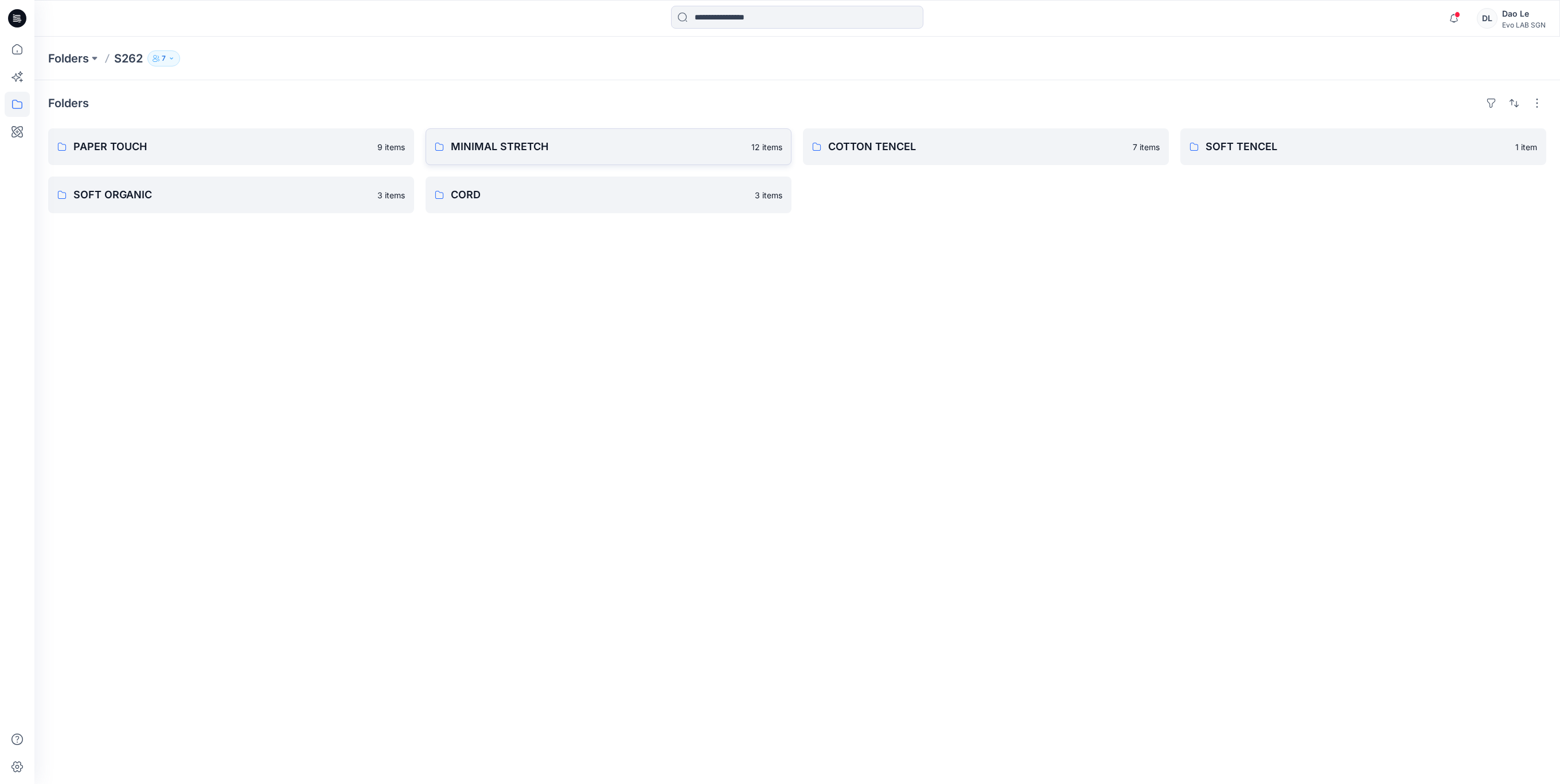
click at [483, 154] on p "MINIMAL STRETCH" at bounding box center [598, 147] width 294 height 16
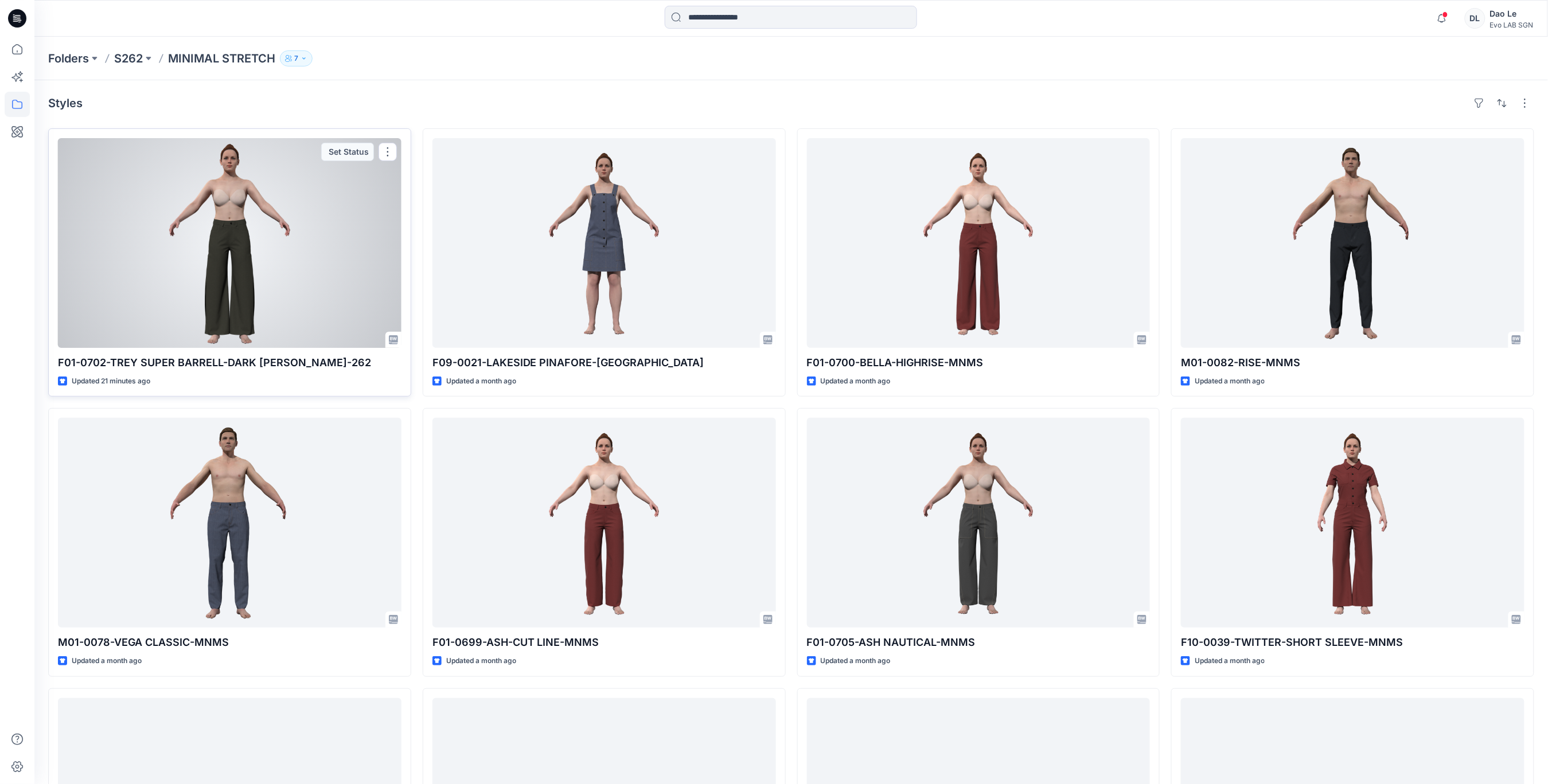
click at [244, 317] on div at bounding box center [229, 243] width 343 height 210
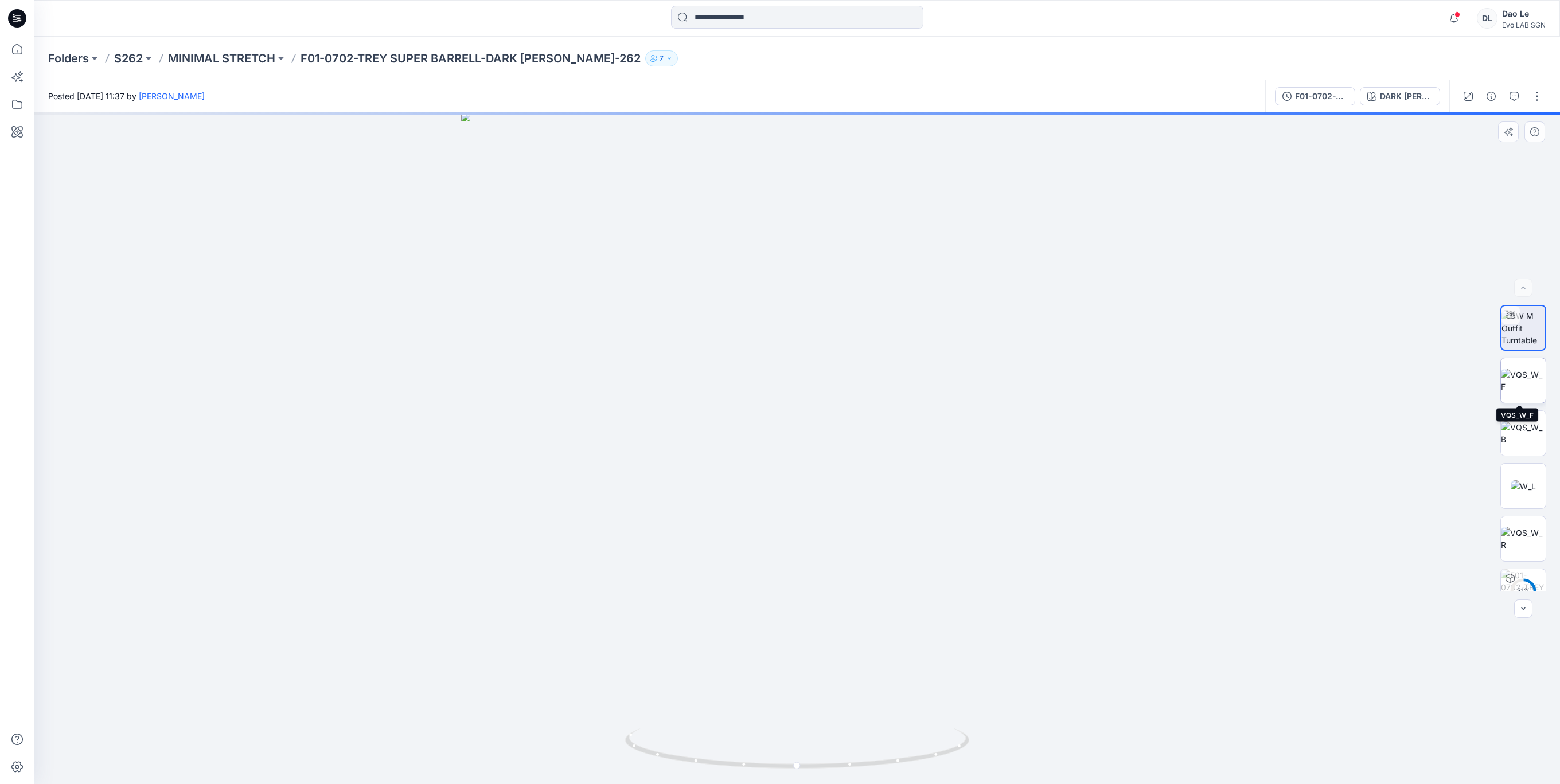
click at [1516, 391] on img at bounding box center [1523, 380] width 45 height 24
click at [1519, 334] on img at bounding box center [1523, 328] width 45 height 36
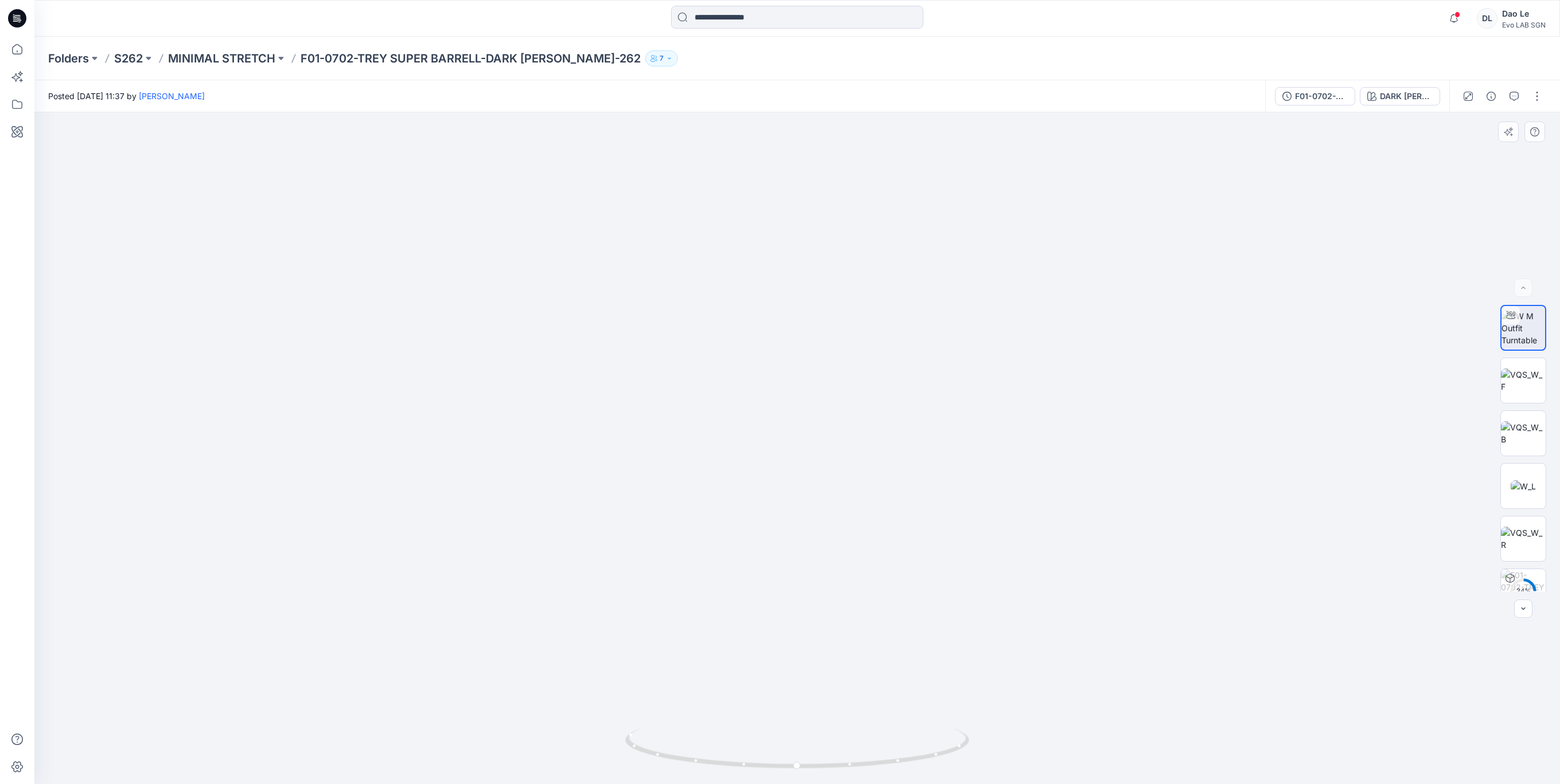
drag, startPoint x: 1025, startPoint y: 630, endPoint x: 991, endPoint y: 635, distance: 34.4
click at [991, 635] on img at bounding box center [797, 316] width 1203 height 935
drag, startPoint x: 953, startPoint y: 757, endPoint x: 967, endPoint y: 768, distance: 17.8
click at [967, 768] on icon at bounding box center [798, 750] width 347 height 43
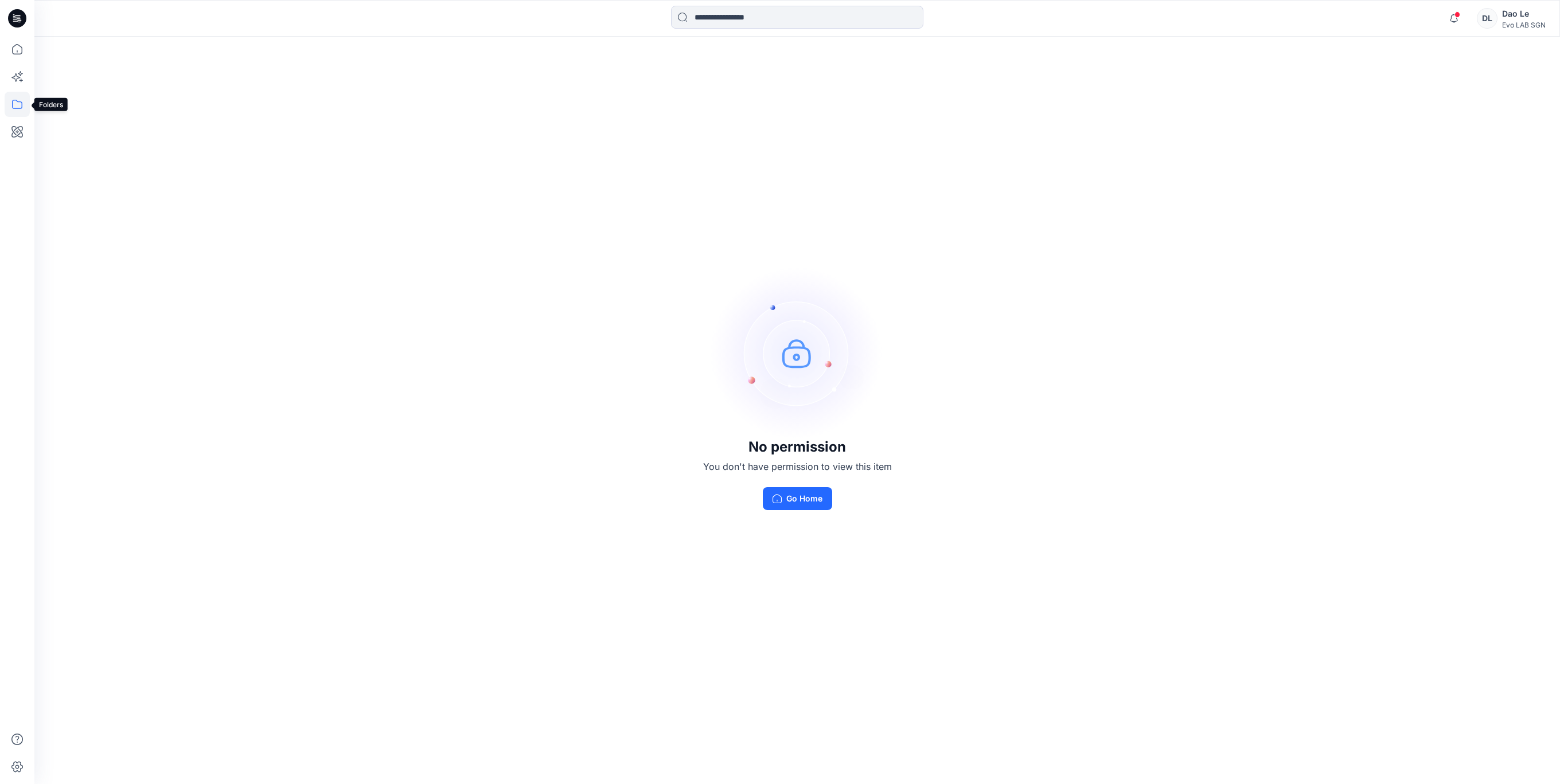
click at [13, 104] on icon at bounding box center [17, 104] width 25 height 25
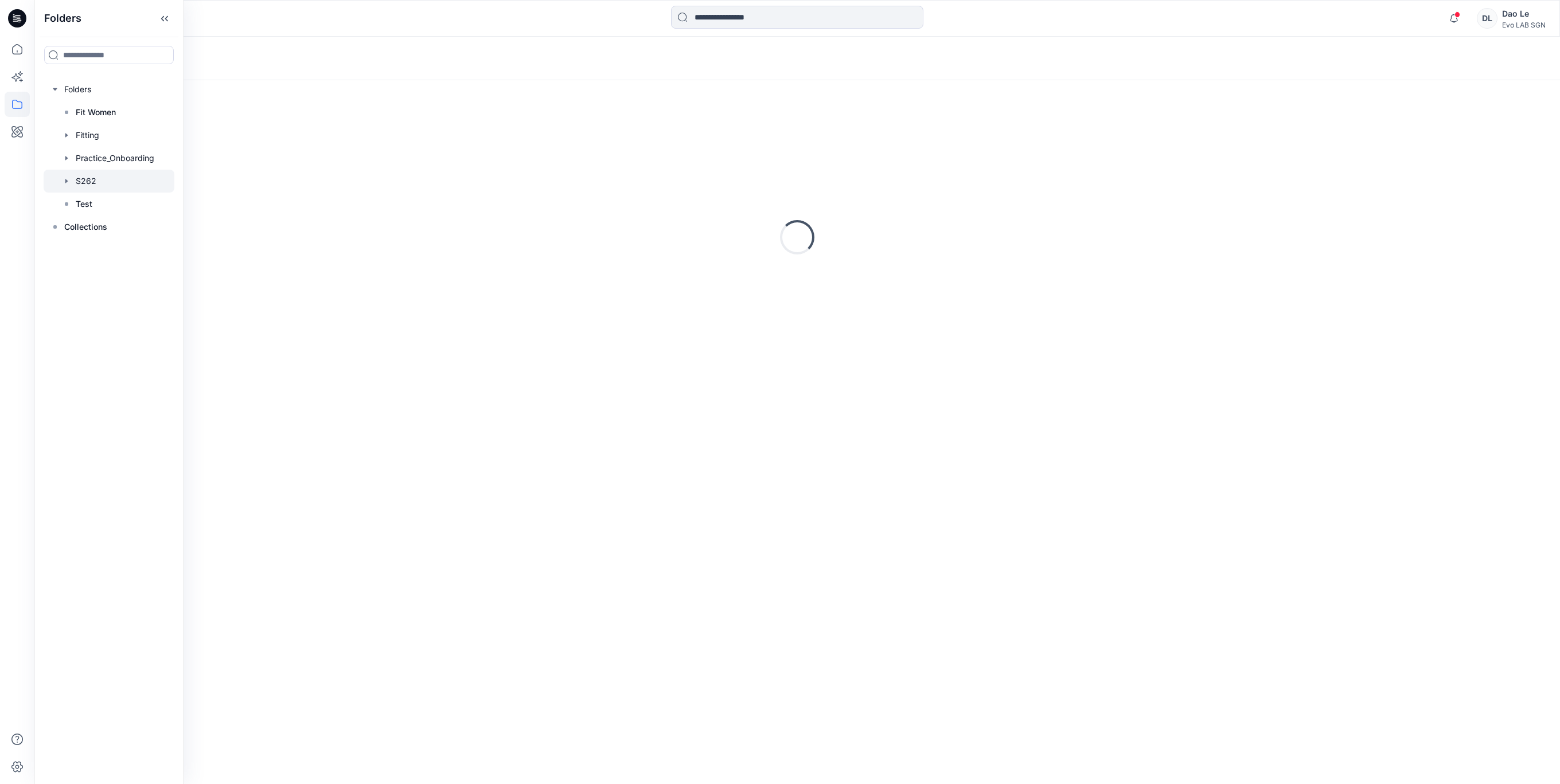
click at [84, 184] on div at bounding box center [109, 181] width 131 height 23
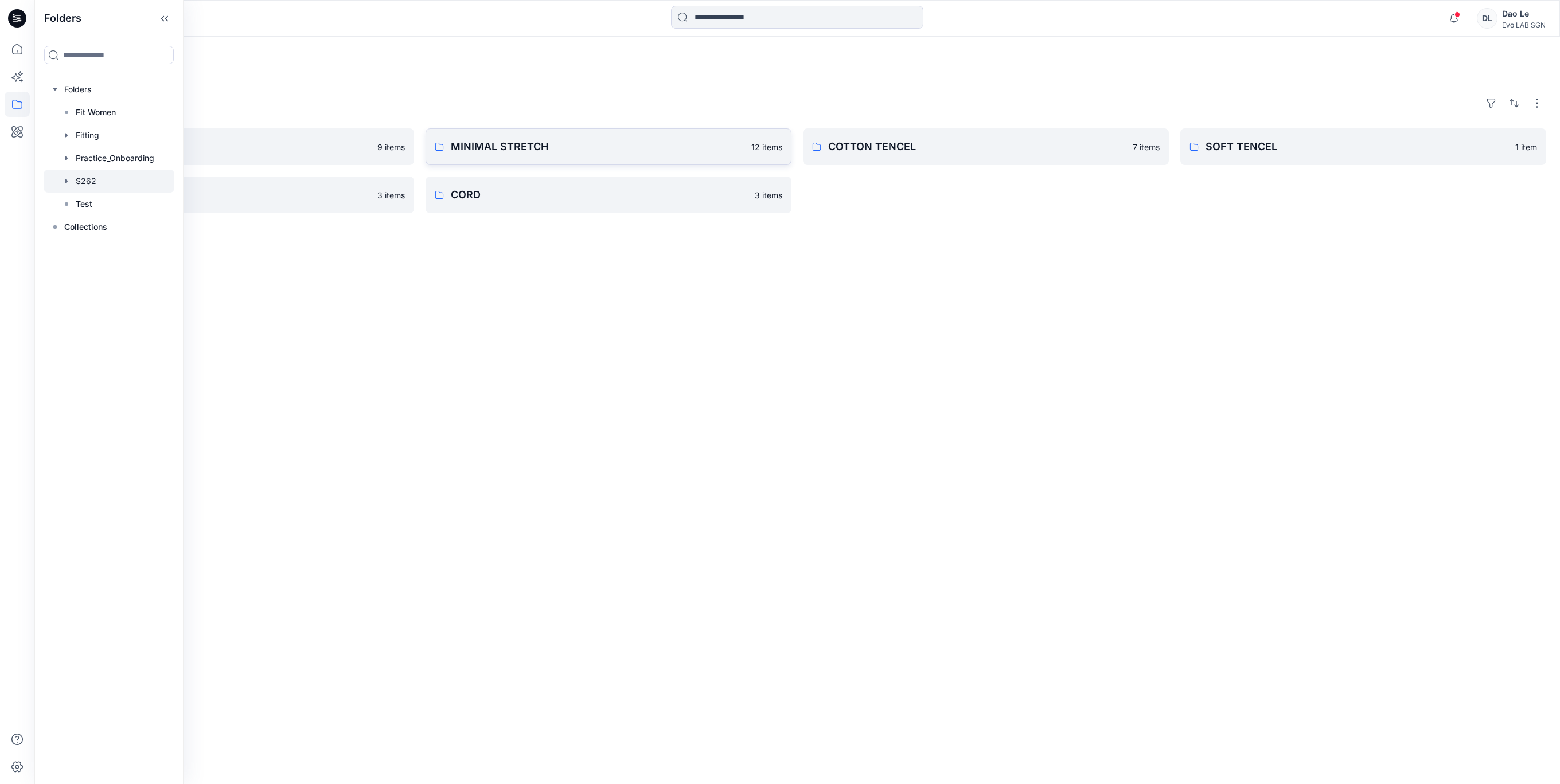
click at [530, 148] on p "MINIMAL STRETCH" at bounding box center [598, 147] width 294 height 16
